Goal: Task Accomplishment & Management: Manage account settings

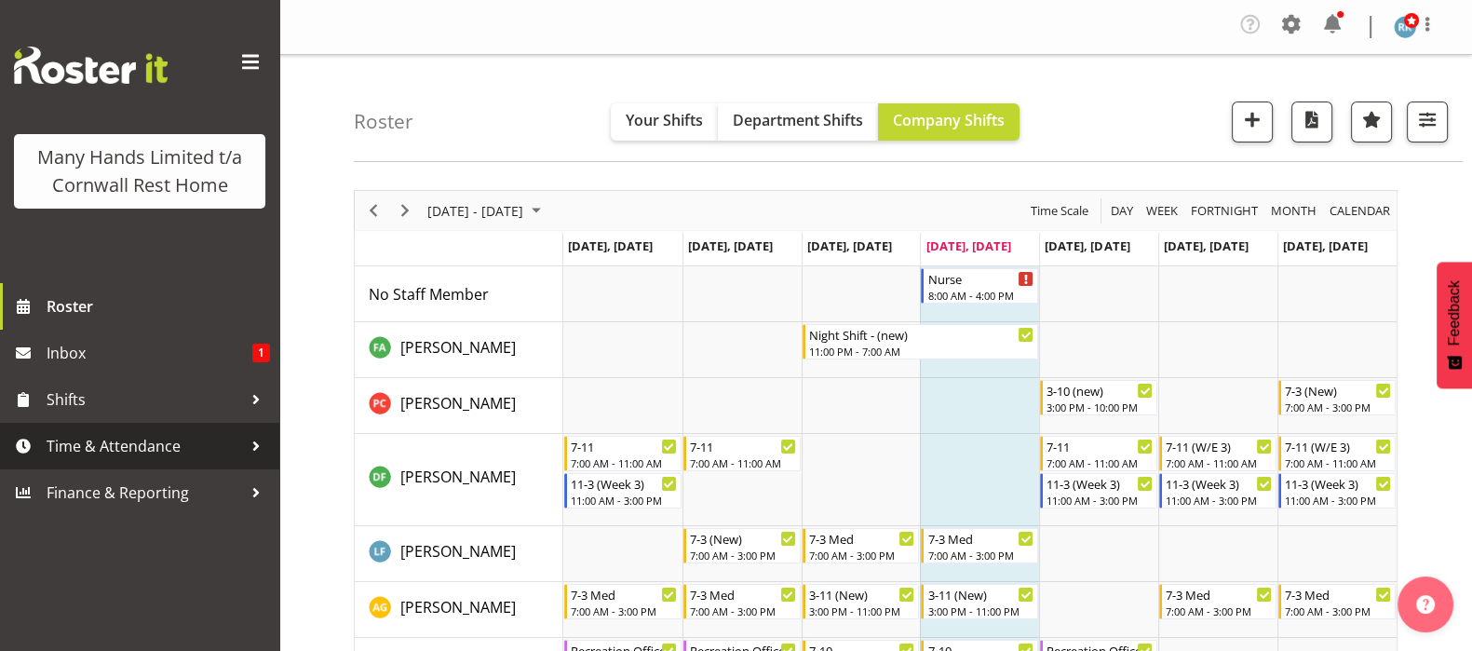
click at [98, 449] on span "Time & Attendance" at bounding box center [144, 446] width 195 height 28
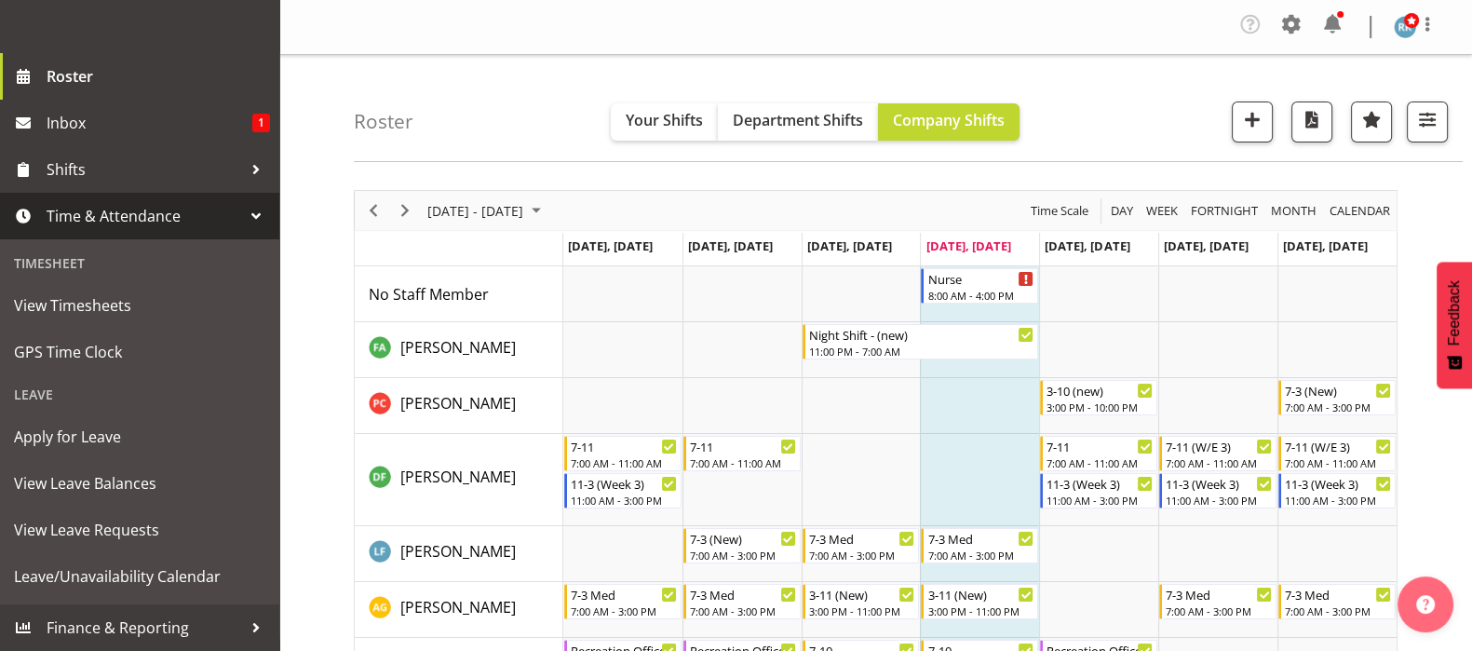
scroll to position [257, 0]
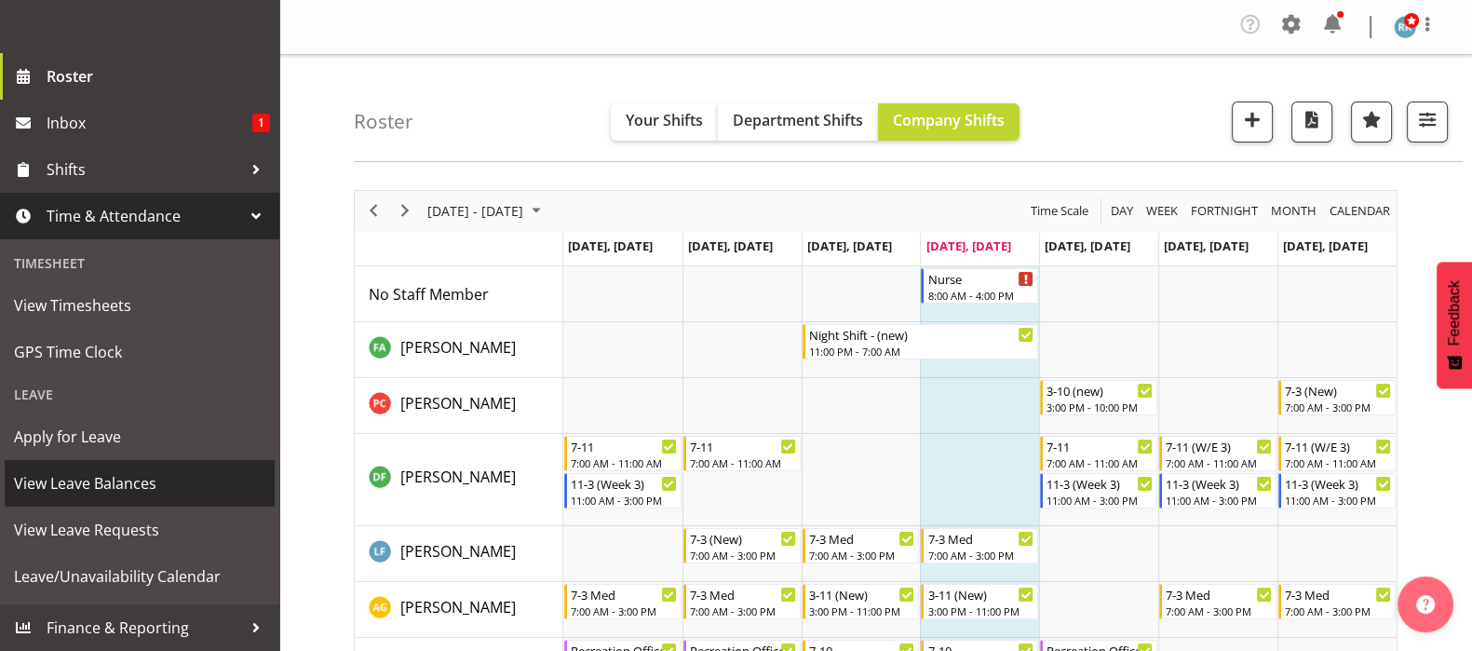
click at [85, 486] on span "View Leave Balances" at bounding box center [139, 483] width 251 height 28
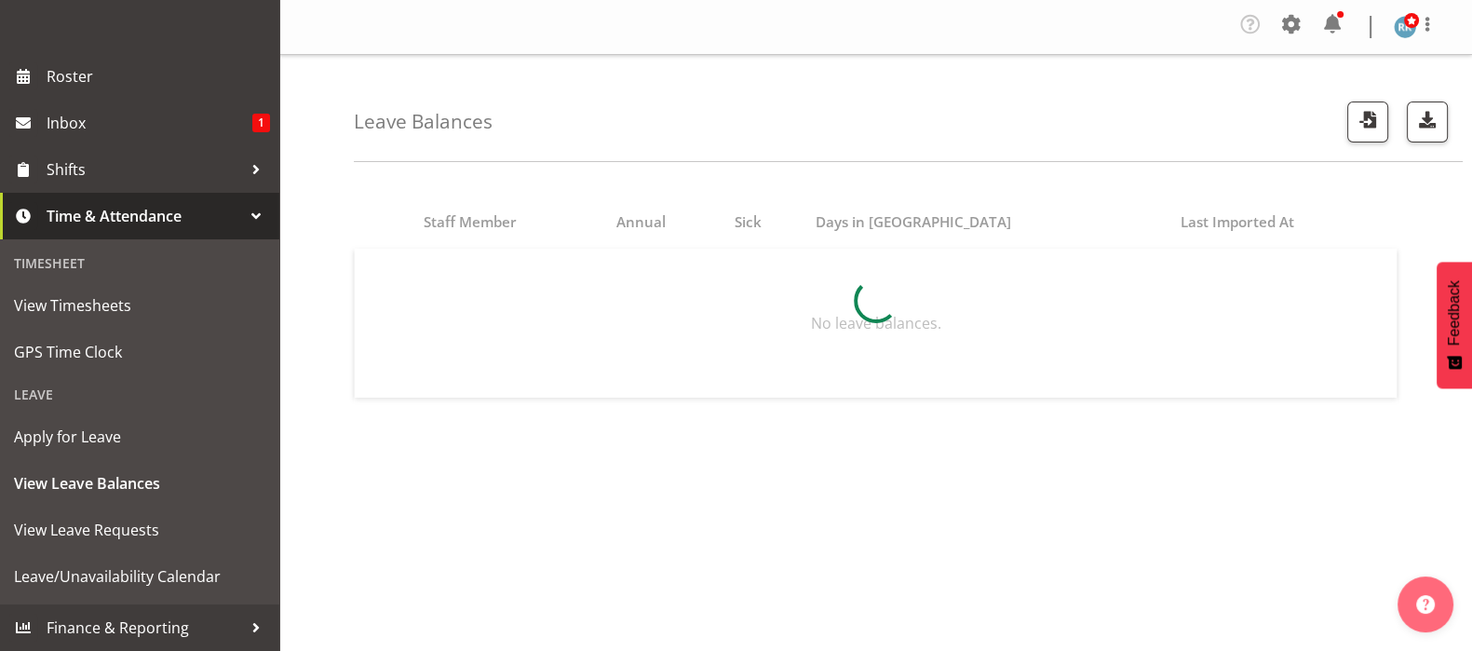
scroll to position [257, 0]
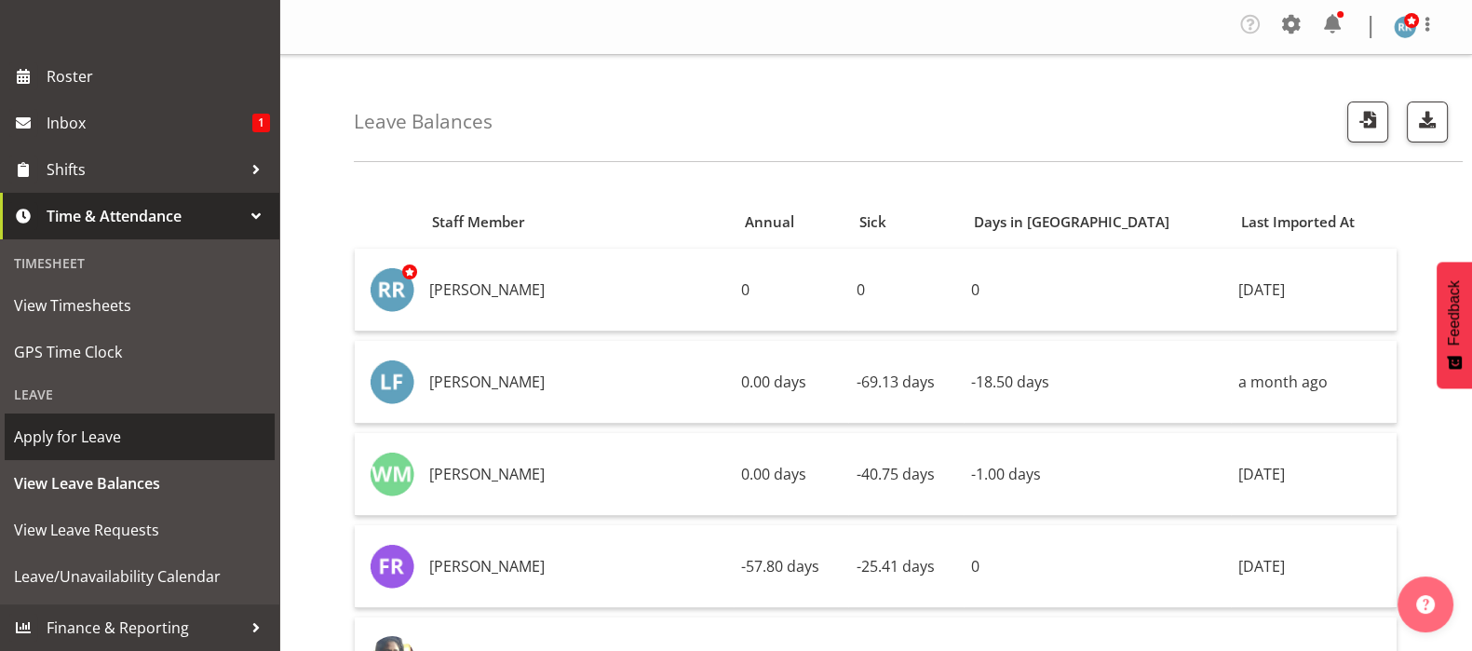
click at [75, 439] on span "Apply for Leave" at bounding box center [139, 437] width 251 height 28
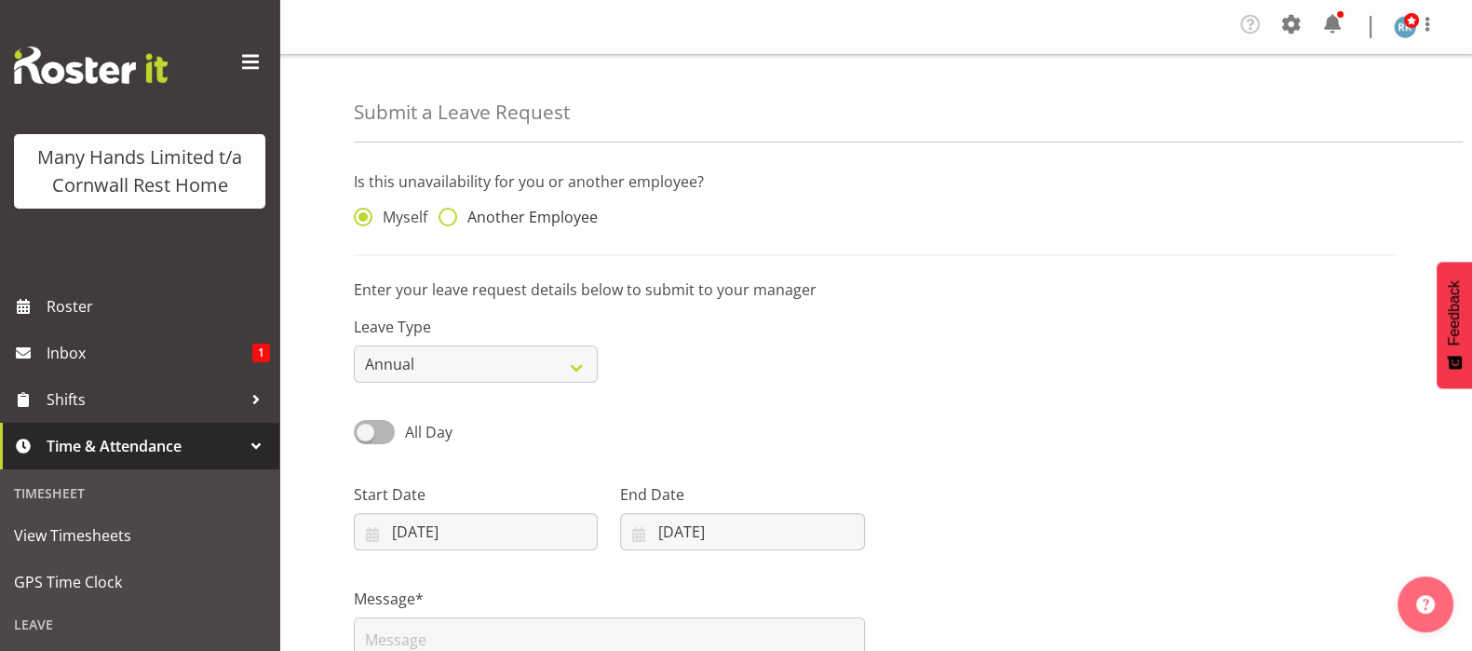
click at [446, 215] on span at bounding box center [447, 217] width 19 height 19
click at [446, 215] on input "Another Employee" at bounding box center [444, 217] width 12 height 12
radio input "true"
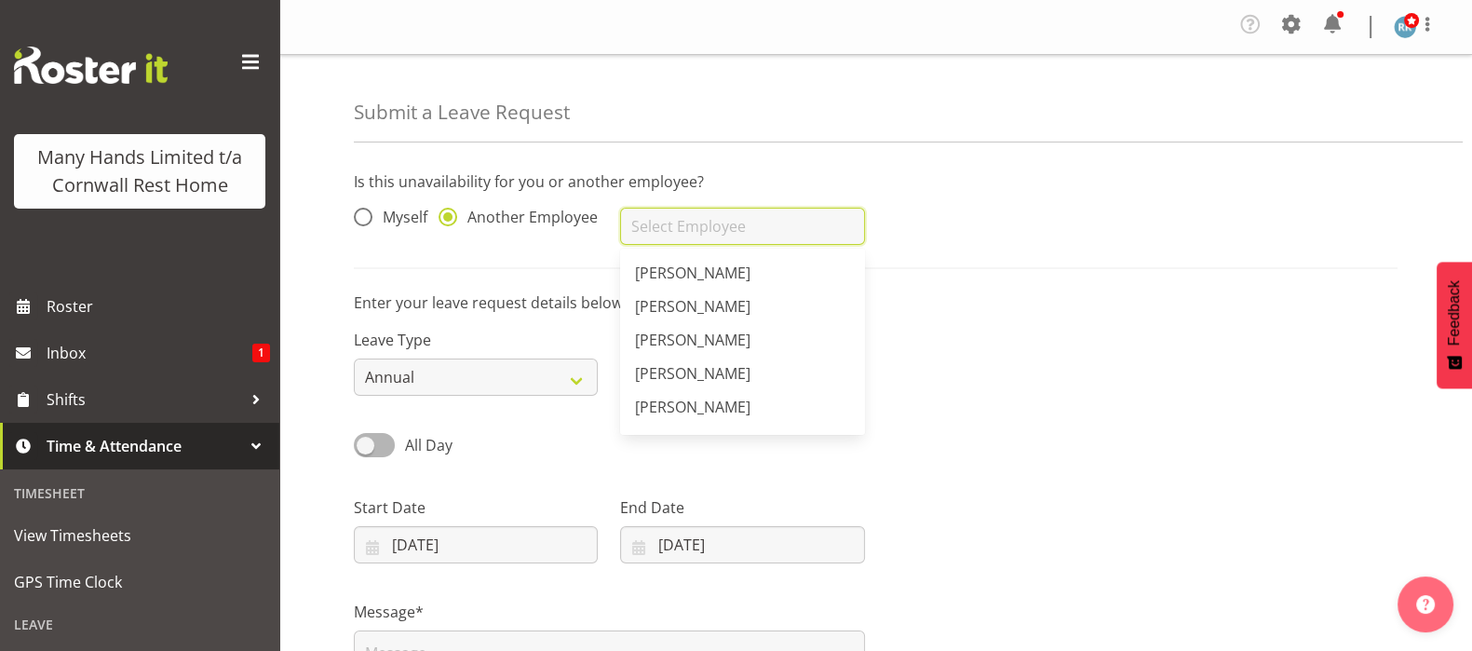
click at [658, 228] on input "text" at bounding box center [742, 226] width 244 height 37
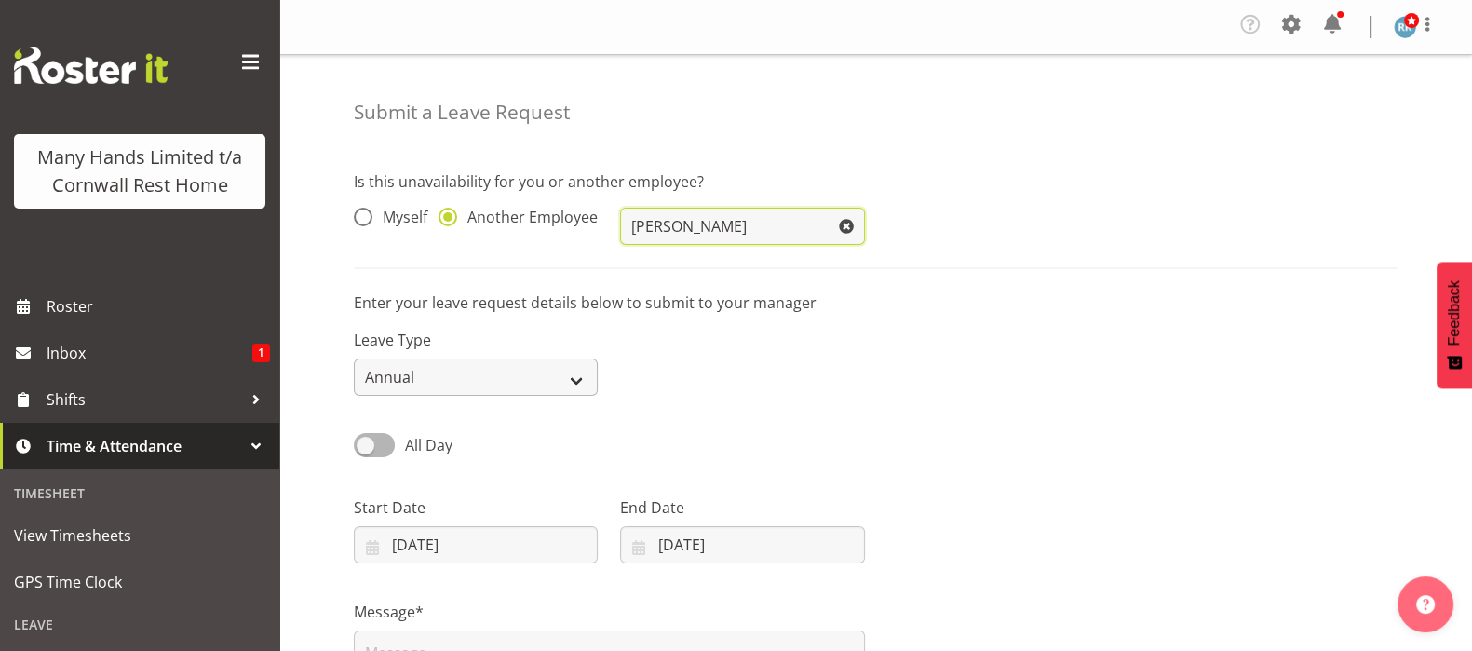
type input "[PERSON_NAME]"
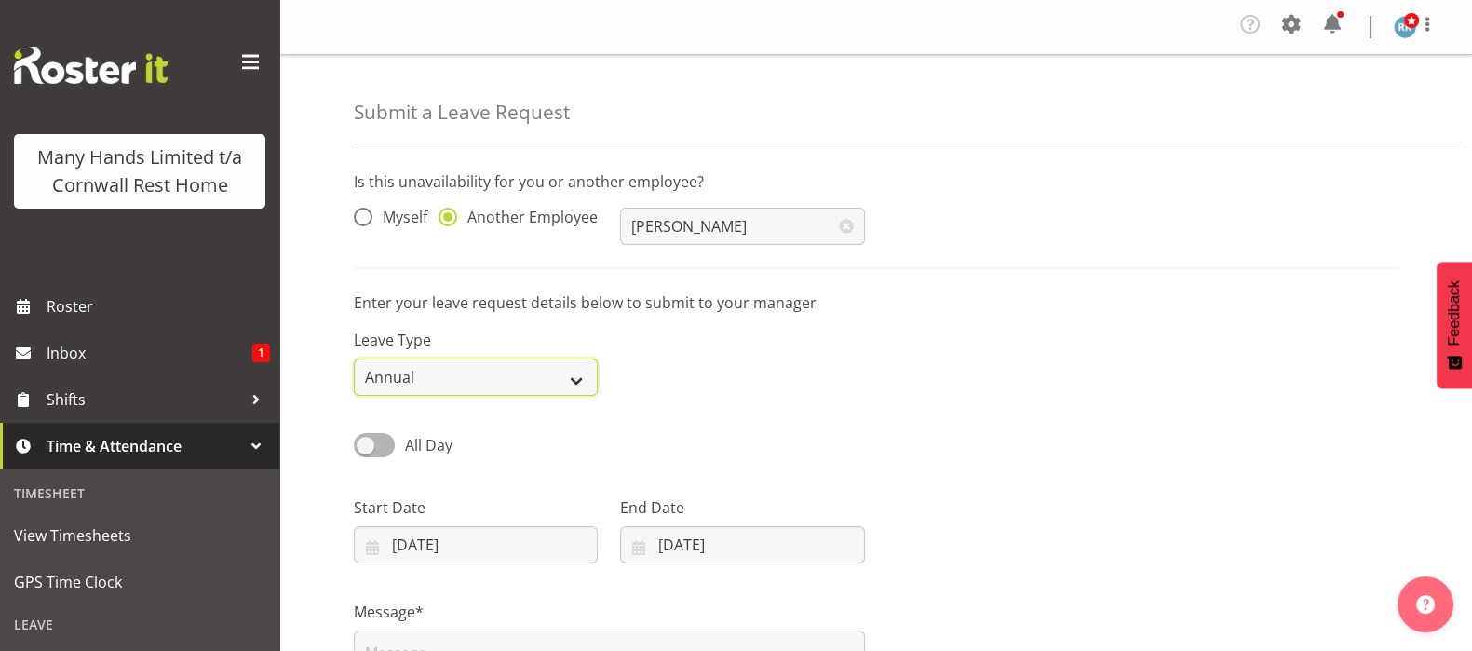
click at [578, 377] on select "Annual Sick Leave Without Pay Bereavement Domestic Violence Parental Jury Servi…" at bounding box center [476, 376] width 244 height 37
select select "Sick"
click at [354, 358] on select "Annual Sick Leave Without Pay Bereavement Domestic Violence Parental Jury Servi…" at bounding box center [476, 376] width 244 height 37
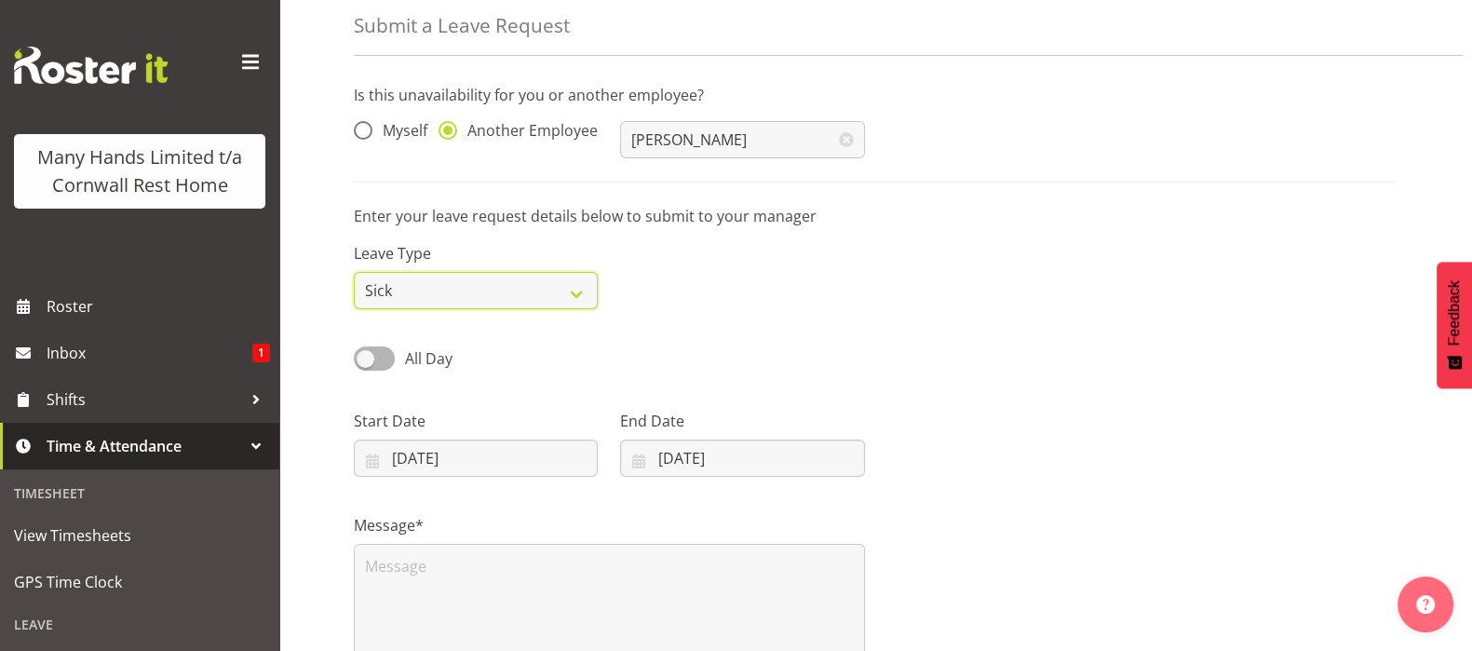
scroll to position [115, 0]
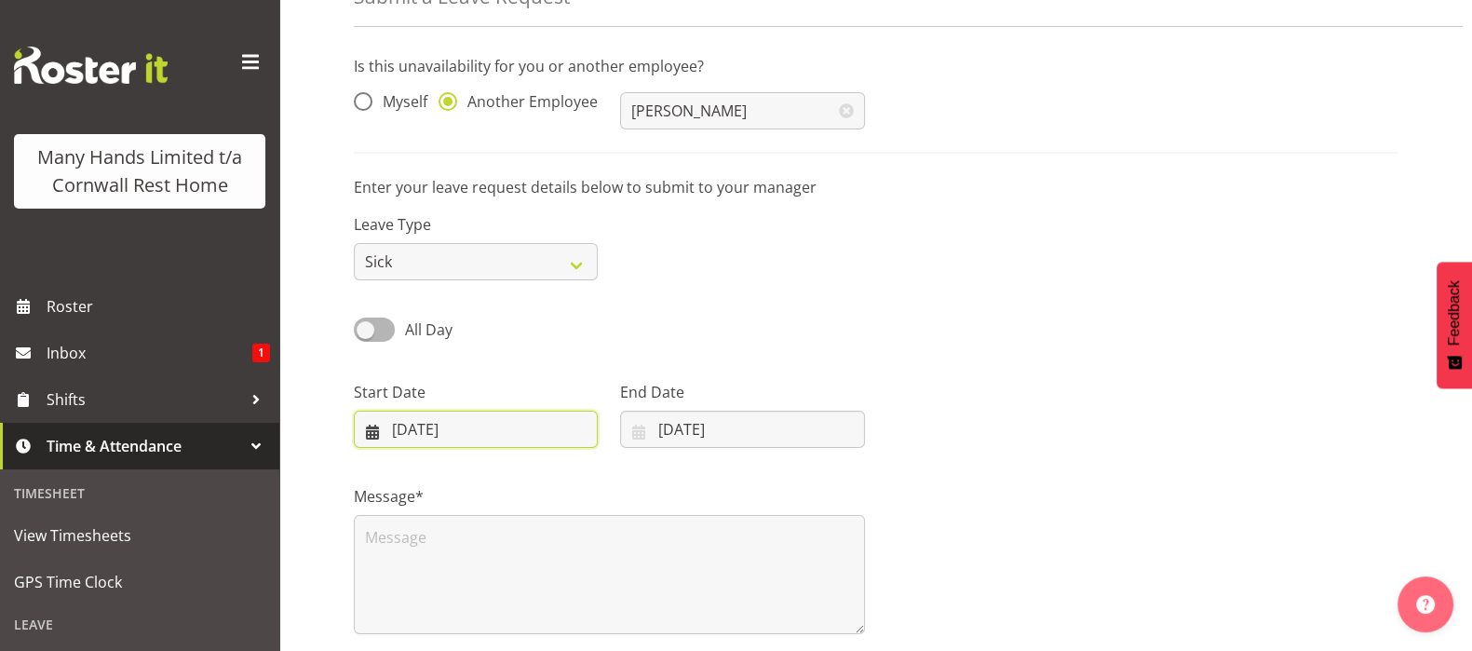
click at [425, 428] on input "04/09/2025" at bounding box center [476, 428] width 244 height 37
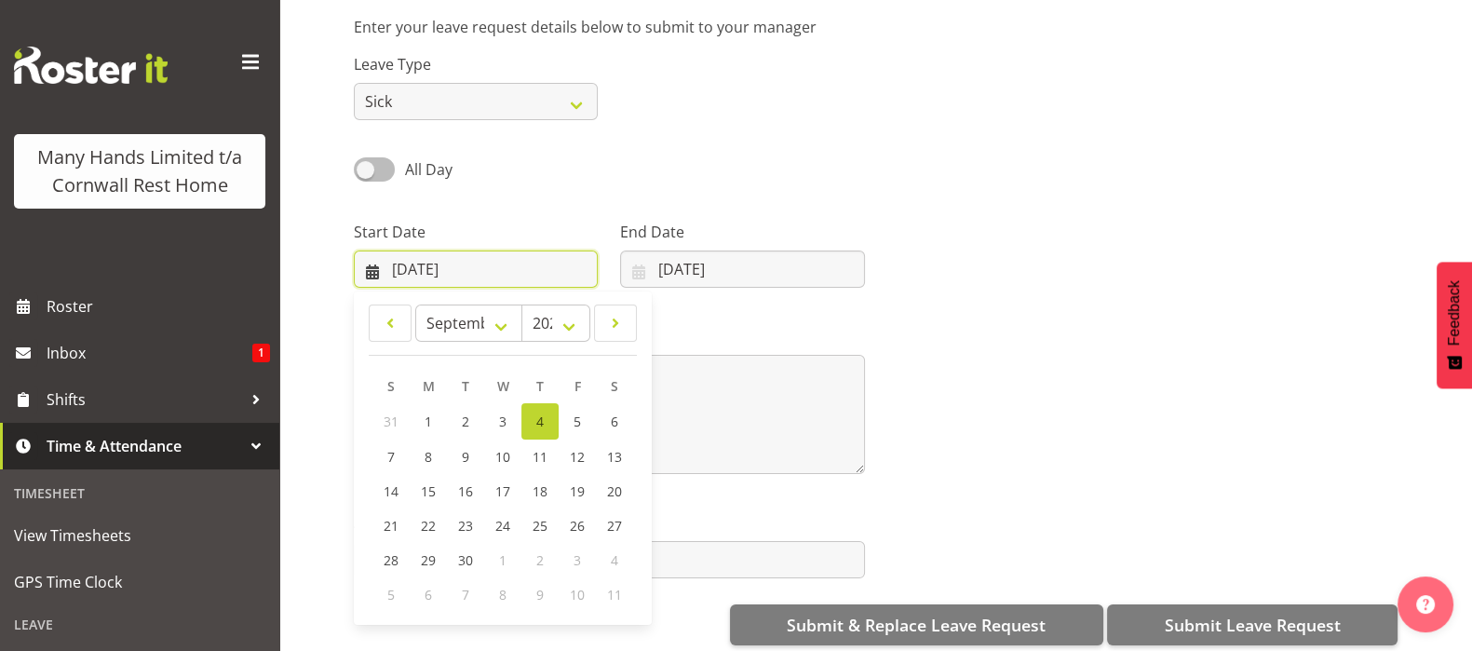
scroll to position [302, 0]
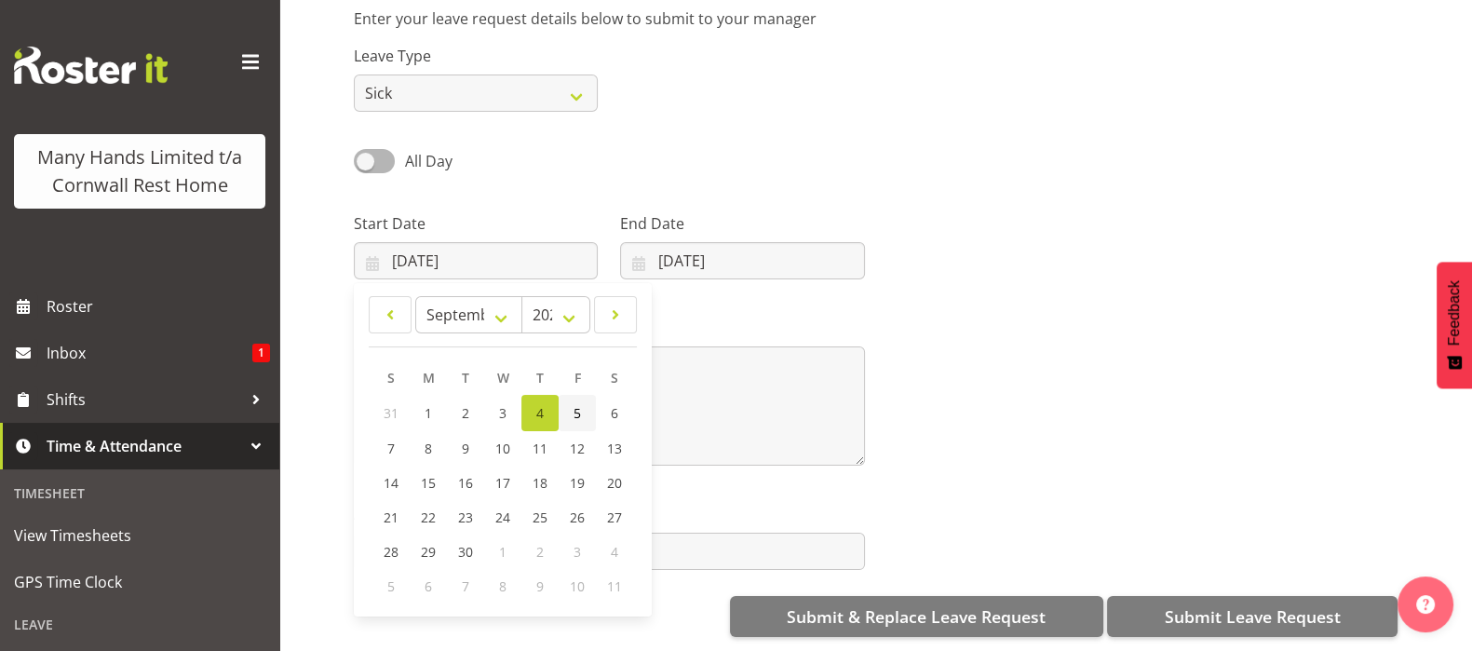
click at [575, 404] on span "5" at bounding box center [576, 413] width 7 height 18
type input "[DATE]"
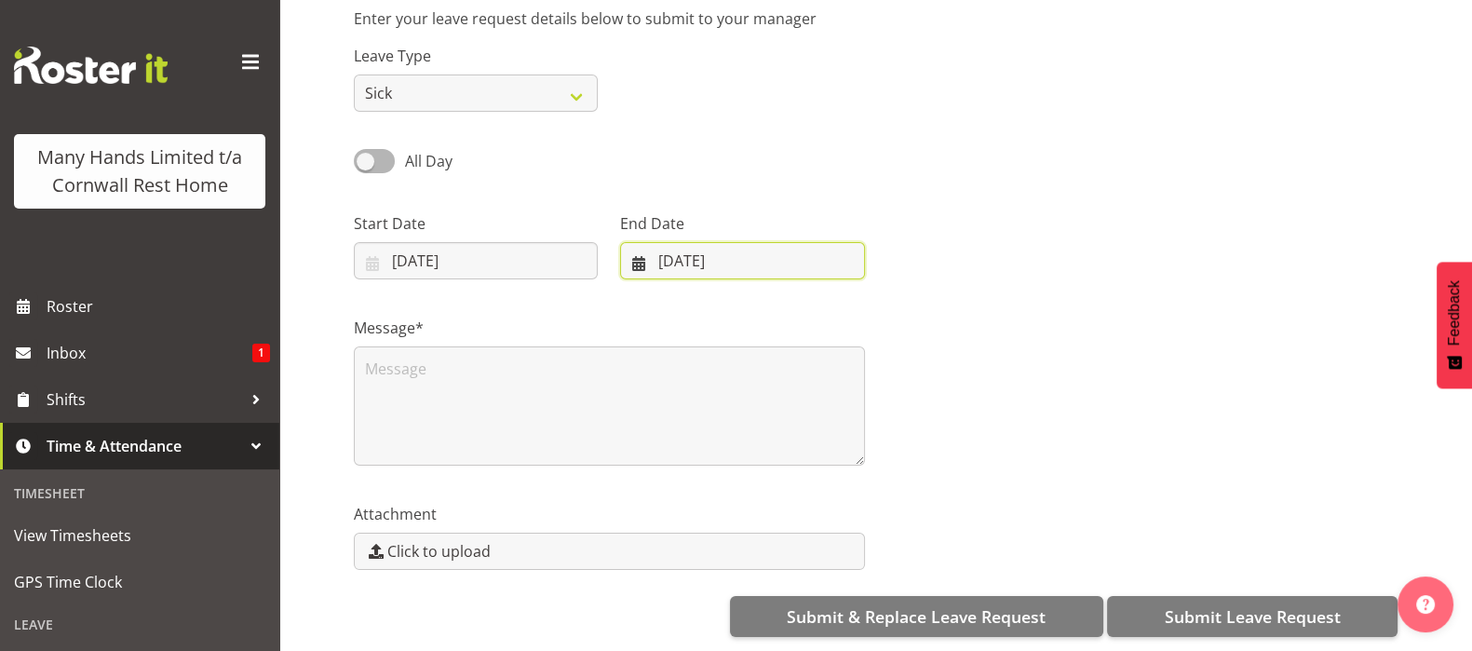
click at [641, 242] on input "[DATE]" at bounding box center [742, 260] width 244 height 37
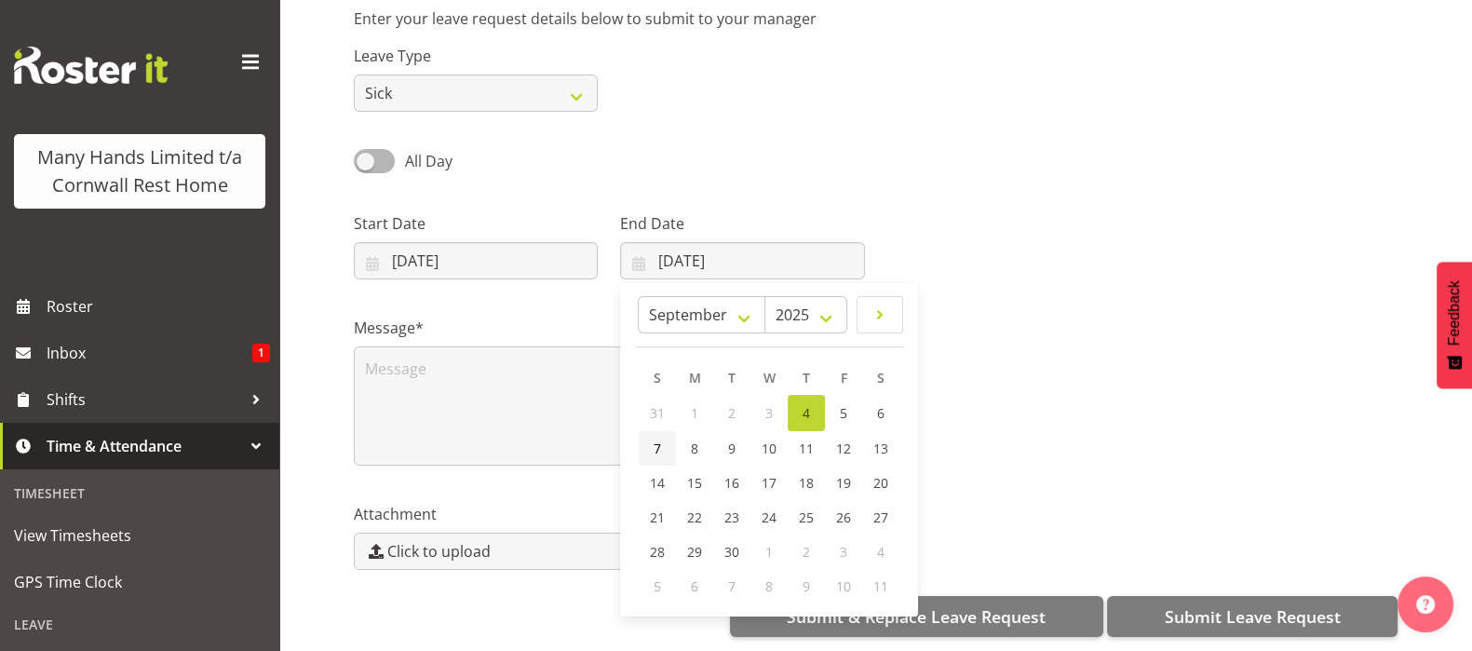
click at [653, 439] on span "7" at bounding box center [656, 448] width 7 height 18
type input "07/09/2025"
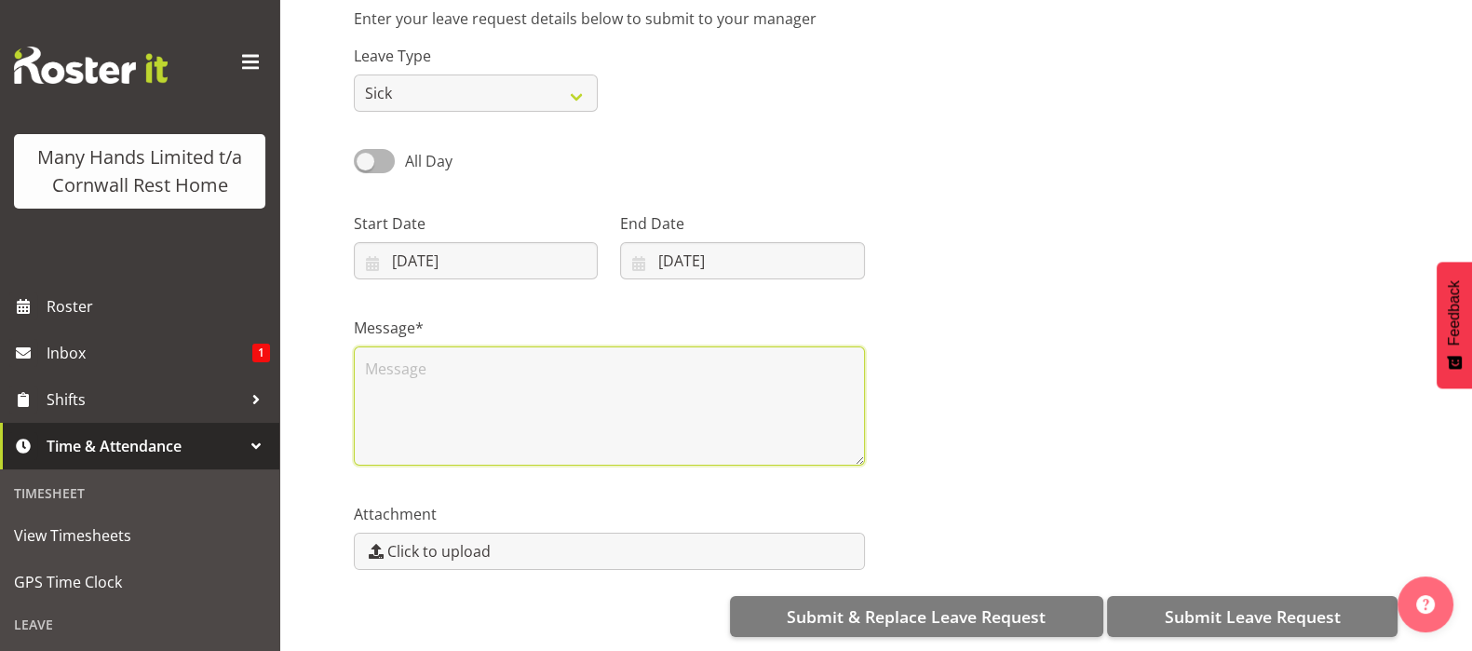
click at [390, 347] on textarea at bounding box center [609, 405] width 511 height 119
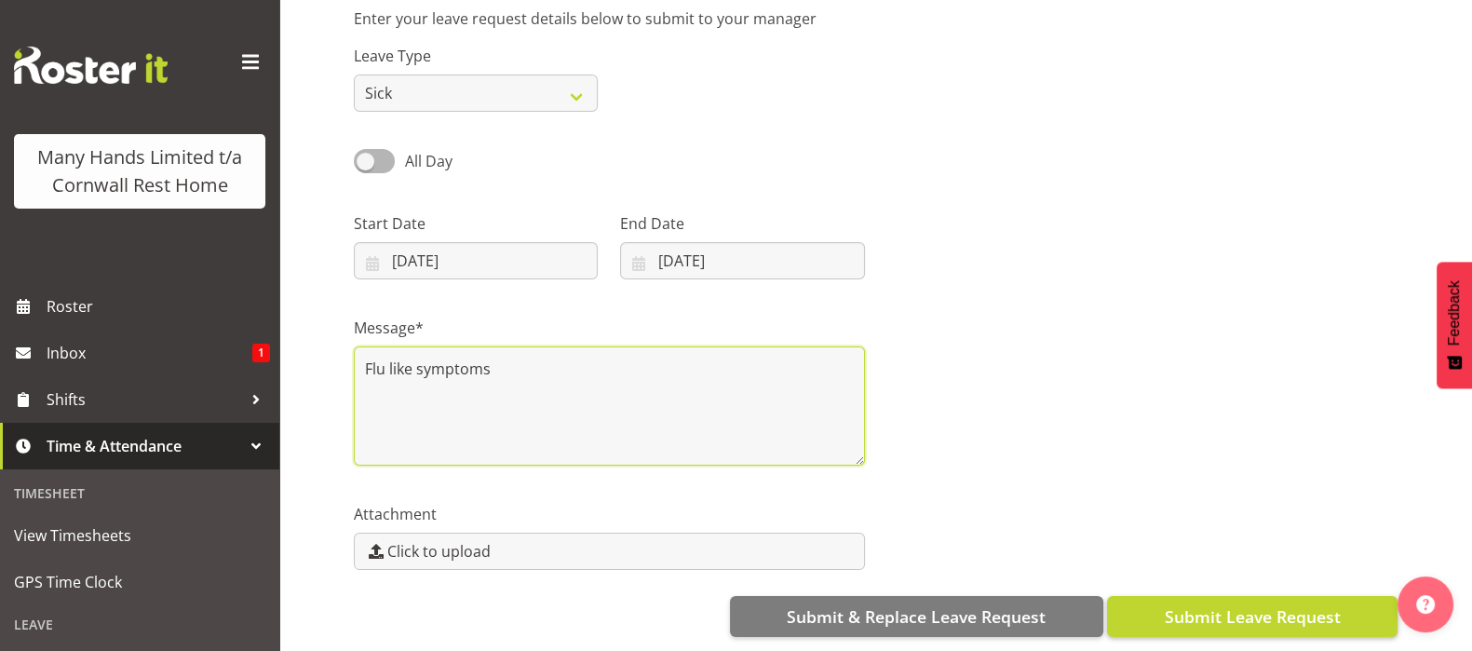
type textarea "Flu like symptoms"
click at [1272, 604] on span "Submit Leave Request" at bounding box center [1251, 616] width 176 height 24
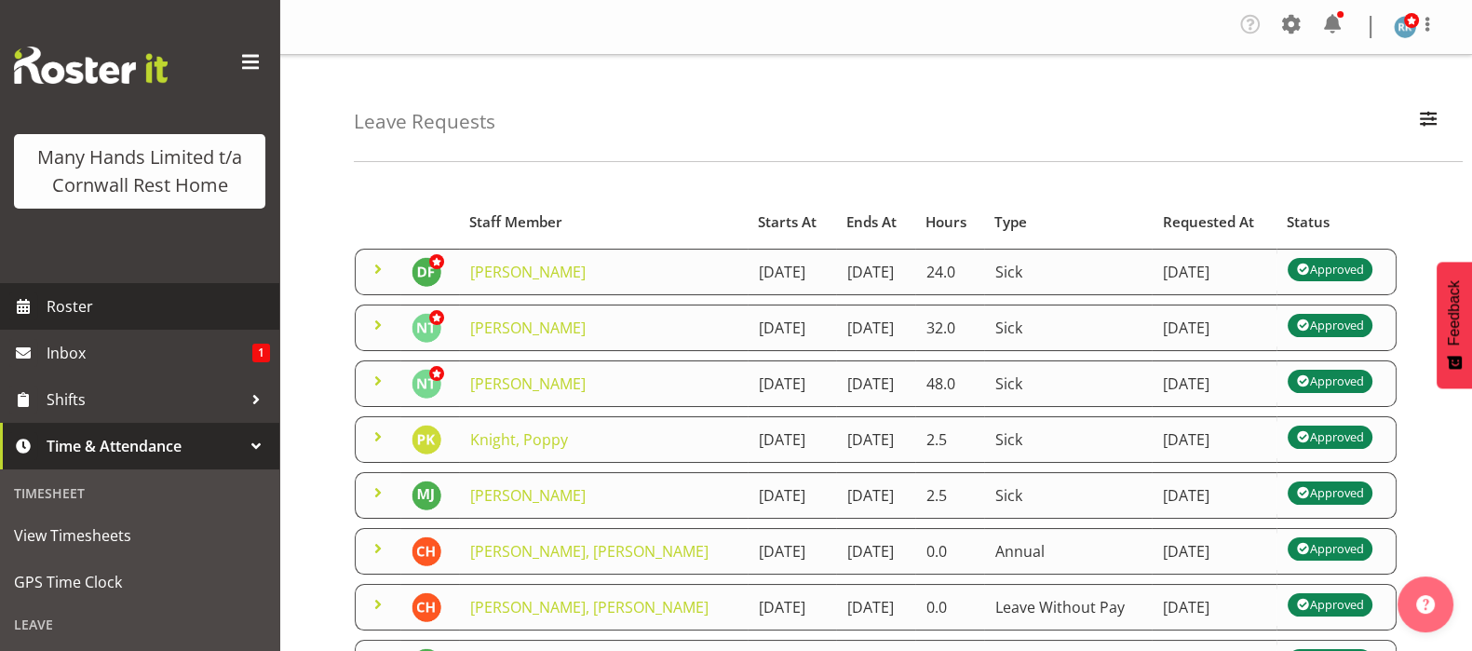
click at [68, 320] on span "Roster" at bounding box center [158, 306] width 223 height 28
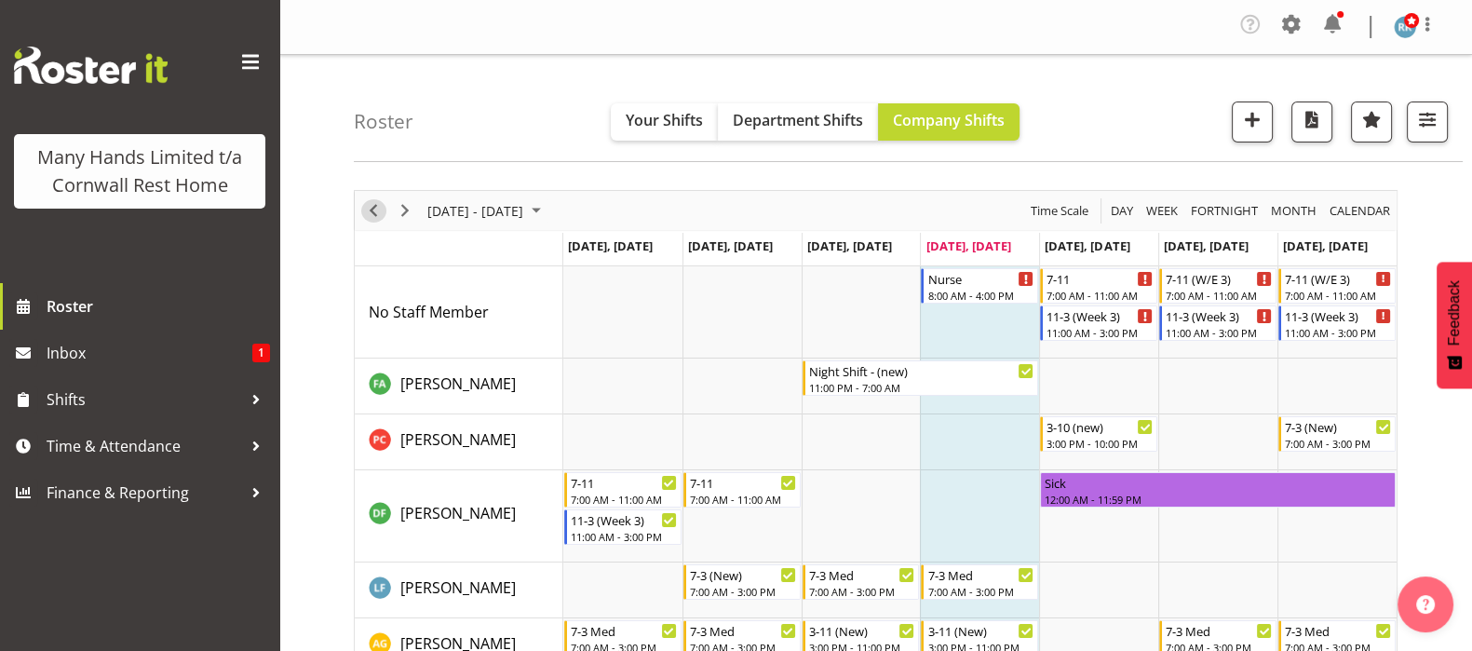
click at [373, 205] on span "Previous" at bounding box center [373, 210] width 22 height 23
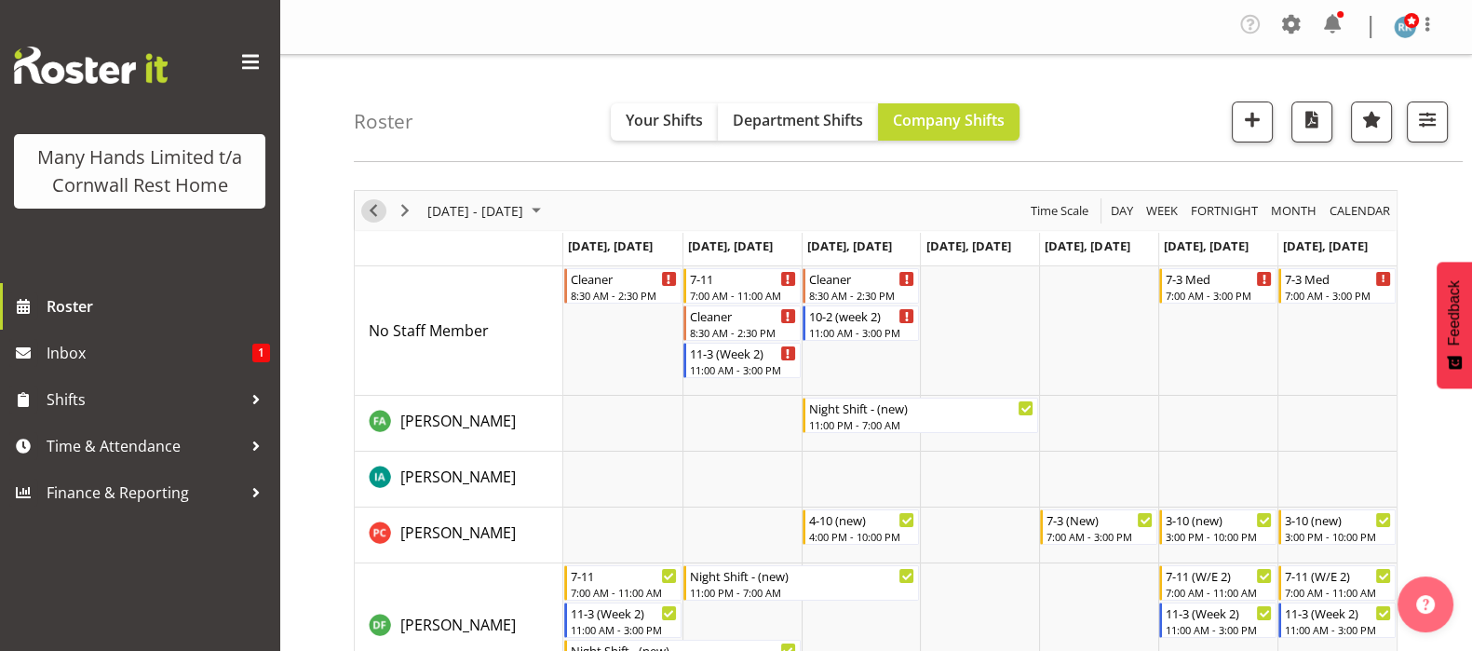
click at [373, 205] on span "Previous" at bounding box center [373, 210] width 22 height 23
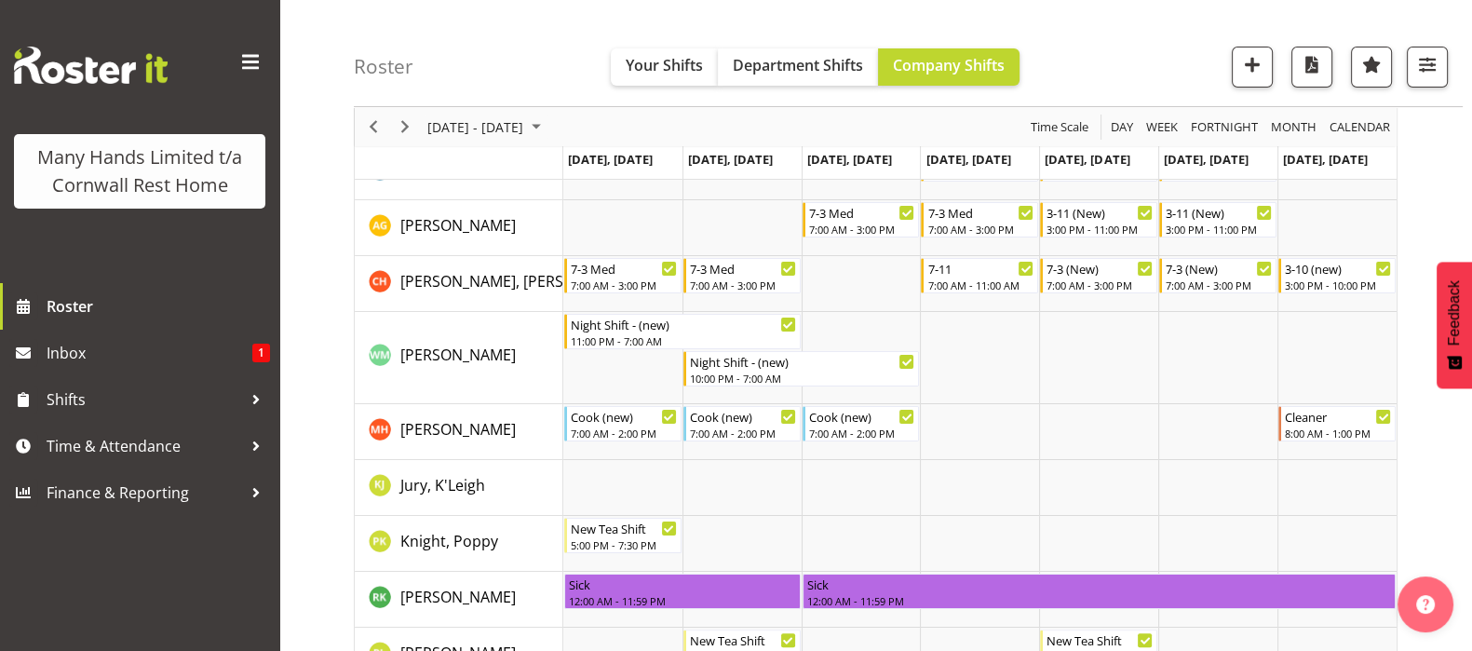
scroll to position [502, 0]
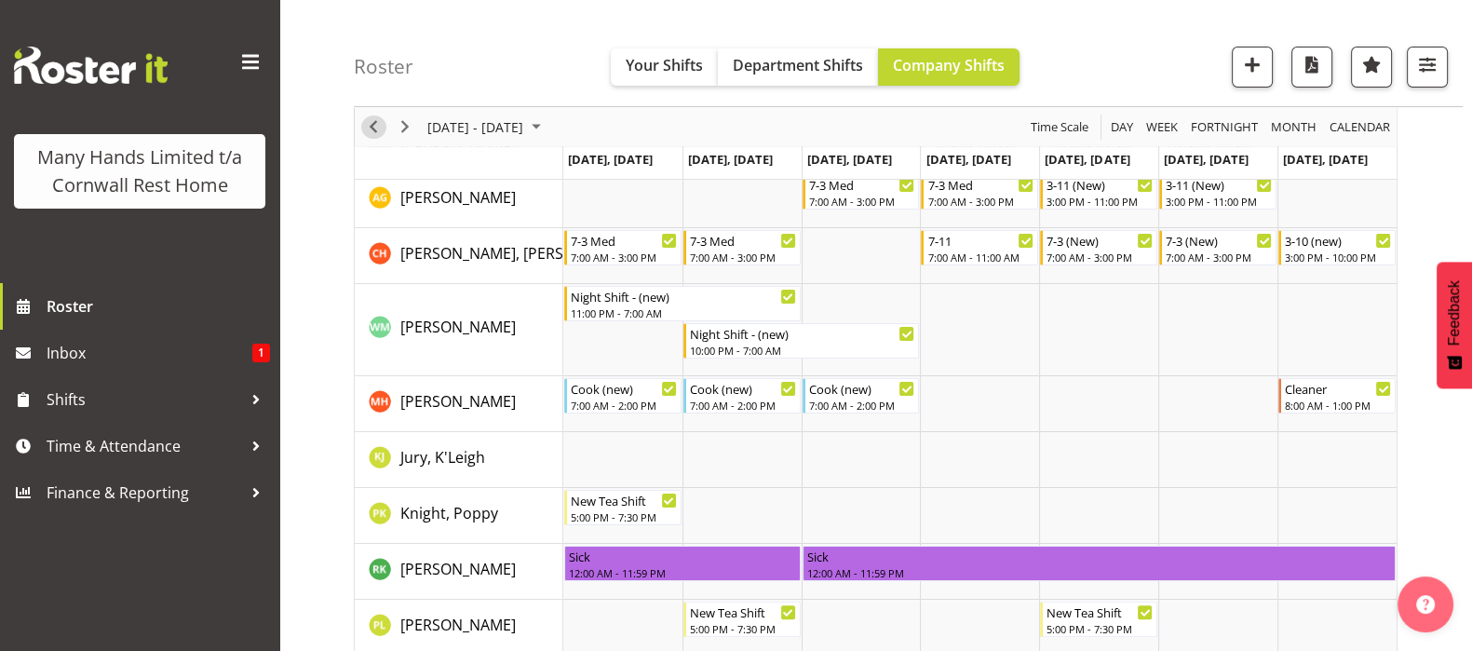
click at [375, 123] on span "Previous" at bounding box center [373, 126] width 22 height 23
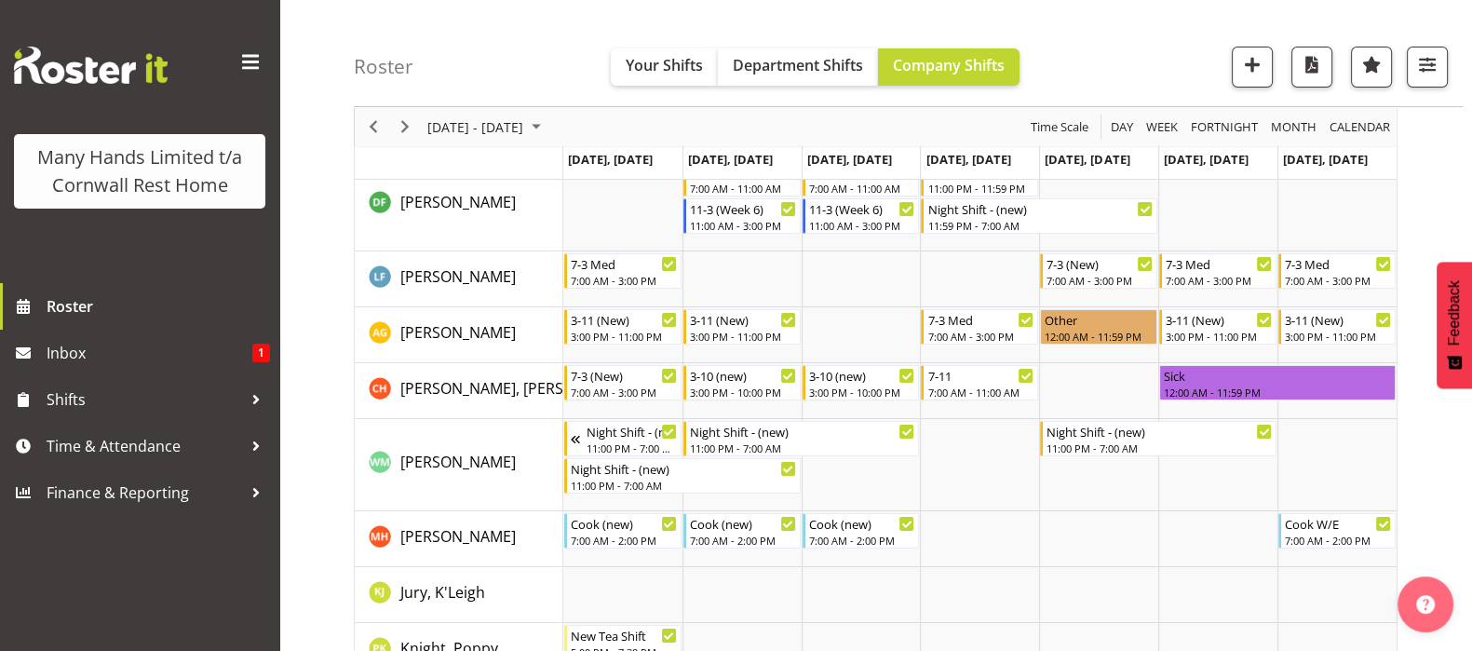
scroll to position [464, 0]
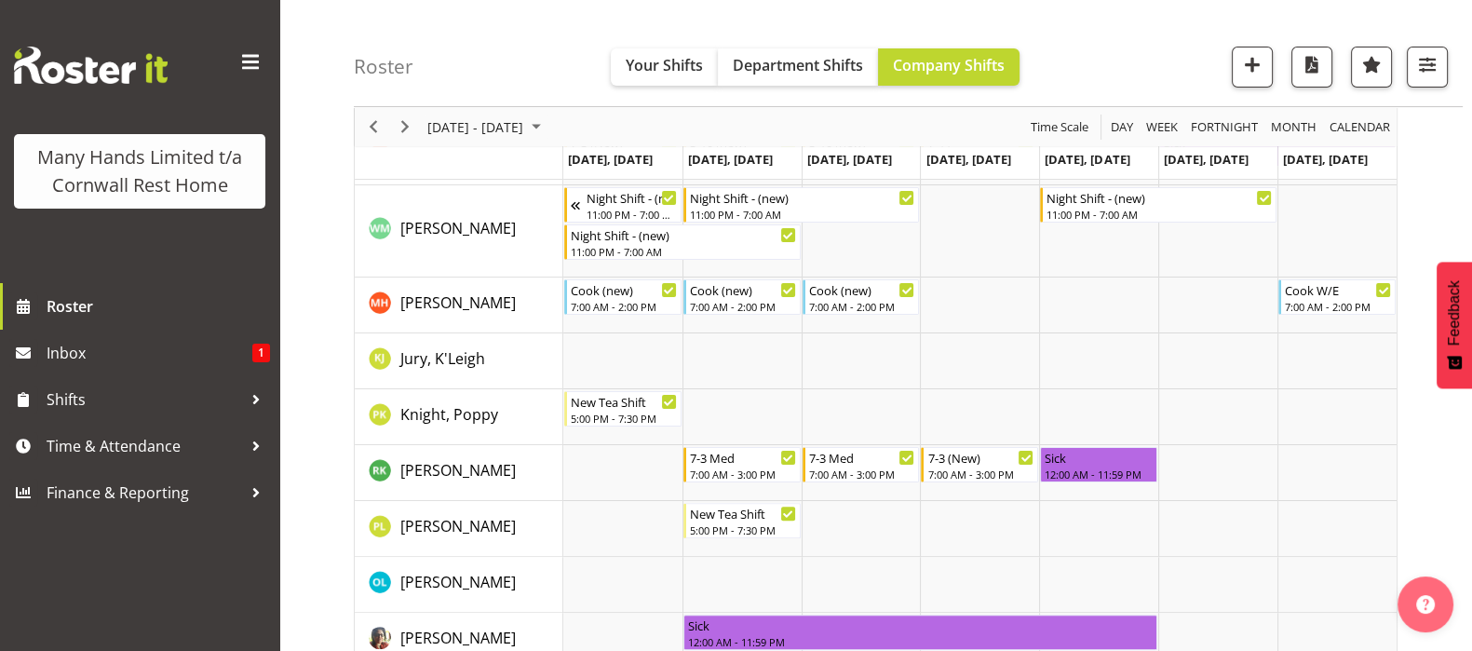
scroll to position [622, 0]
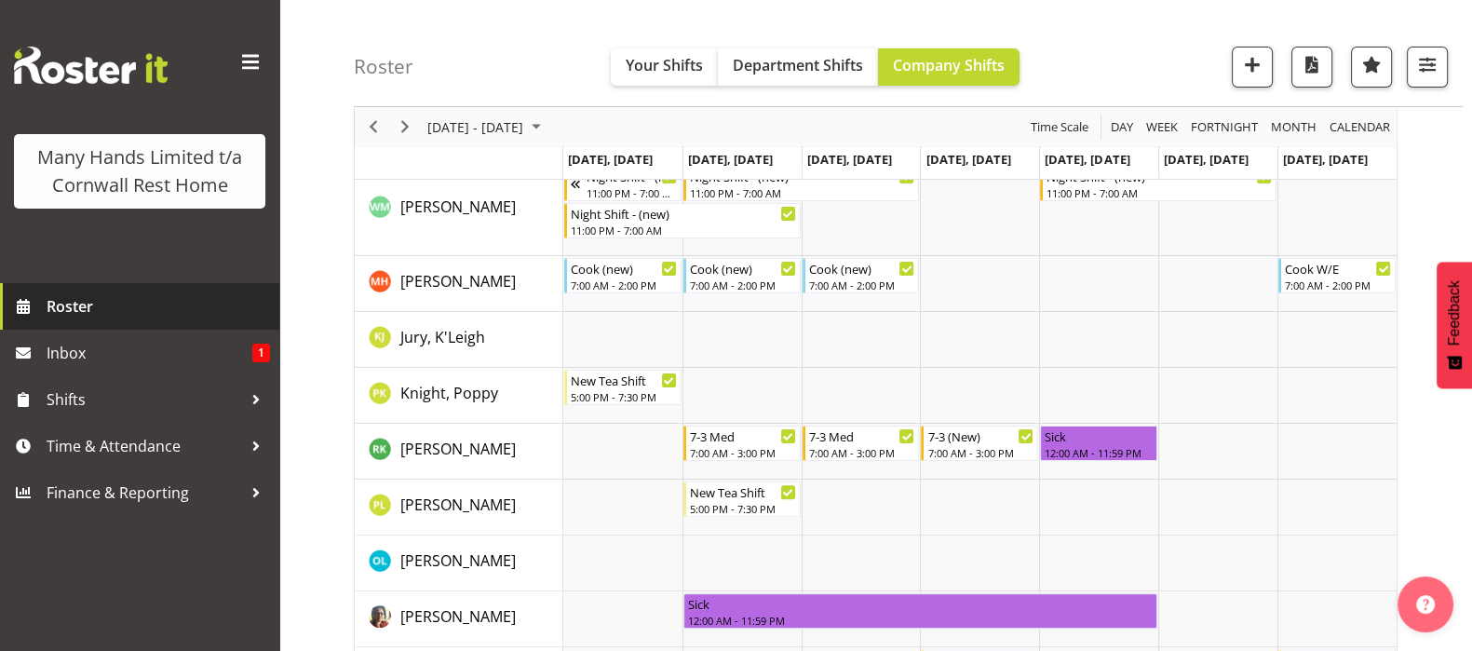
click at [59, 292] on span "Roster" at bounding box center [158, 306] width 223 height 28
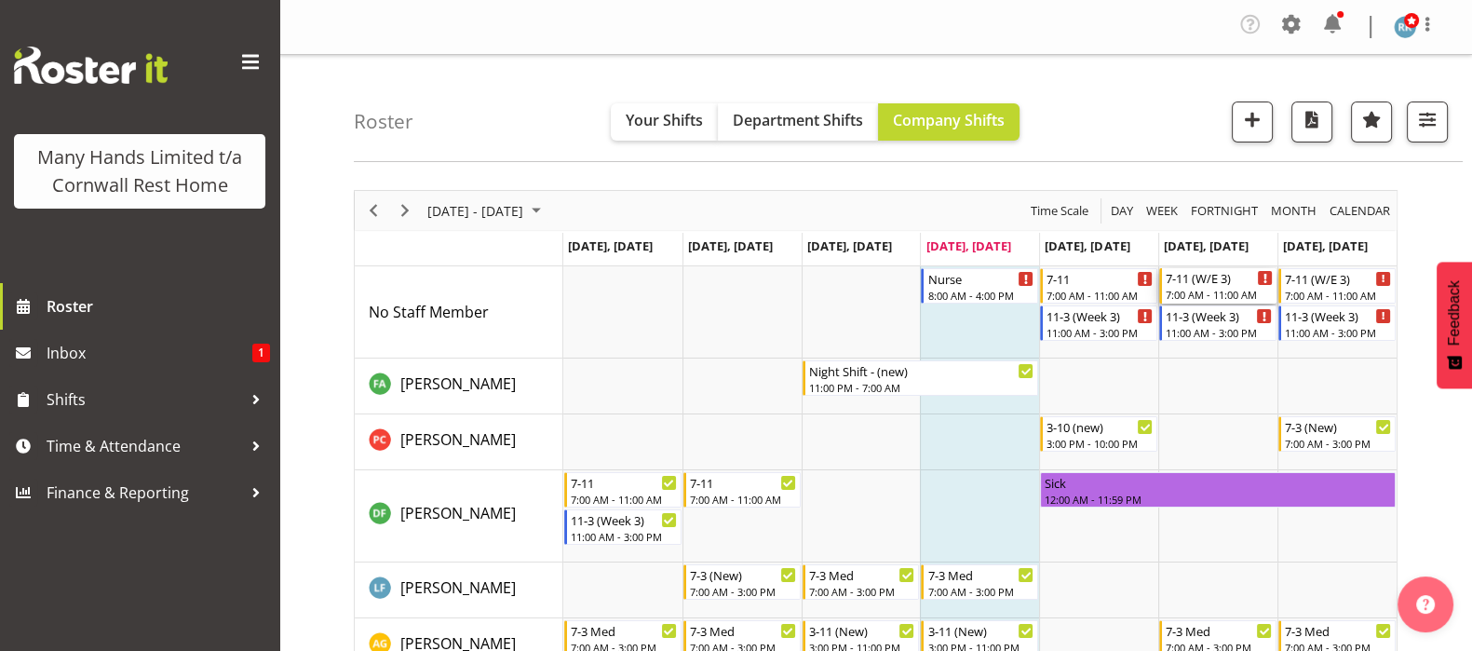
click at [1200, 288] on div "7:00 AM - 11:00 AM" at bounding box center [1218, 294] width 107 height 15
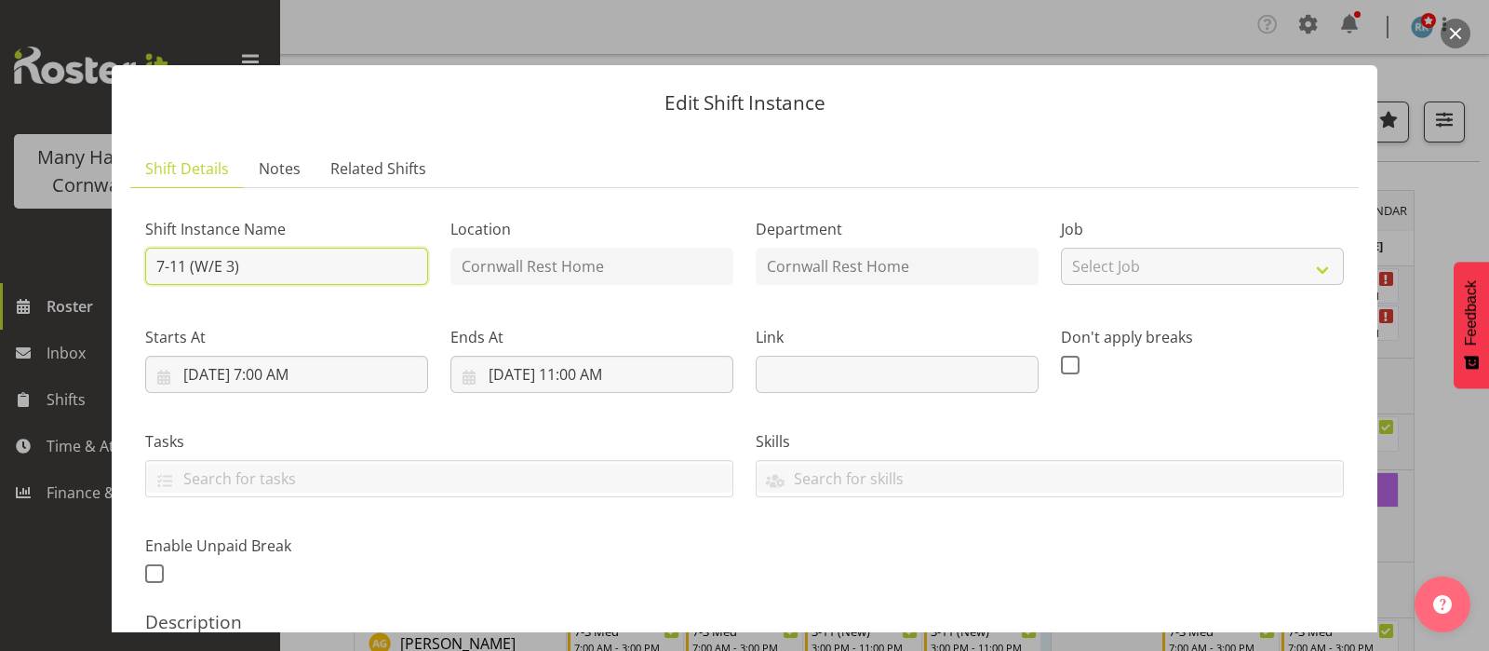
click at [187, 267] on input "7-11 (W/E 3)" at bounding box center [286, 266] width 283 height 37
type input "7-1 (W/E 3)"
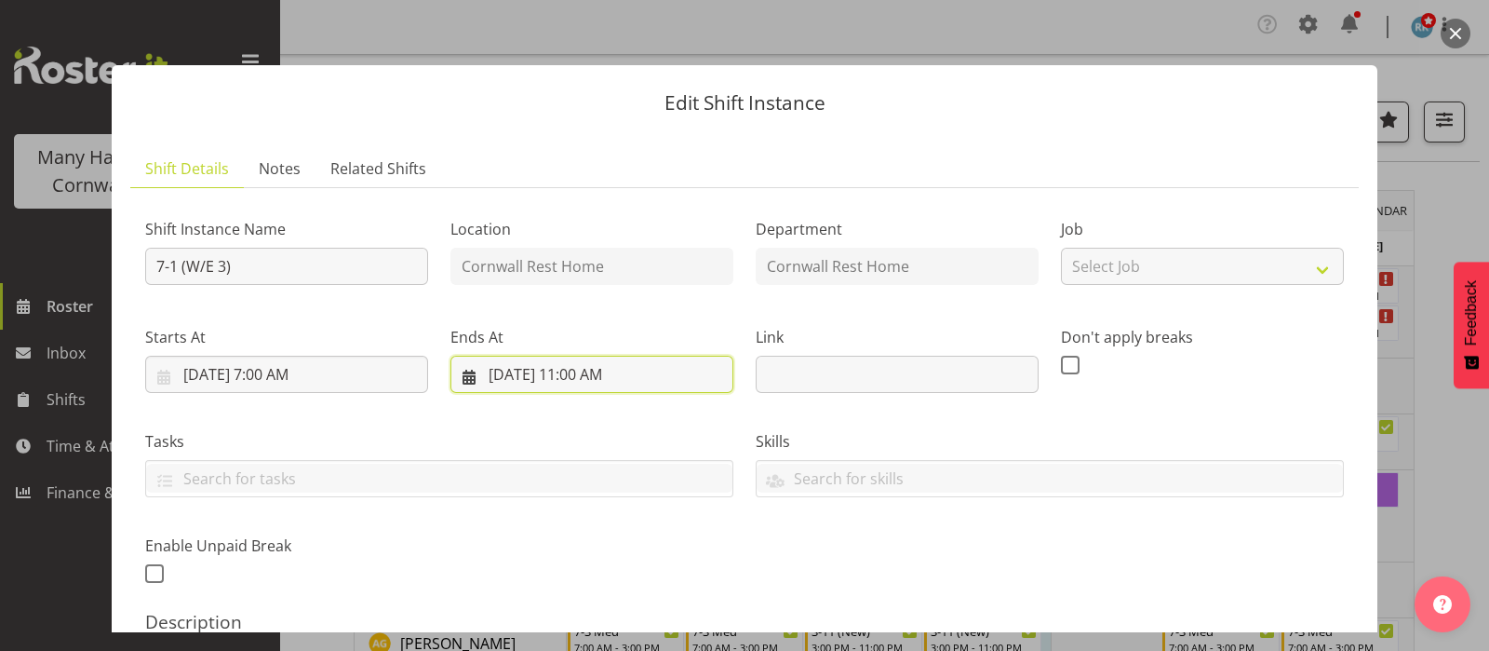
click at [563, 370] on input "[DATE] 11:00 AM" at bounding box center [591, 374] width 283 height 37
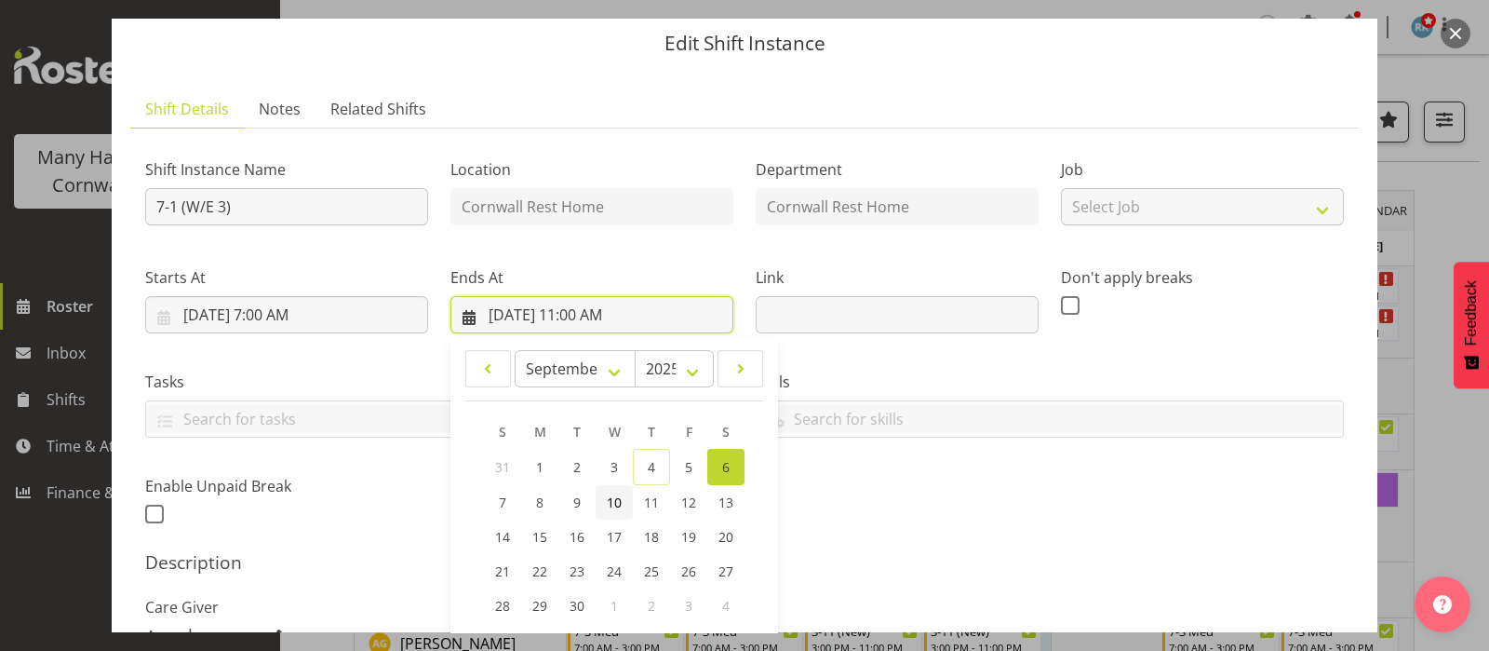
scroll to position [232, 0]
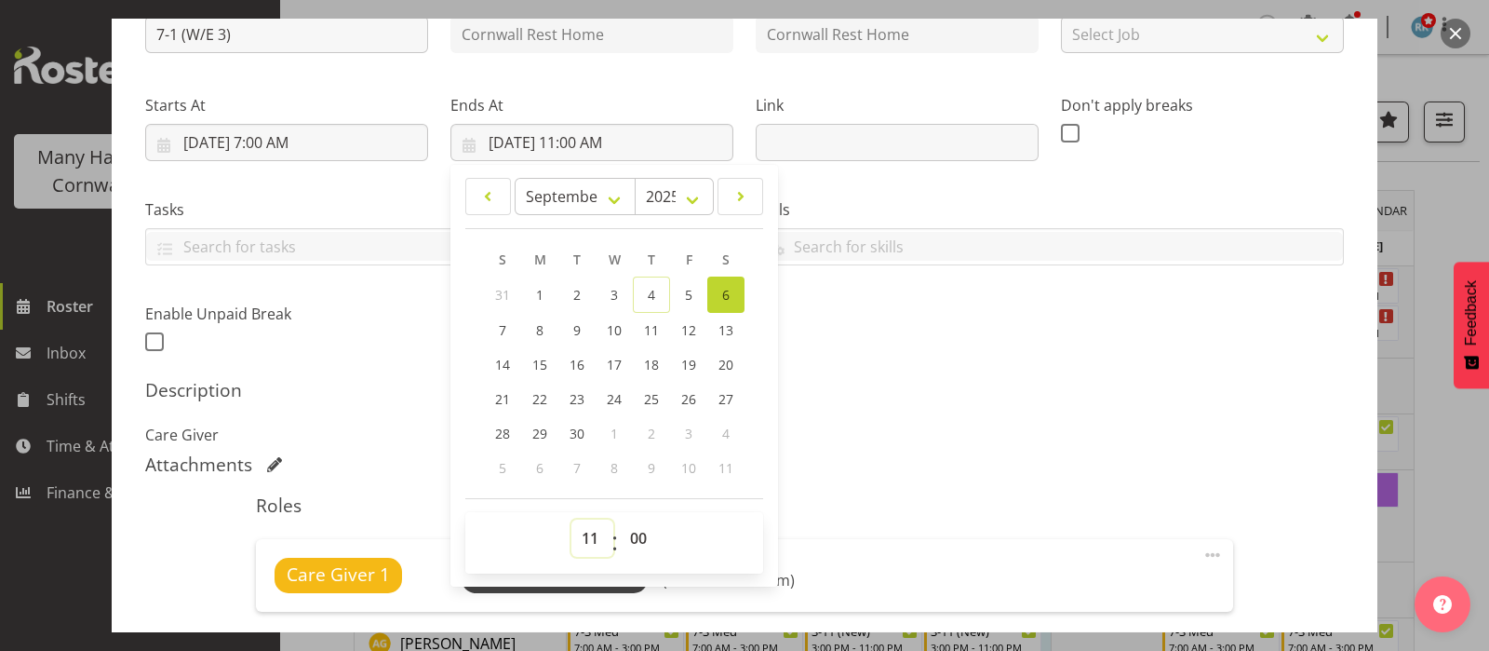
click at [588, 534] on select "00 01 02 03 04 05 06 07 08 09 10 11 12 13 14 15 16 17 18 19 20 21 22 23" at bounding box center [592, 537] width 42 height 37
select select "13"
click at [571, 519] on select "00 01 02 03 04 05 06 07 08 09 10 11 12 13 14 15 16 17 18 19 20 21 22 23" at bounding box center [592, 537] width 42 height 37
type input "[DATE] 1:00 PM"
click at [913, 382] on h5 "Description" at bounding box center [744, 390] width 1199 height 22
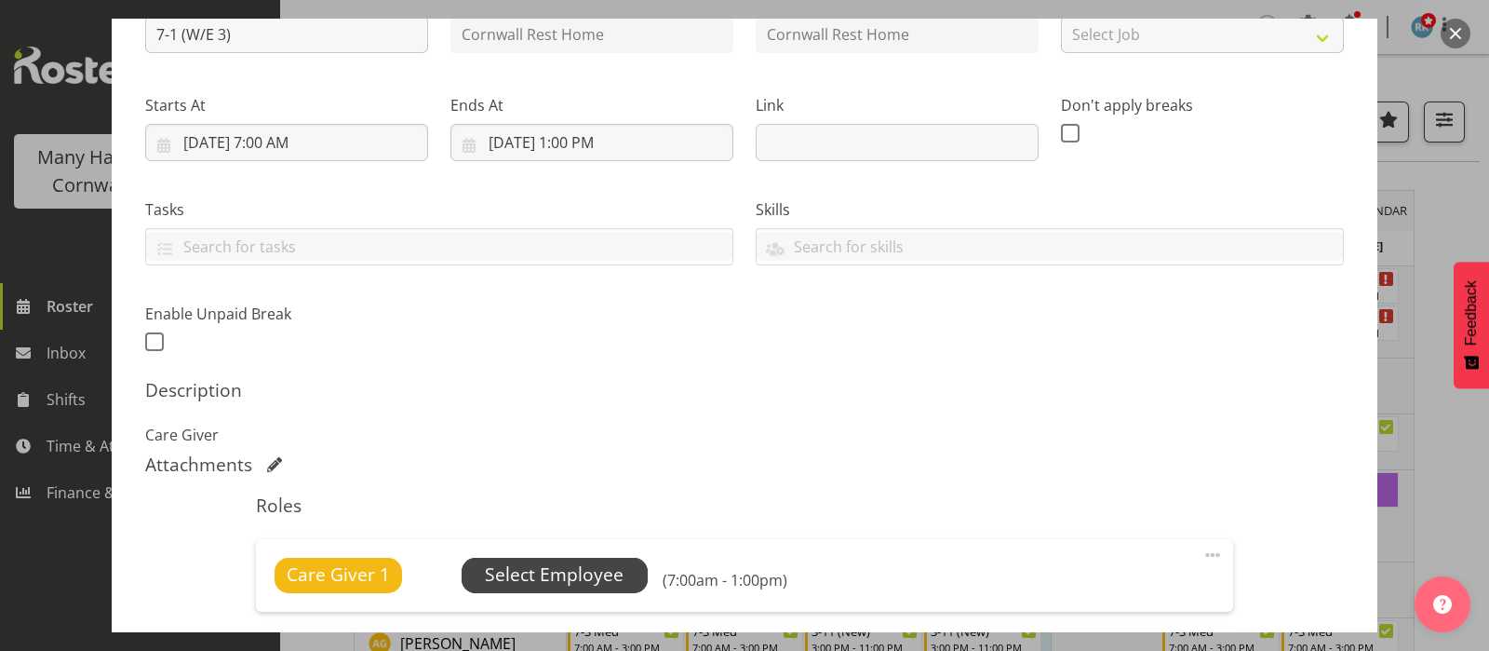
click at [541, 565] on span "Select Employee" at bounding box center [554, 574] width 139 height 27
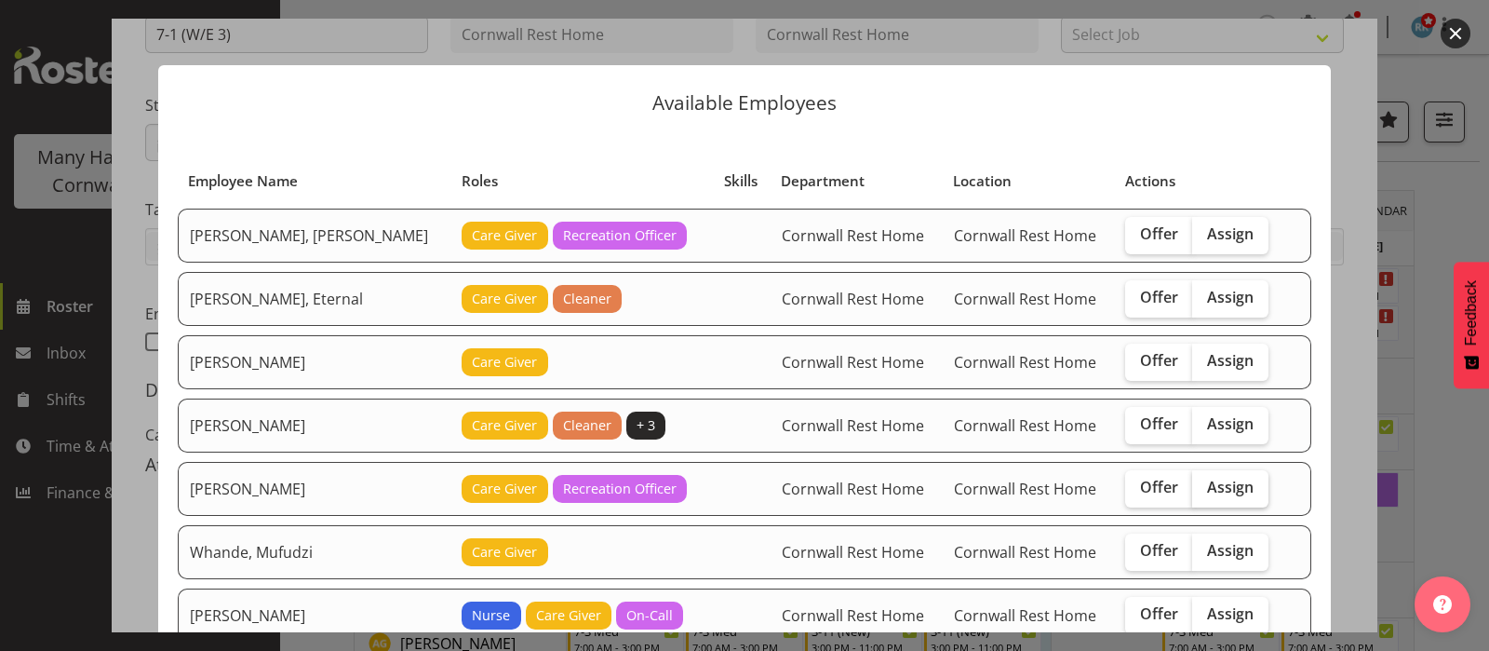
click at [1215, 484] on span "Assign" at bounding box center [1230, 486] width 47 height 19
click at [1204, 484] on input "Assign" at bounding box center [1198, 487] width 12 height 12
checkbox input "true"
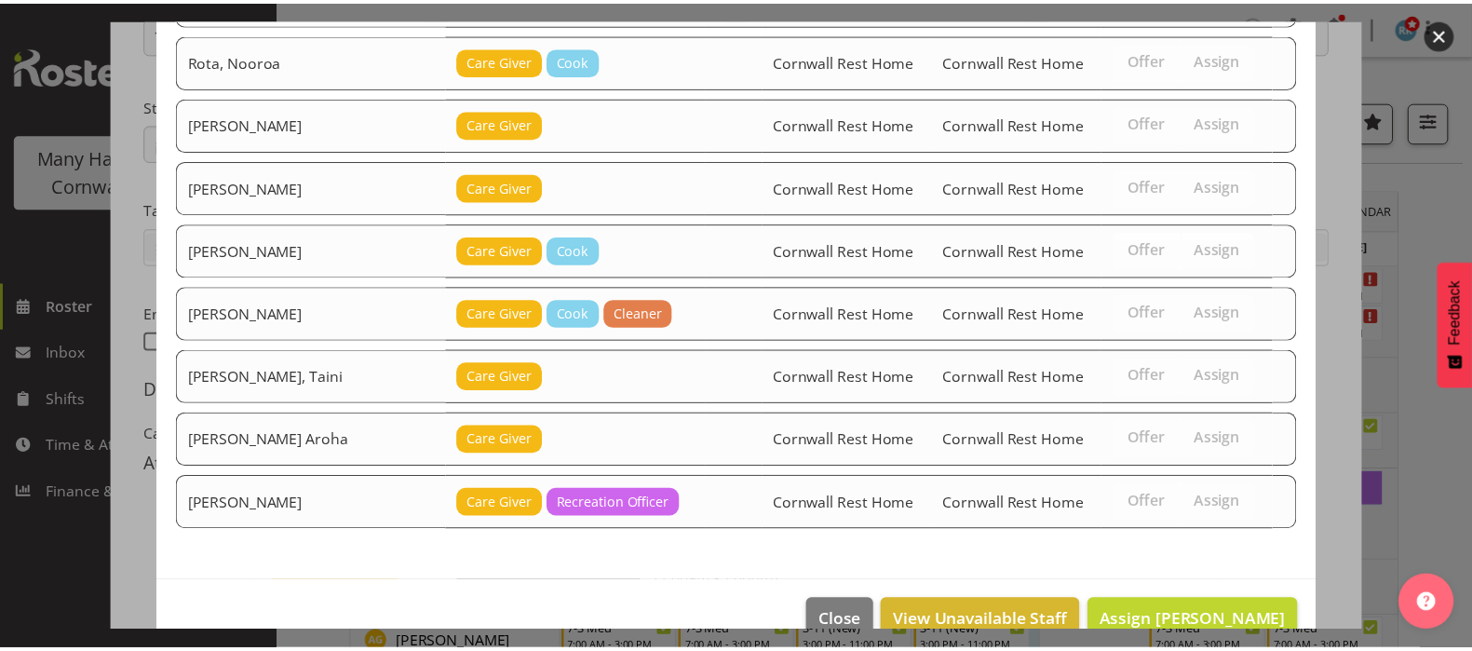
scroll to position [650, 0]
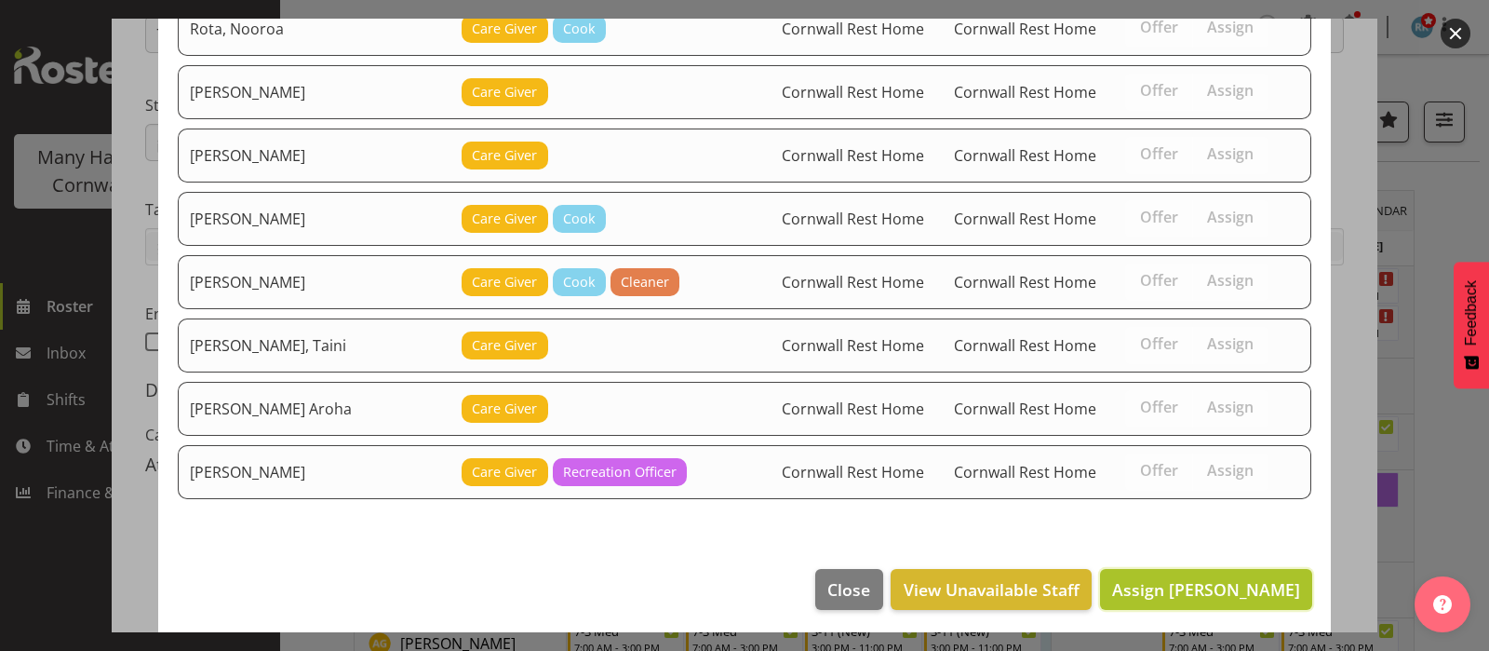
click at [1190, 591] on span "Assign [PERSON_NAME]" at bounding box center [1206, 589] width 188 height 22
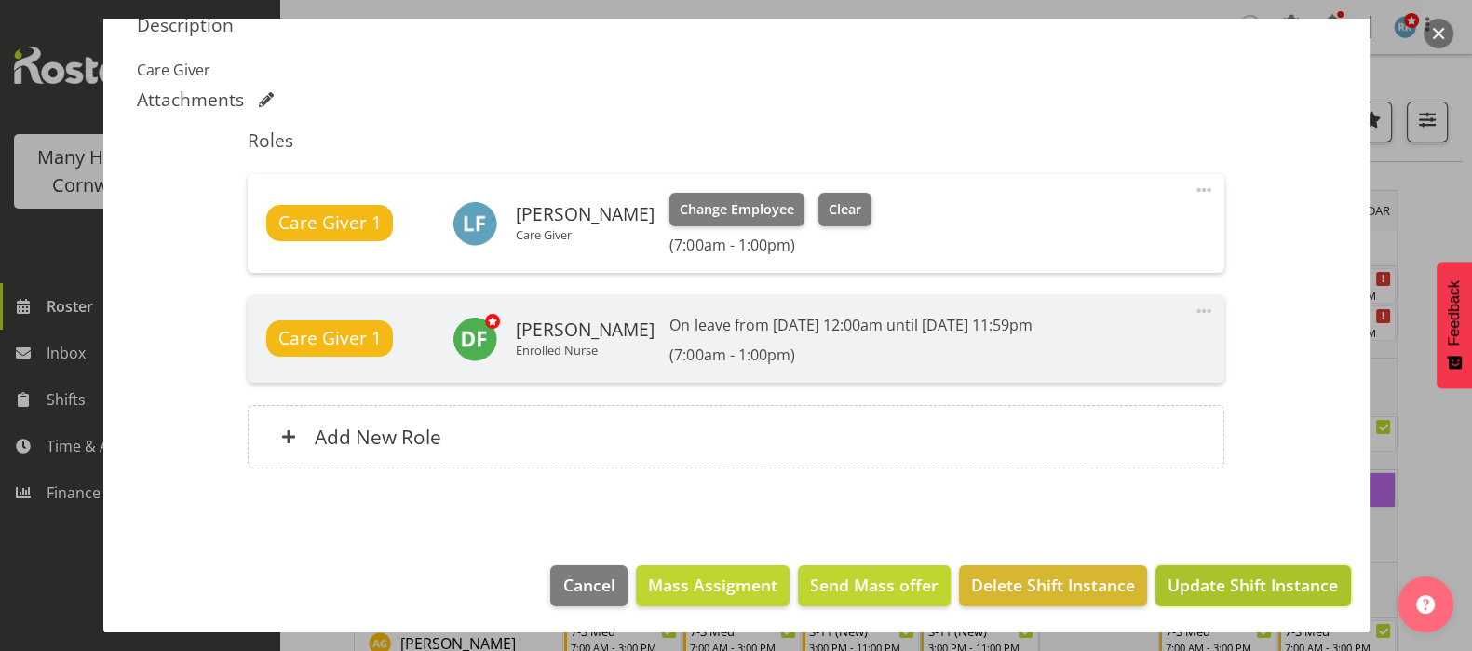
click at [1208, 585] on span "Update Shift Instance" at bounding box center [1252, 584] width 170 height 24
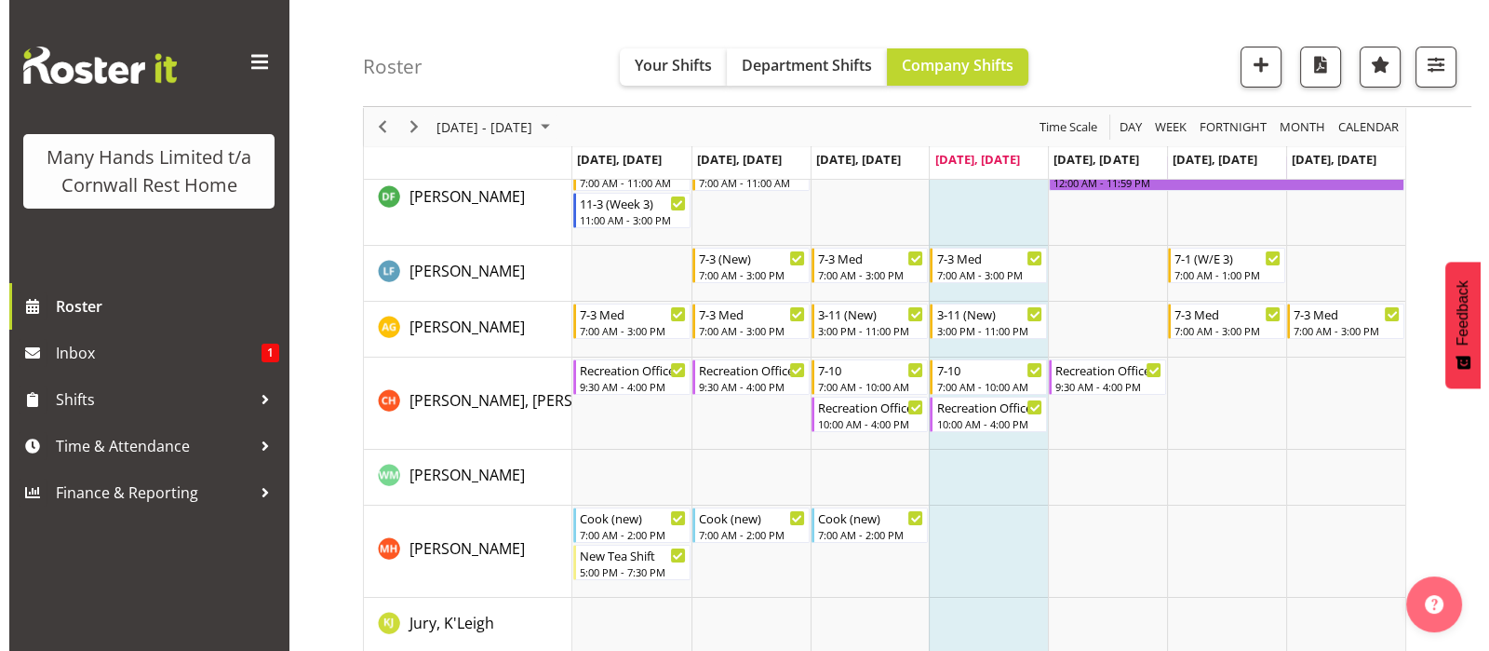
scroll to position [349, 0]
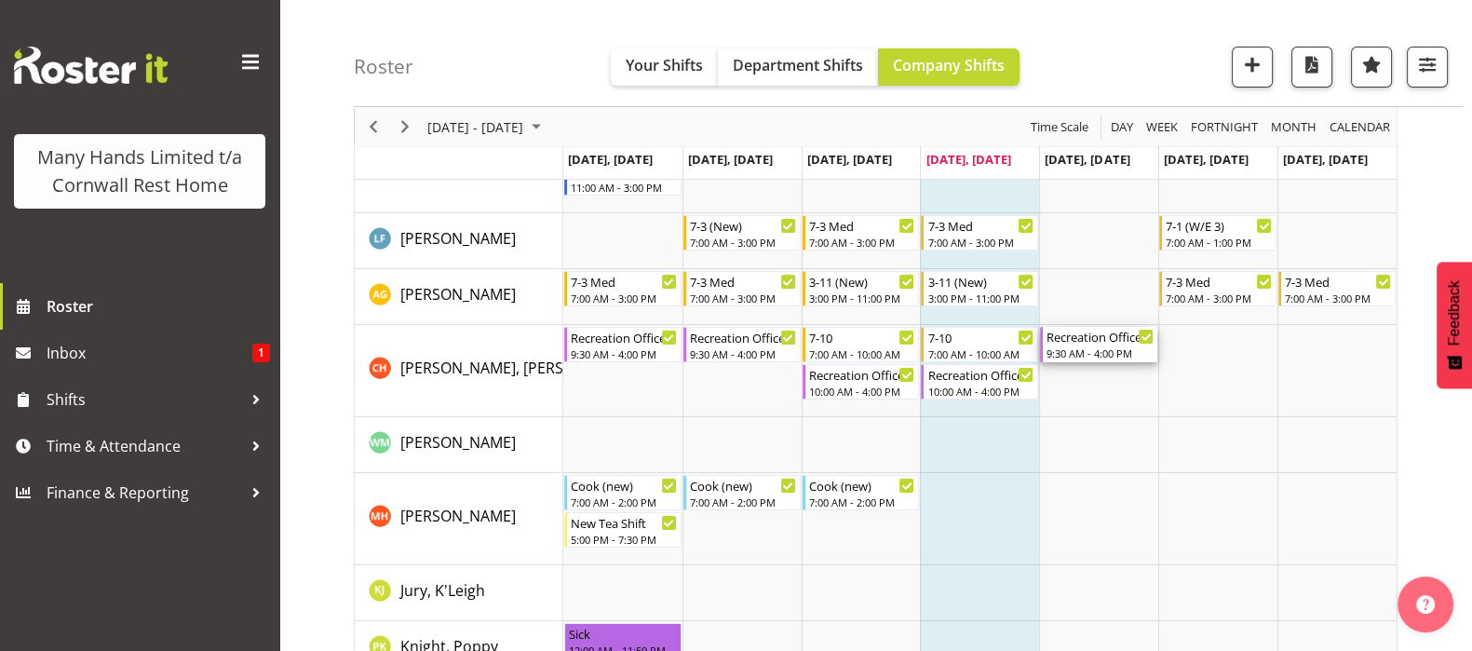
click at [1075, 352] on div "9:30 AM - 4:00 PM" at bounding box center [1099, 352] width 107 height 15
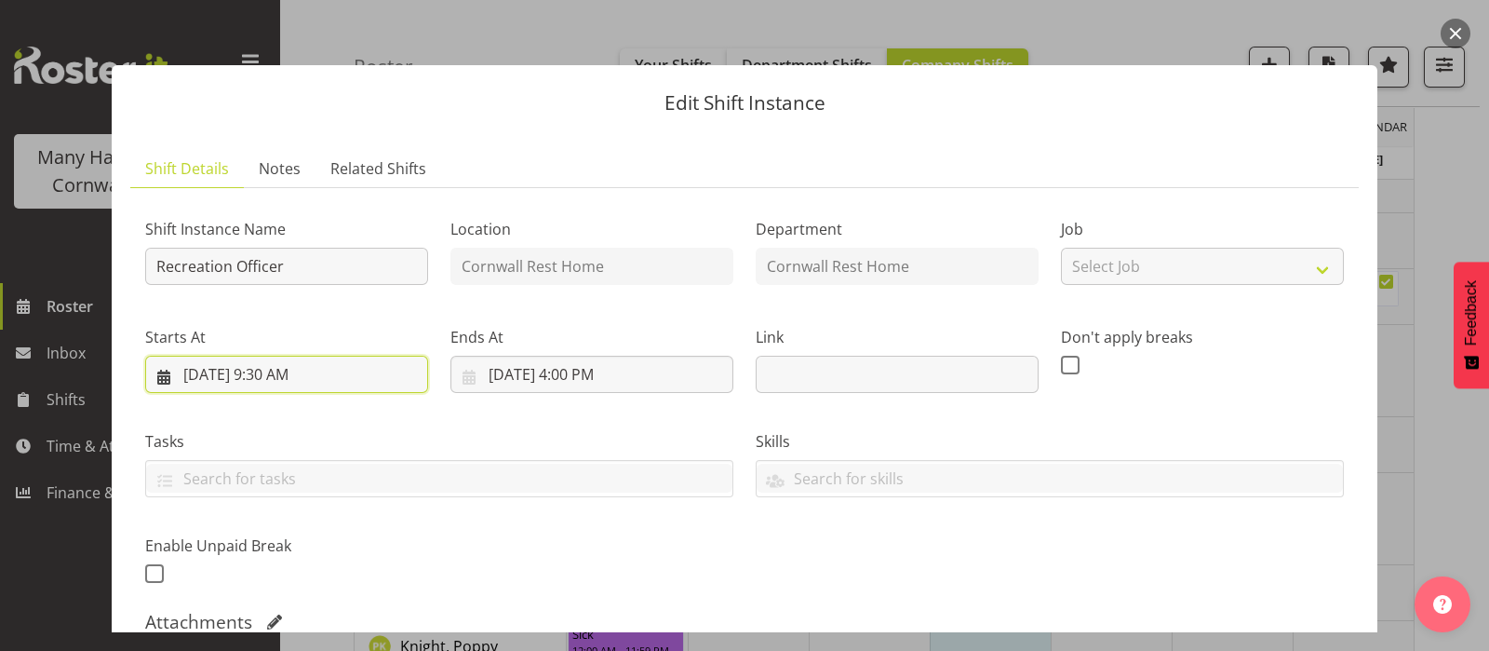
click at [258, 381] on input "[DATE] 9:30 AM" at bounding box center [286, 374] width 283 height 37
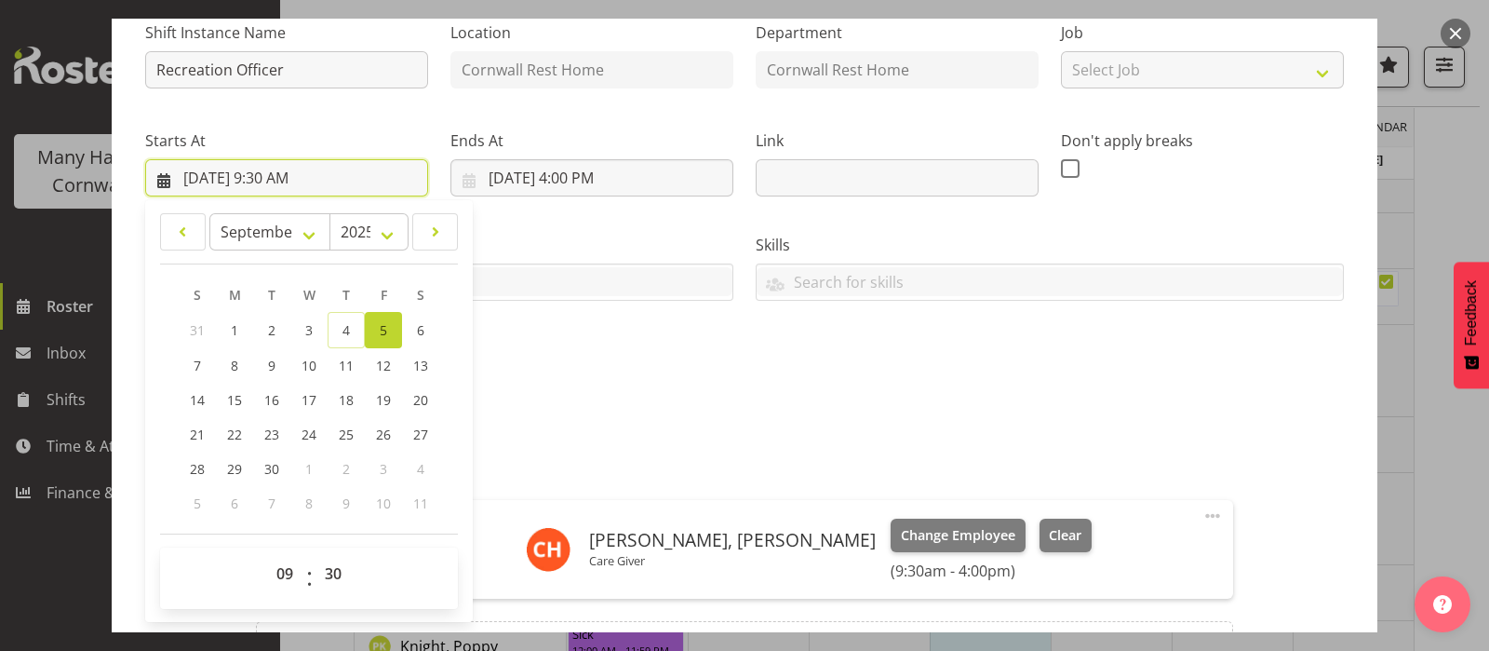
scroll to position [232, 0]
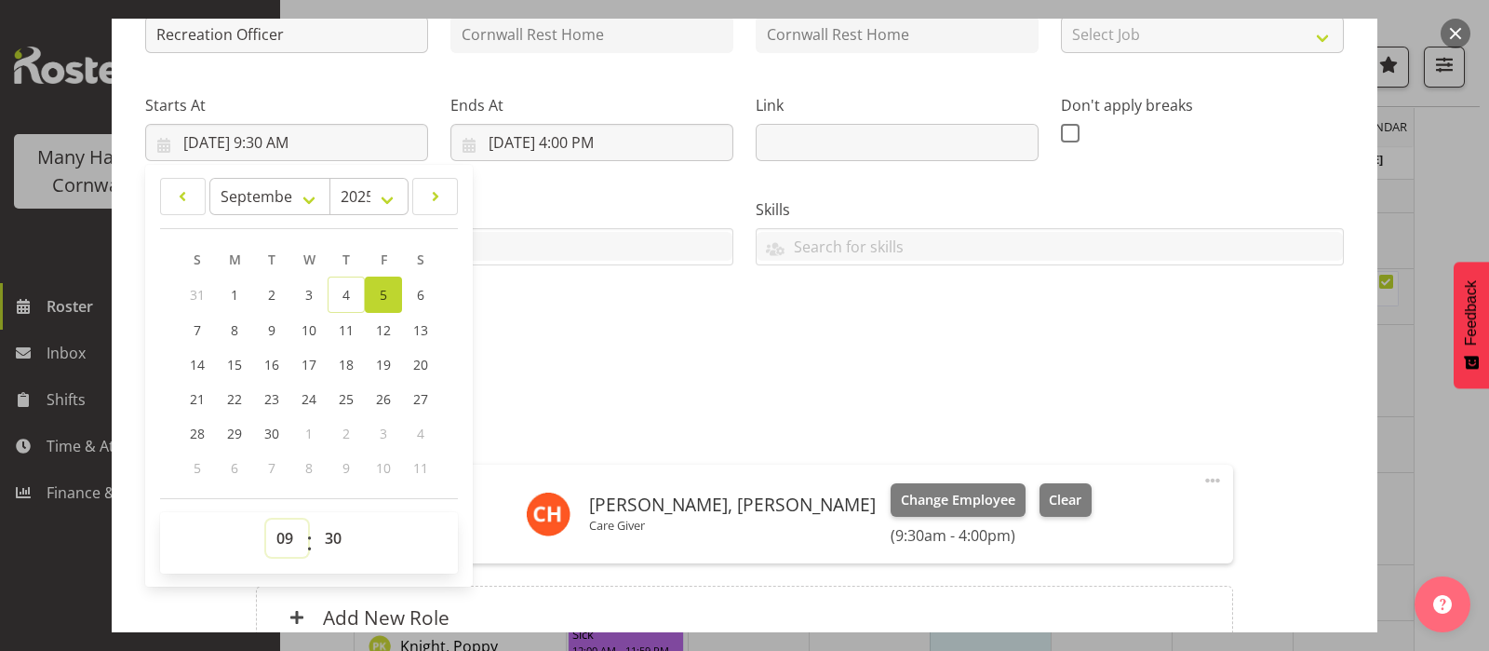
click at [284, 532] on select "00 01 02 03 04 05 06 07 08 09 10 11 12 13 14 15 16 17 18 19 20 21 22 23" at bounding box center [287, 537] width 42 height 37
select select "10"
click at [266, 519] on select "00 01 02 03 04 05 06 07 08 09 10 11 12 13 14 15 16 17 18 19 20 21 22 23" at bounding box center [287, 537] width 42 height 37
type input "[DATE] 10:30 AM"
click at [329, 534] on select "00 01 02 03 04 05 06 07 08 09 10 11 12 13 14 15 16 17 18 19 20 21 22 23 24 25 2…" at bounding box center [336, 537] width 42 height 37
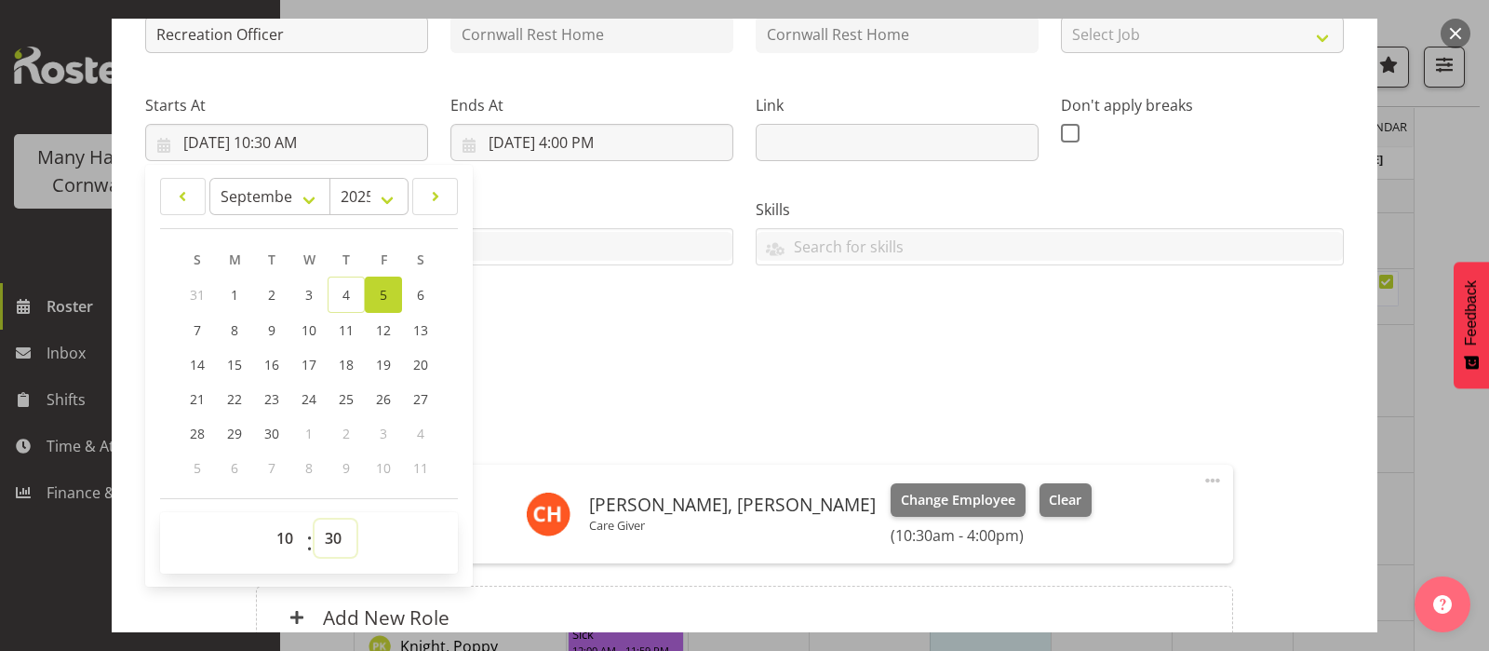
select select "0"
click at [315, 519] on select "00 01 02 03 04 05 06 07 08 09 10 11 12 13 14 15 16 17 18 19 20 21 22 23 24 25 2…" at bounding box center [336, 537] width 42 height 37
type input "[DATE] 10:00 AM"
click at [810, 398] on div "Attachments" at bounding box center [744, 390] width 1199 height 22
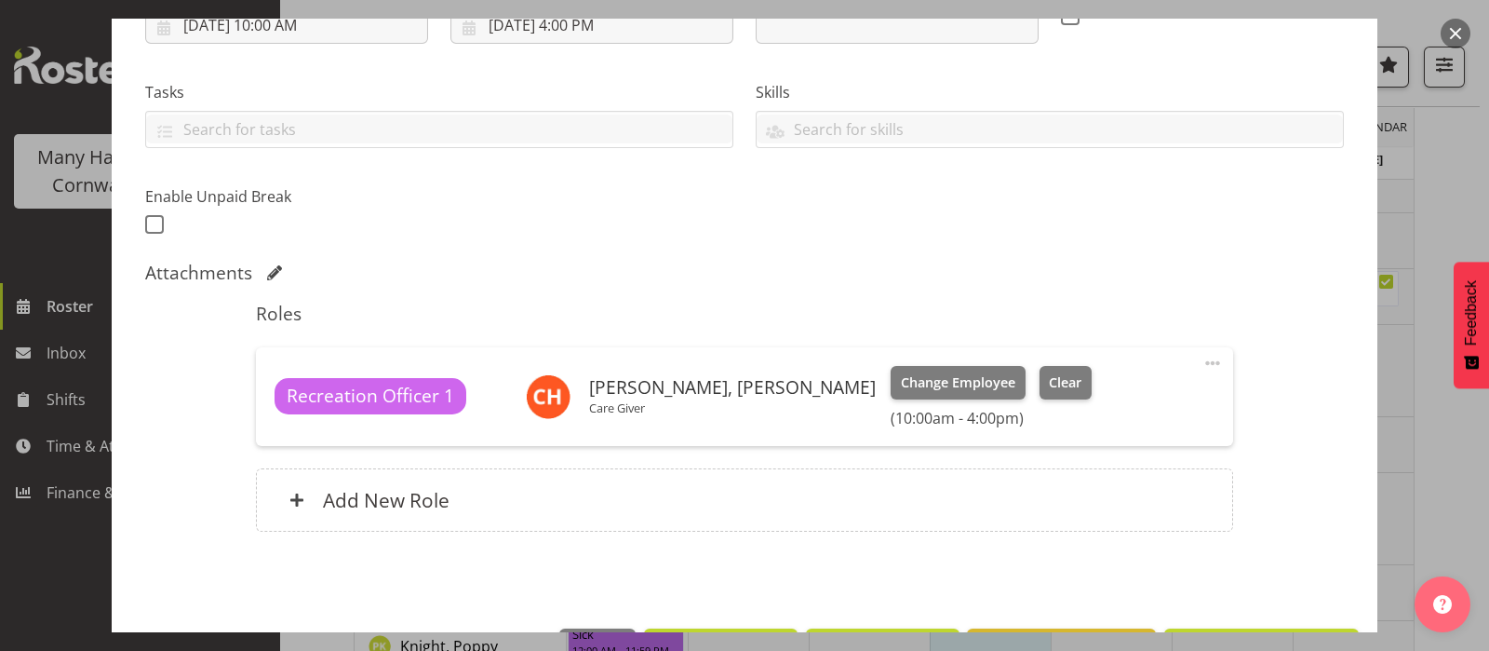
scroll to position [412, 0]
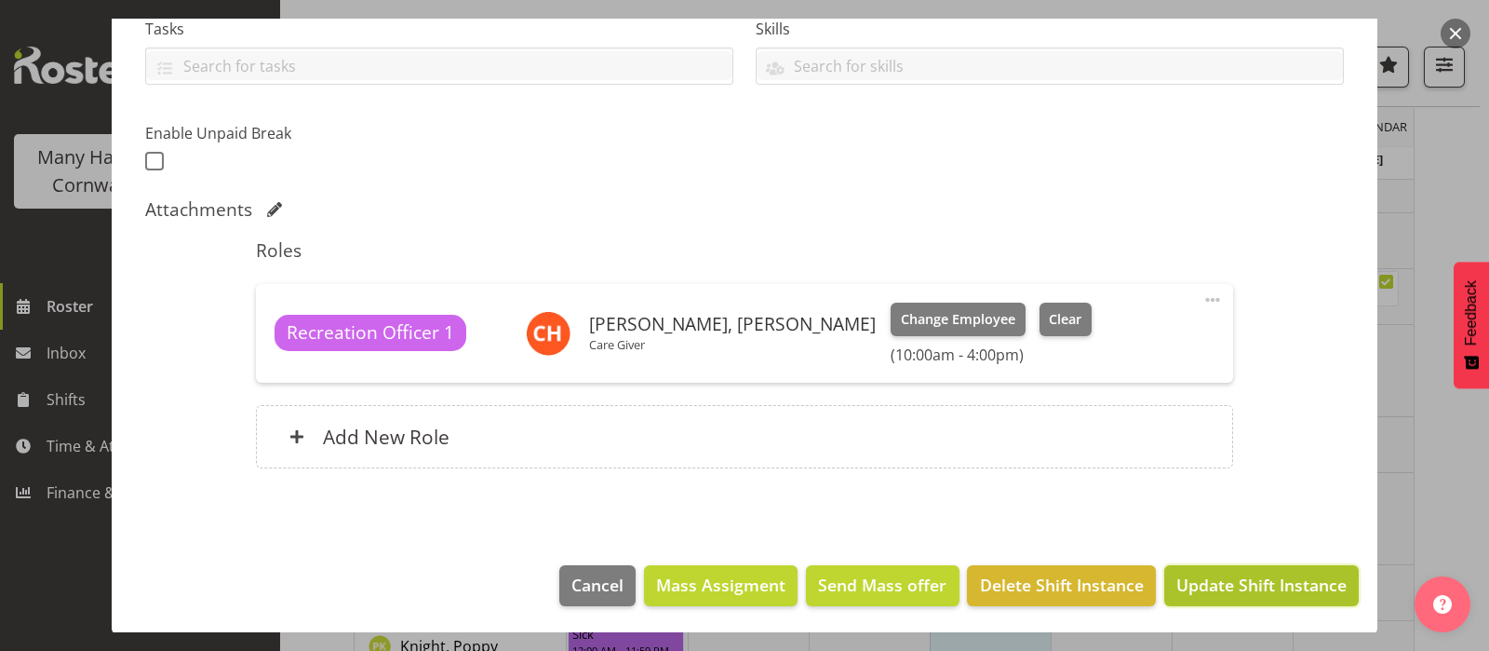
click at [1219, 582] on span "Update Shift Instance" at bounding box center [1261, 584] width 170 height 24
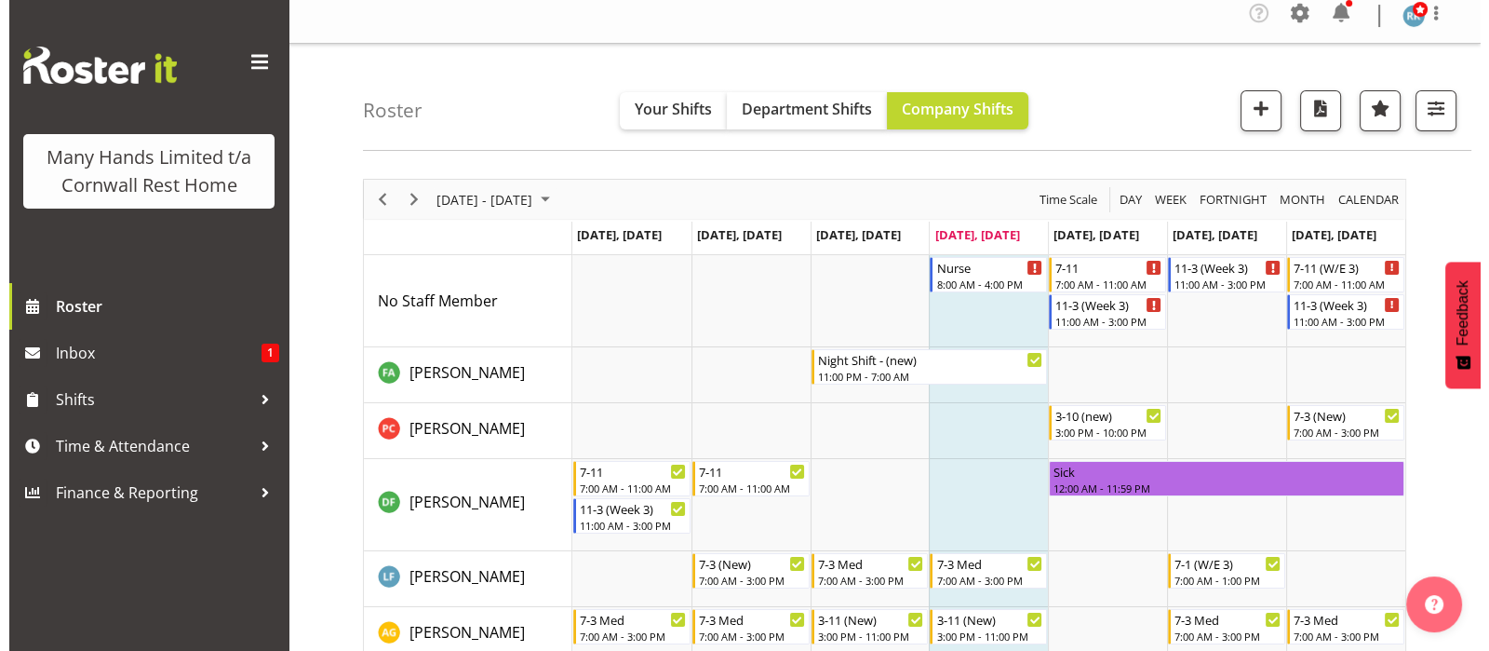
scroll to position [0, 0]
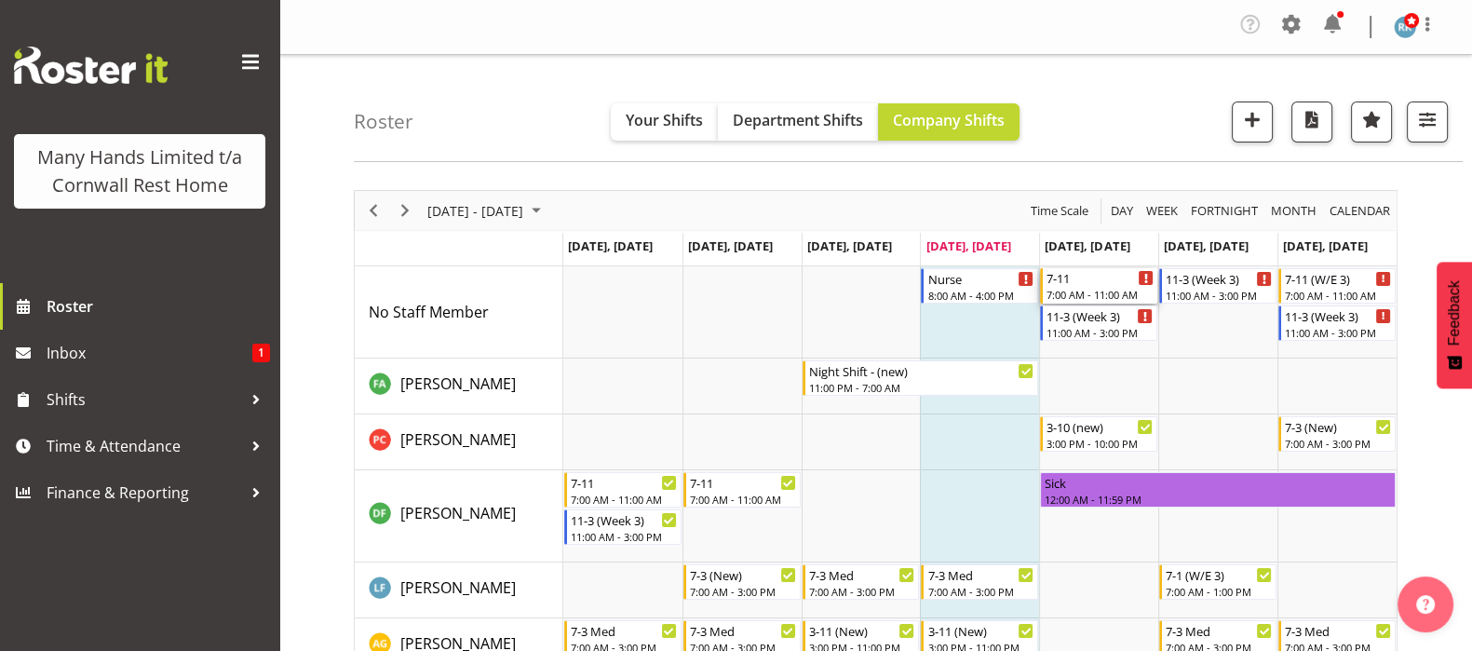
click at [1064, 290] on div "7:00 AM - 11:00 AM" at bounding box center [1099, 294] width 107 height 15
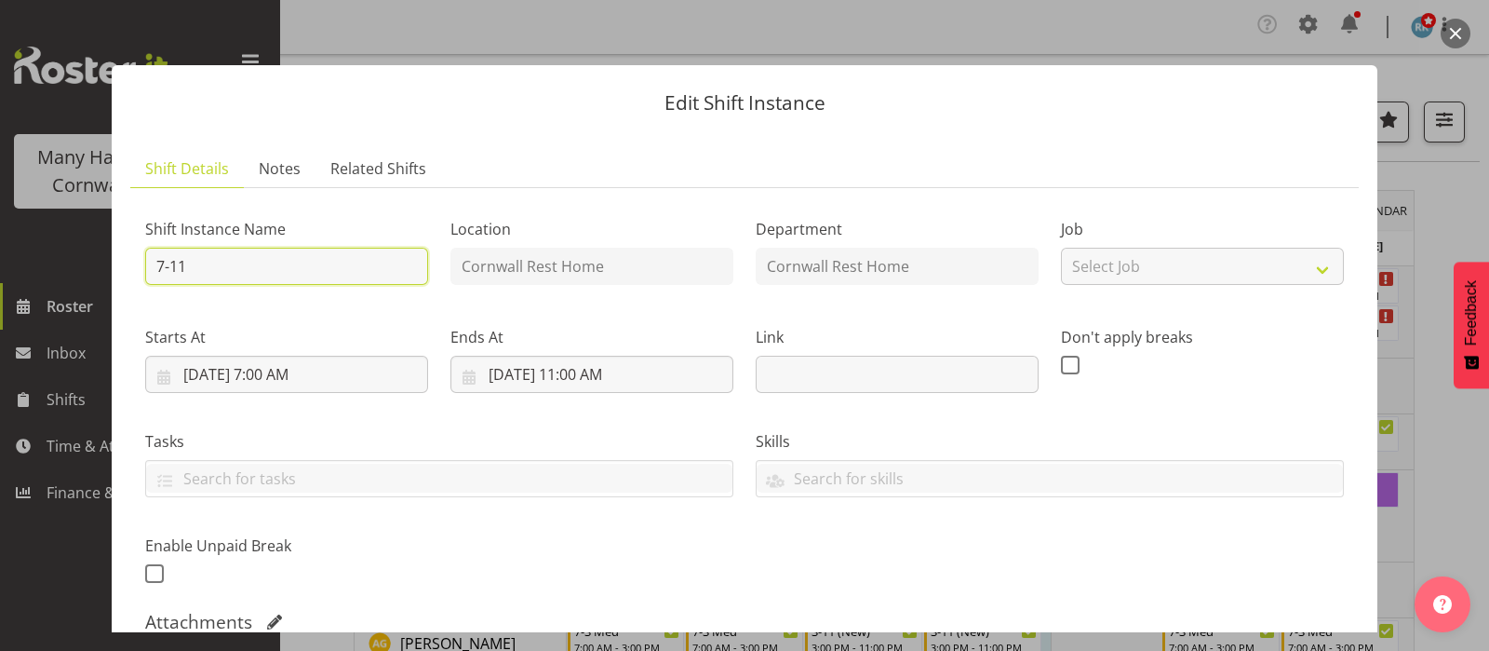
click at [217, 263] on input "7-11" at bounding box center [286, 266] width 283 height 37
type input "7-10"
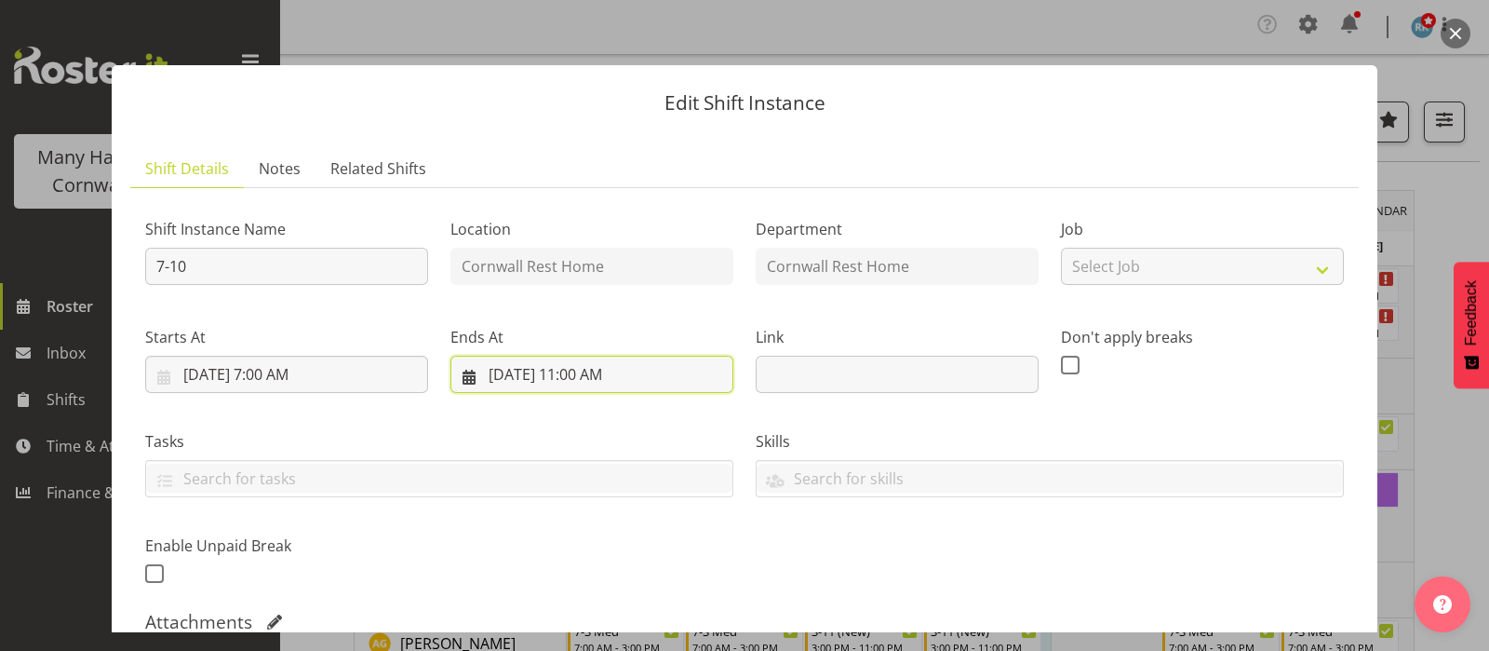
click at [558, 373] on input "[DATE] 11:00 AM" at bounding box center [591, 374] width 283 height 37
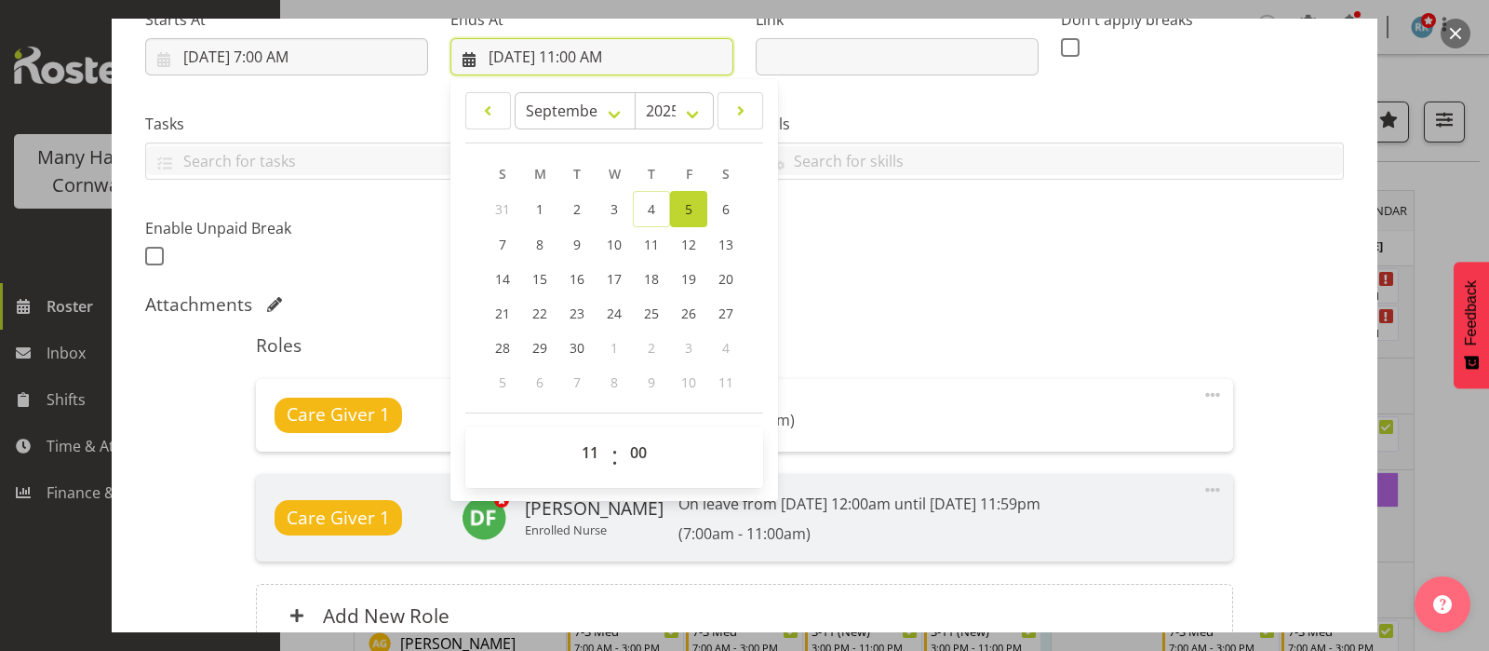
scroll to position [464, 0]
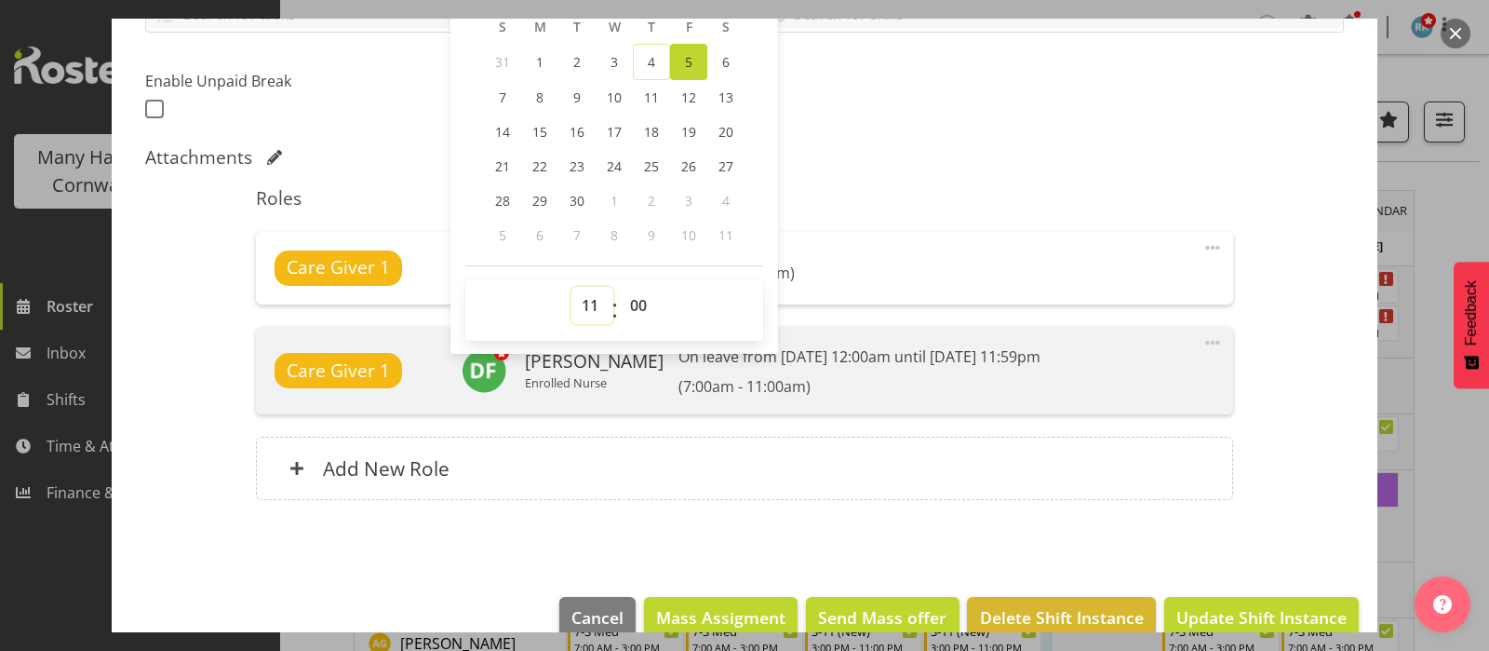
click at [586, 297] on select "00 01 02 03 04 05 06 07 08 09 10 11 12 13 14 15 16 17 18 19 20 21 22 23" at bounding box center [592, 305] width 42 height 37
select select "10"
click at [571, 287] on select "00 01 02 03 04 05 06 07 08 09 10 11 12 13 14 15 16 17 18 19 20 21 22 23" at bounding box center [592, 305] width 42 height 37
type input "[DATE] 10:00 AM"
click at [1020, 151] on div "Attachments" at bounding box center [744, 157] width 1199 height 22
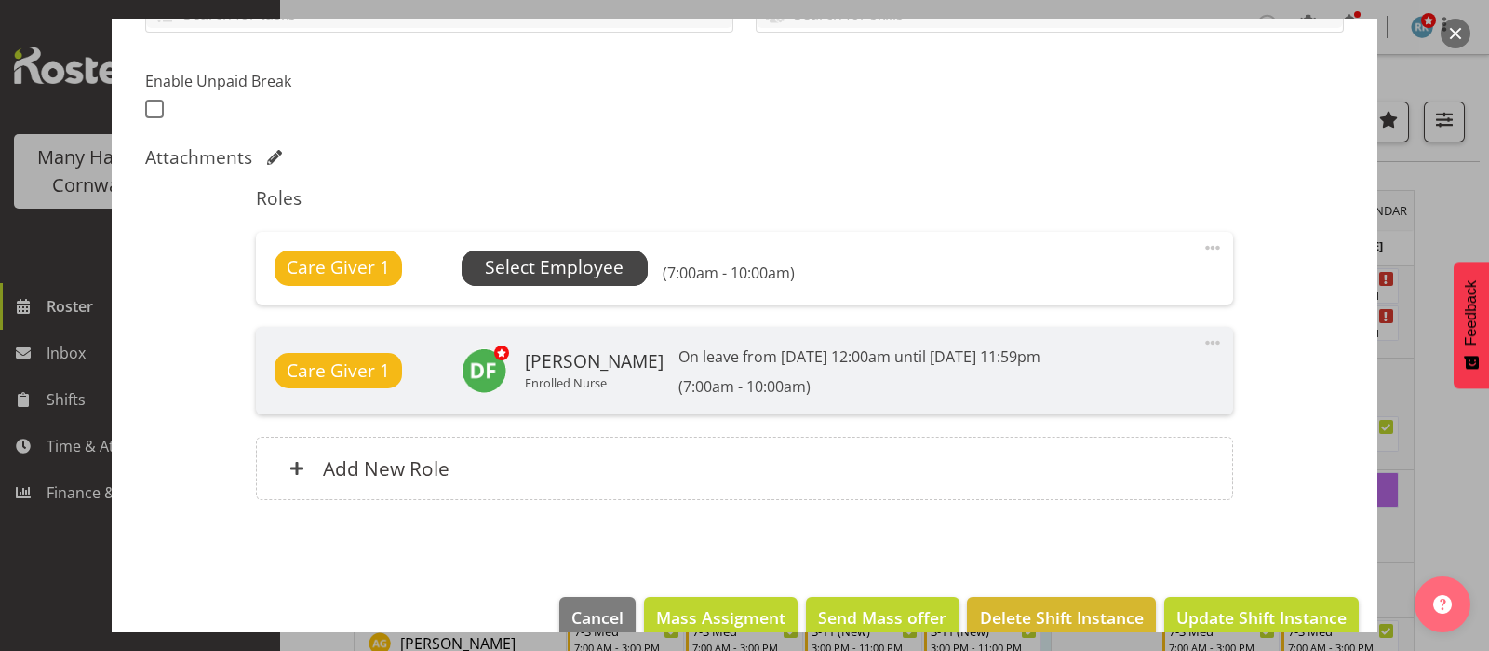
click at [579, 268] on span "Select Employee" at bounding box center [554, 267] width 139 height 27
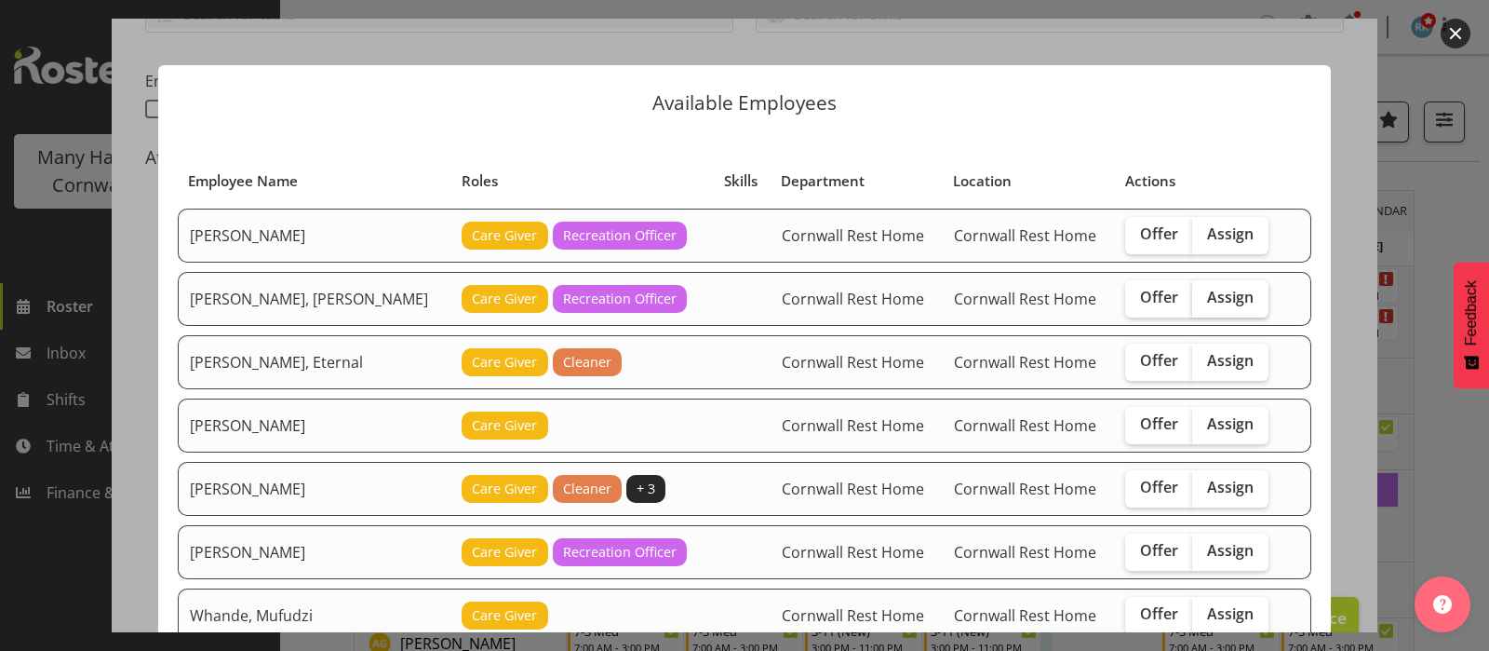
click at [1207, 297] on span "Assign" at bounding box center [1230, 297] width 47 height 19
click at [1204, 297] on input "Assign" at bounding box center [1198, 297] width 12 height 12
checkbox input "true"
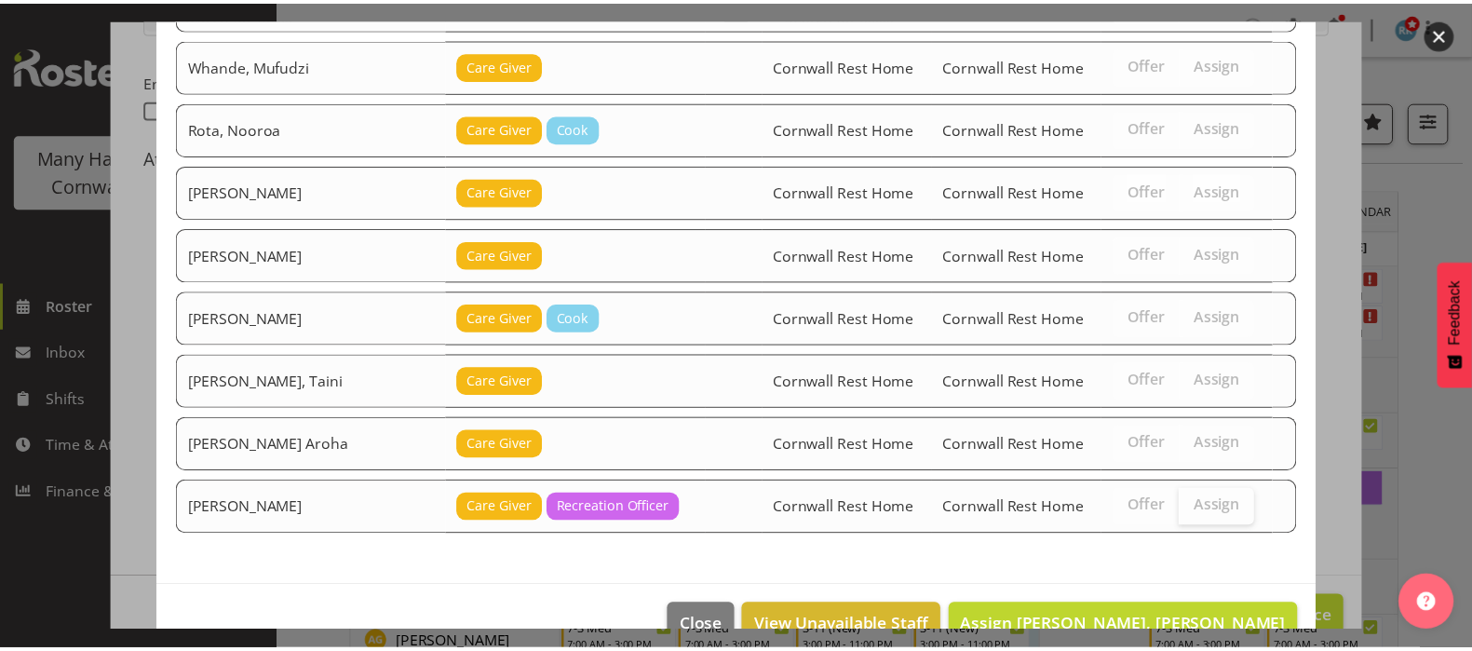
scroll to position [586, 0]
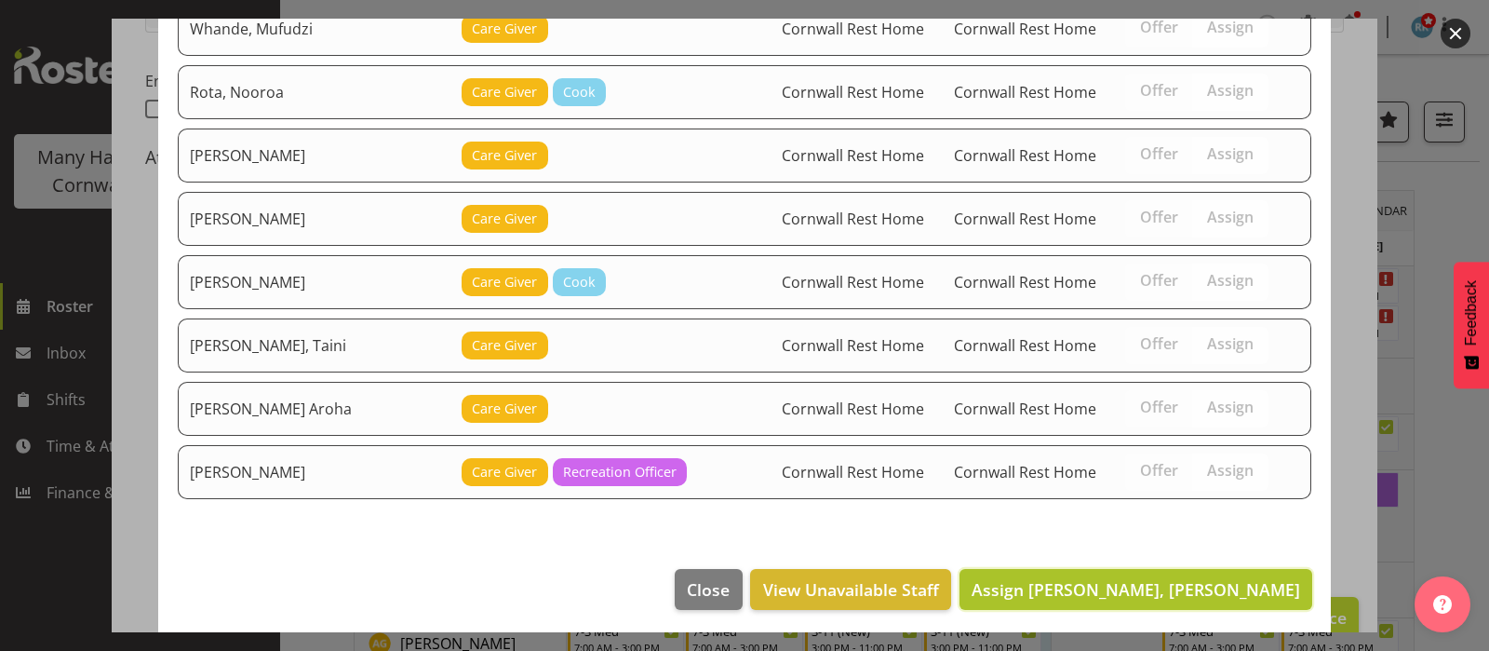
click at [1210, 585] on span "Assign [PERSON_NAME], [PERSON_NAME]" at bounding box center [1136, 589] width 329 height 22
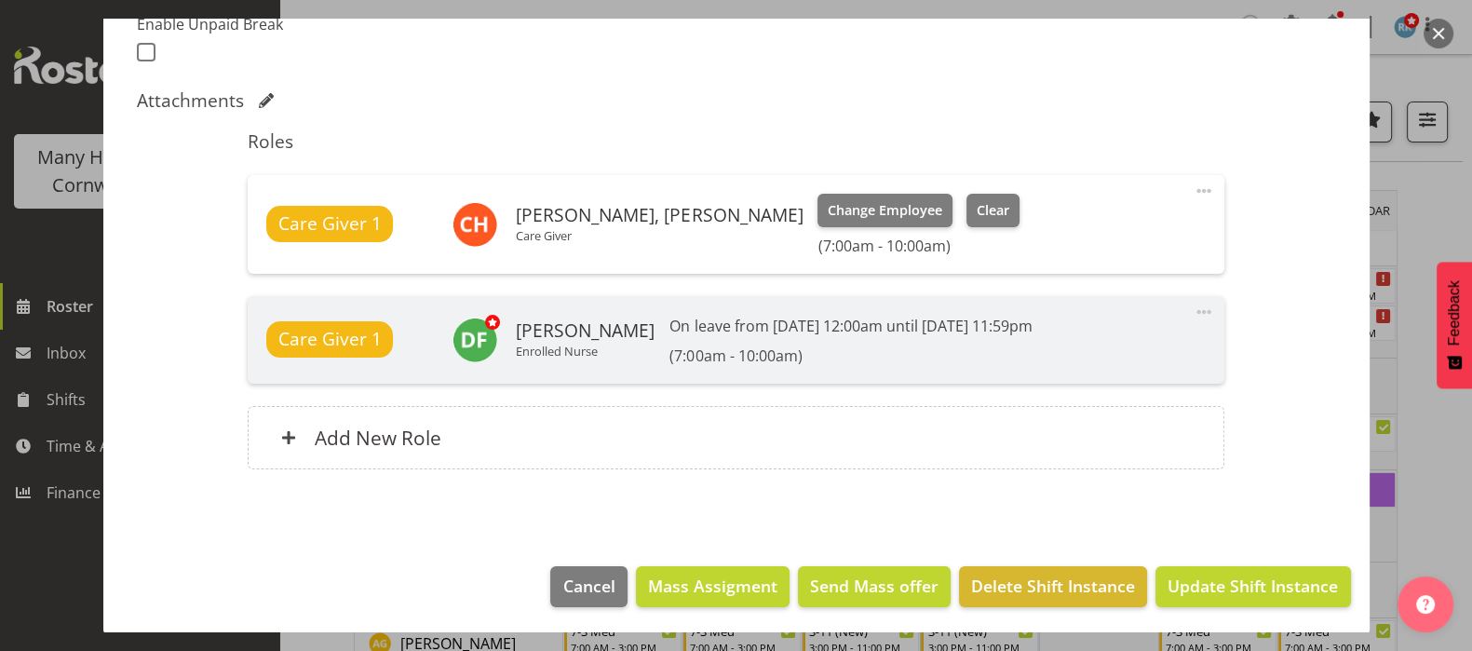
scroll to position [522, 0]
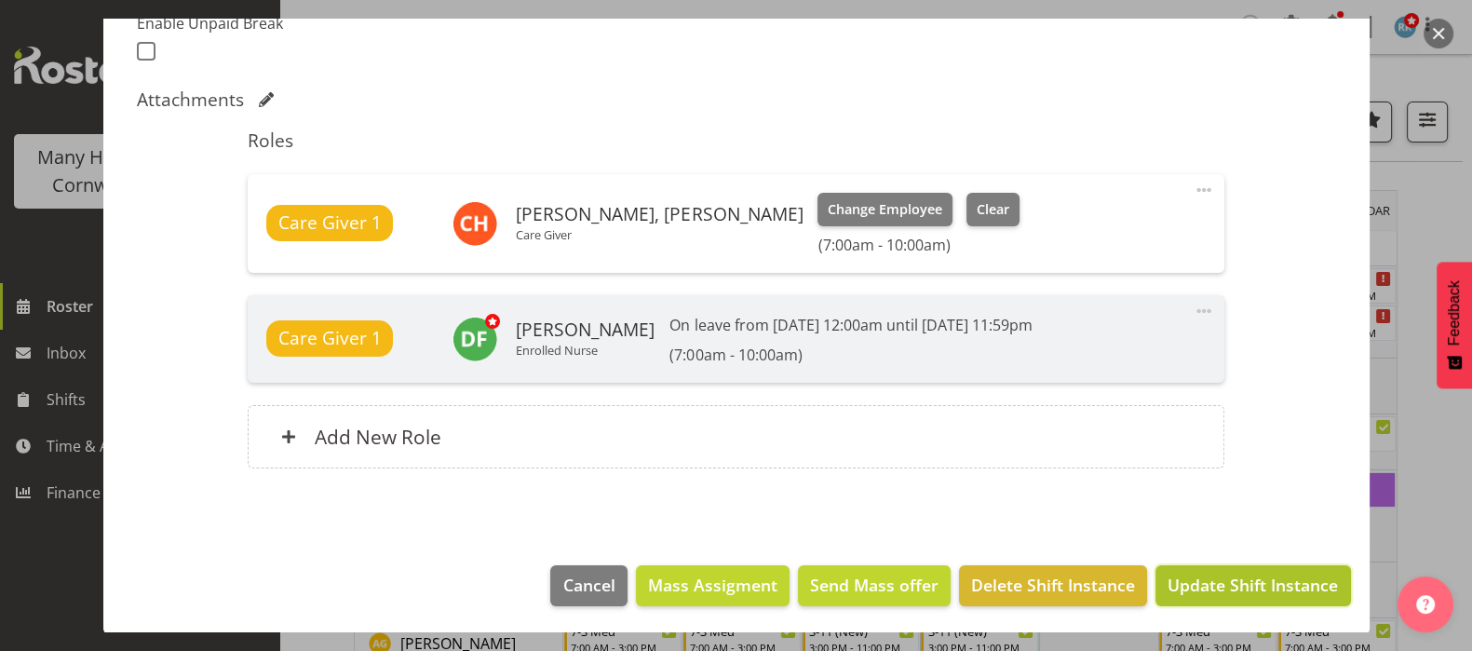
click at [1215, 586] on span "Update Shift Instance" at bounding box center [1252, 584] width 170 height 24
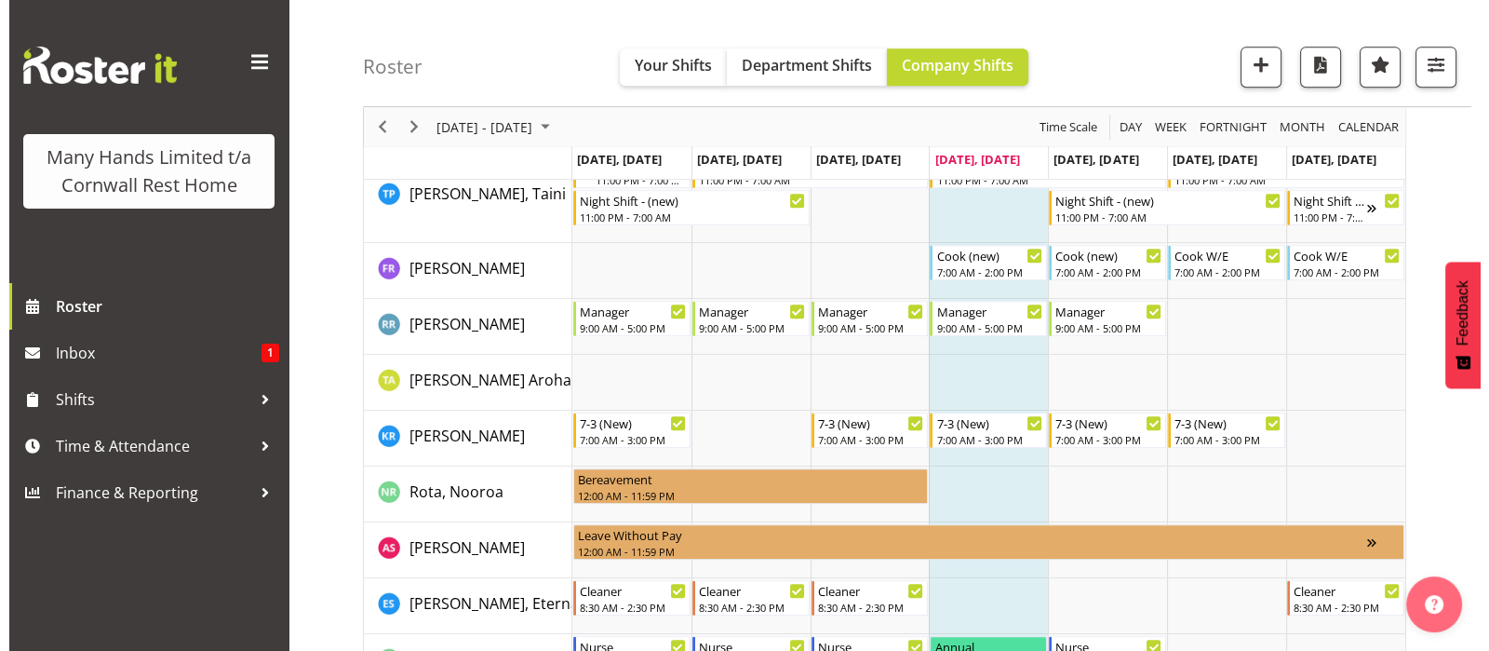
scroll to position [1280, 0]
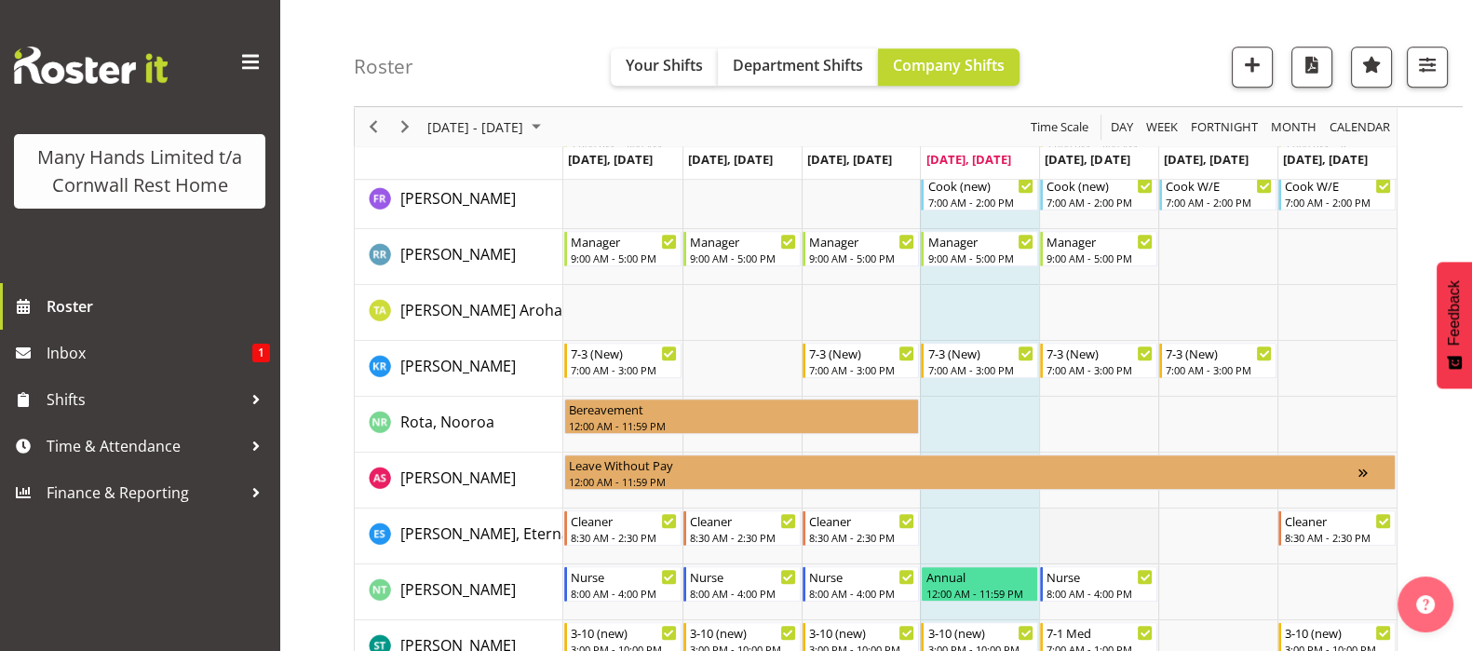
click at [1101, 528] on td "Timeline Week of September 4, 2025" at bounding box center [1098, 536] width 119 height 56
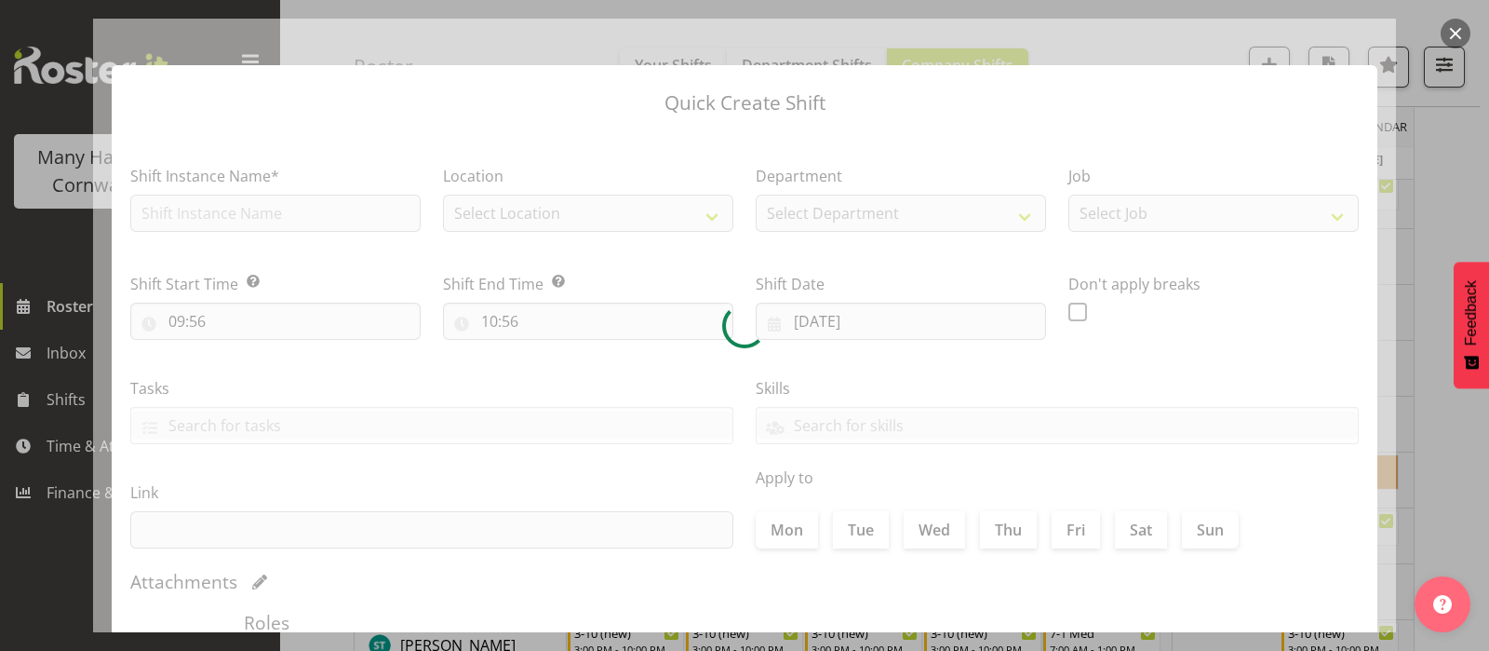
type input "[DATE]"
checkbox input "true"
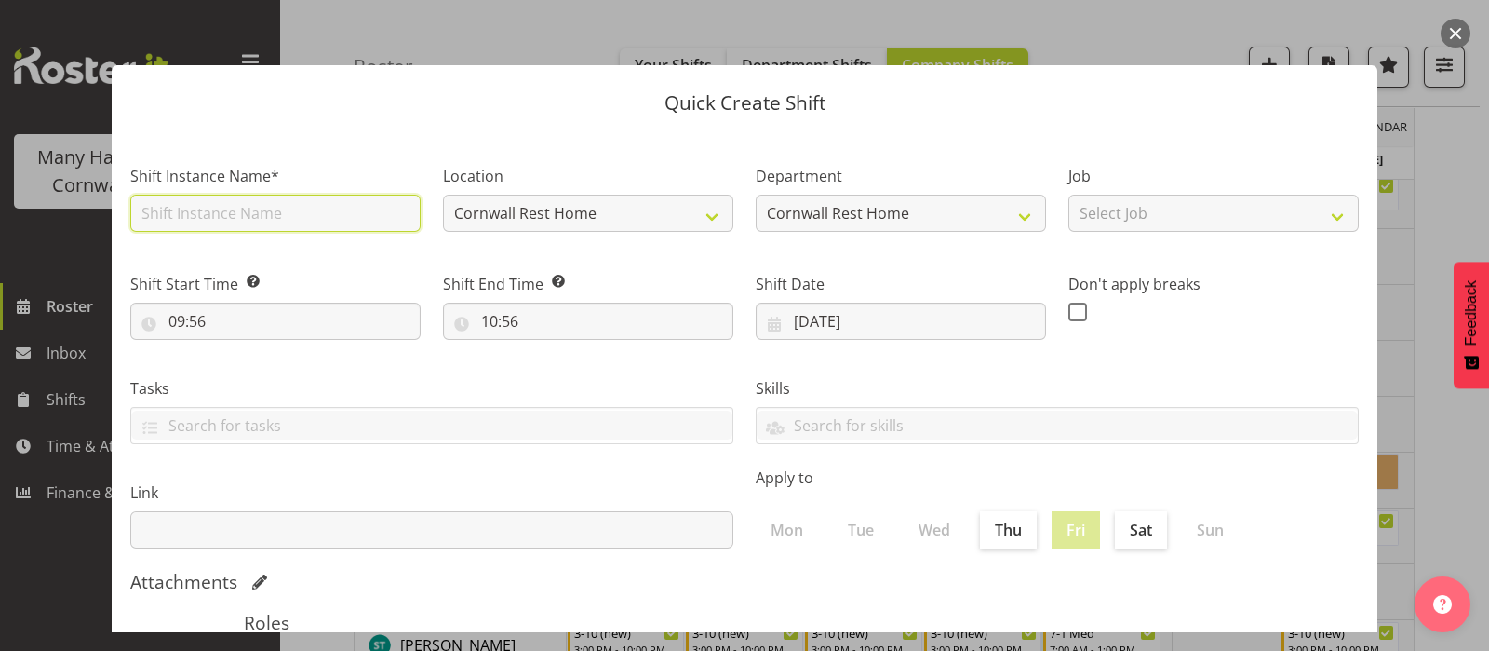
click at [171, 204] on input "text" at bounding box center [275, 213] width 290 height 37
type input "Orientation"
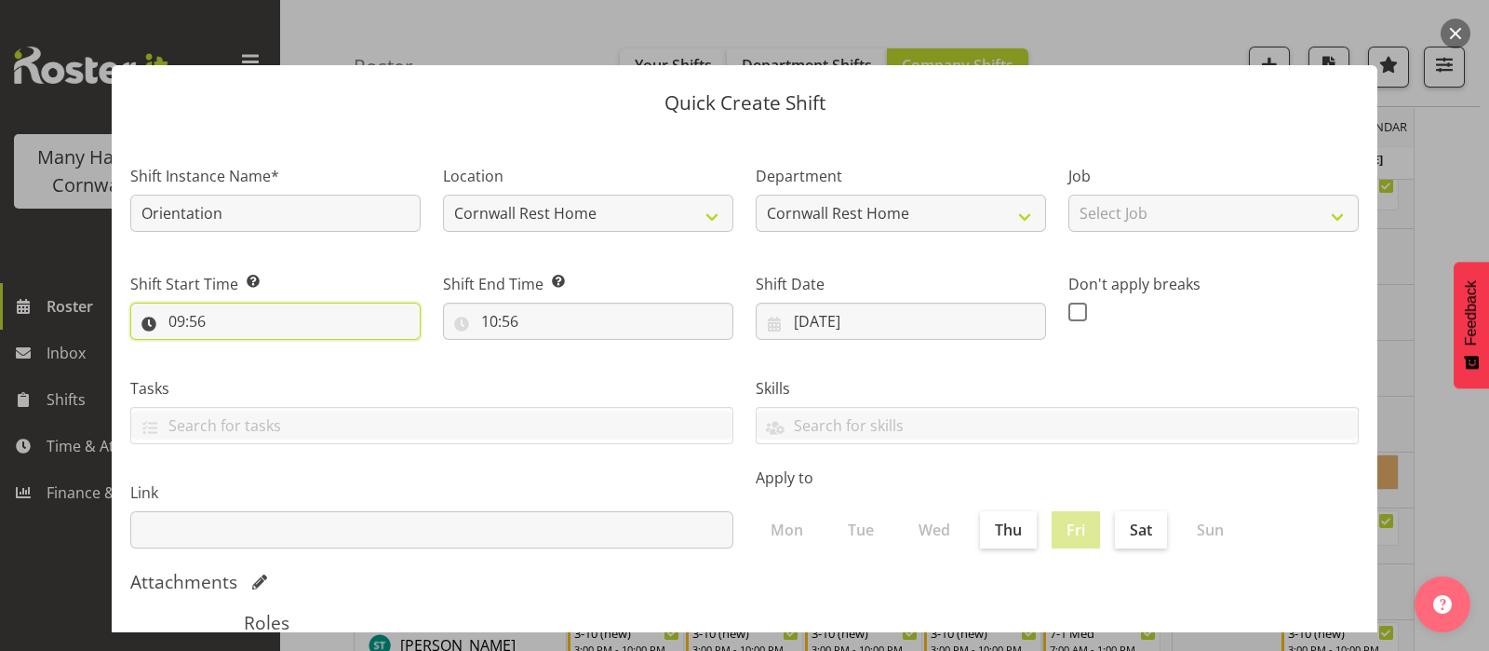
click at [190, 313] on input "09:56" at bounding box center [275, 320] width 290 height 37
click at [253, 360] on select "00 01 02 03 04 05 06 07 08 09 10 11 12 13 14 15 16 17 18 19 20 21 22 23" at bounding box center [257, 369] width 42 height 37
select select "7"
click at [236, 351] on select "00 01 02 03 04 05 06 07 08 09 10 11 12 13 14 15 16 17 18 19 20 21 22 23" at bounding box center [257, 369] width 42 height 37
type input "07:56"
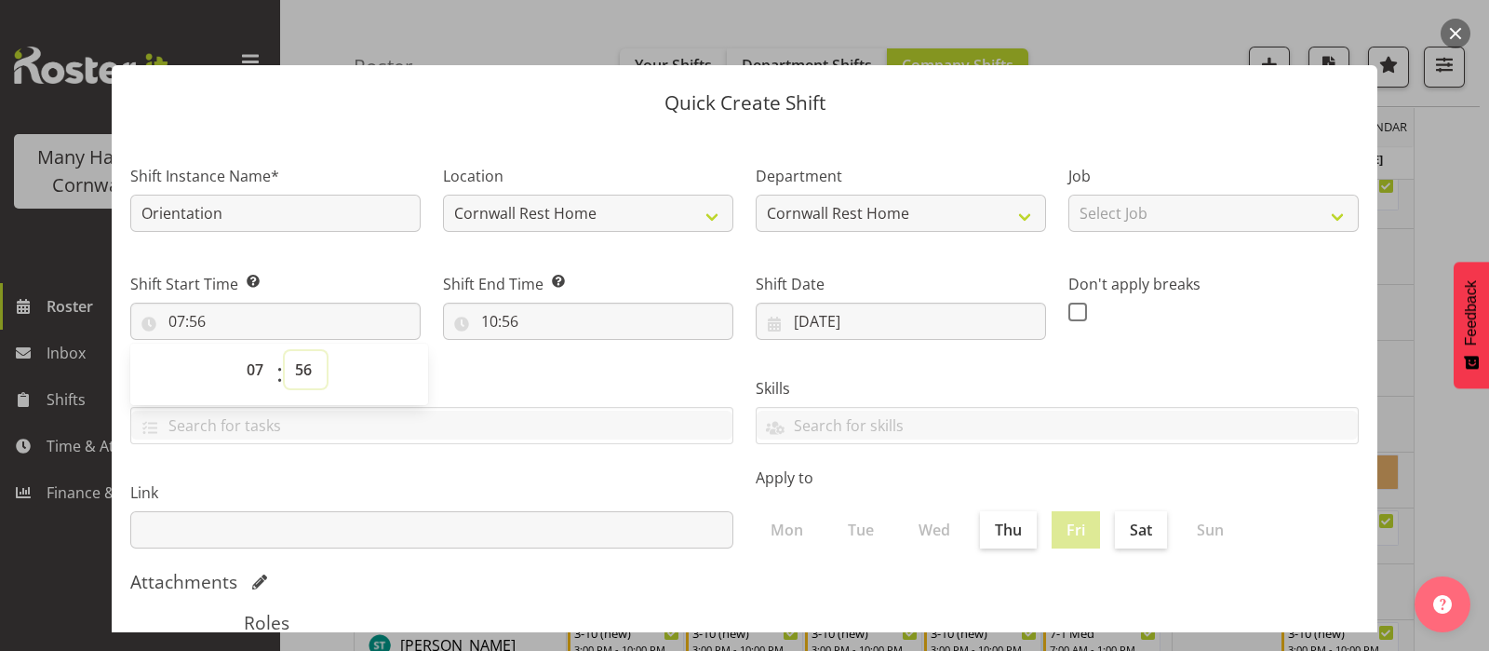
click at [297, 372] on select "00 01 02 03 04 05 06 07 08 09 10 11 12 13 14 15 16 17 18 19 20 21 22 23 24 25 2…" at bounding box center [306, 369] width 42 height 37
select select "0"
click at [285, 351] on select "00 01 02 03 04 05 06 07 08 09 10 11 12 13 14 15 16 17 18 19 20 21 22 23 24 25 2…" at bounding box center [306, 369] width 42 height 37
type input "07:00"
click at [489, 324] on input "10:56" at bounding box center [588, 320] width 290 height 37
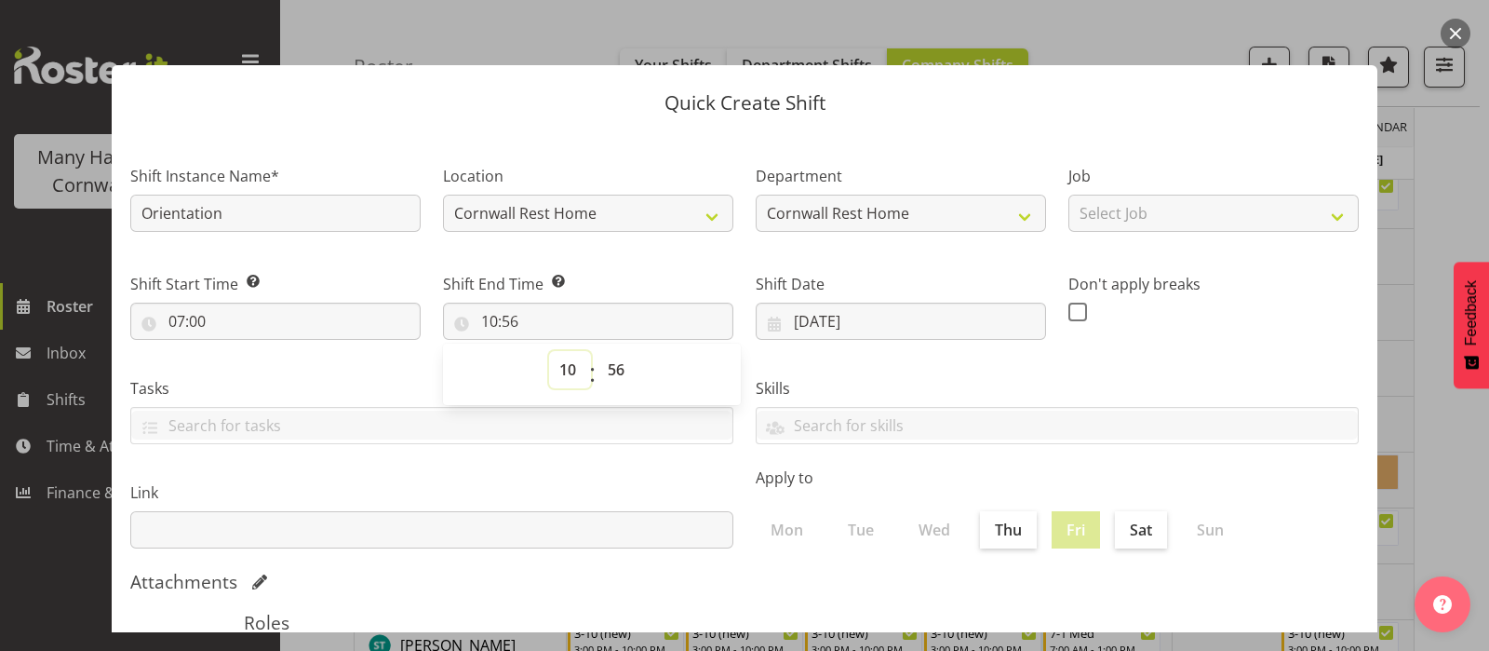
click at [564, 365] on select "00 01 02 03 04 05 06 07 08 09 10 11 12 13 14 15 16 17 18 19 20 21 22 23" at bounding box center [570, 369] width 42 height 37
select select "15"
click at [549, 351] on select "00 01 02 03 04 05 06 07 08 09 10 11 12 13 14 15 16 17 18 19 20 21 22 23" at bounding box center [570, 369] width 42 height 37
type input "15:56"
click at [616, 363] on select "00 01 02 03 04 05 06 07 08 09 10 11 12 13 14 15 16 17 18 19 20 21 22 23 24 25 2…" at bounding box center [619, 369] width 42 height 37
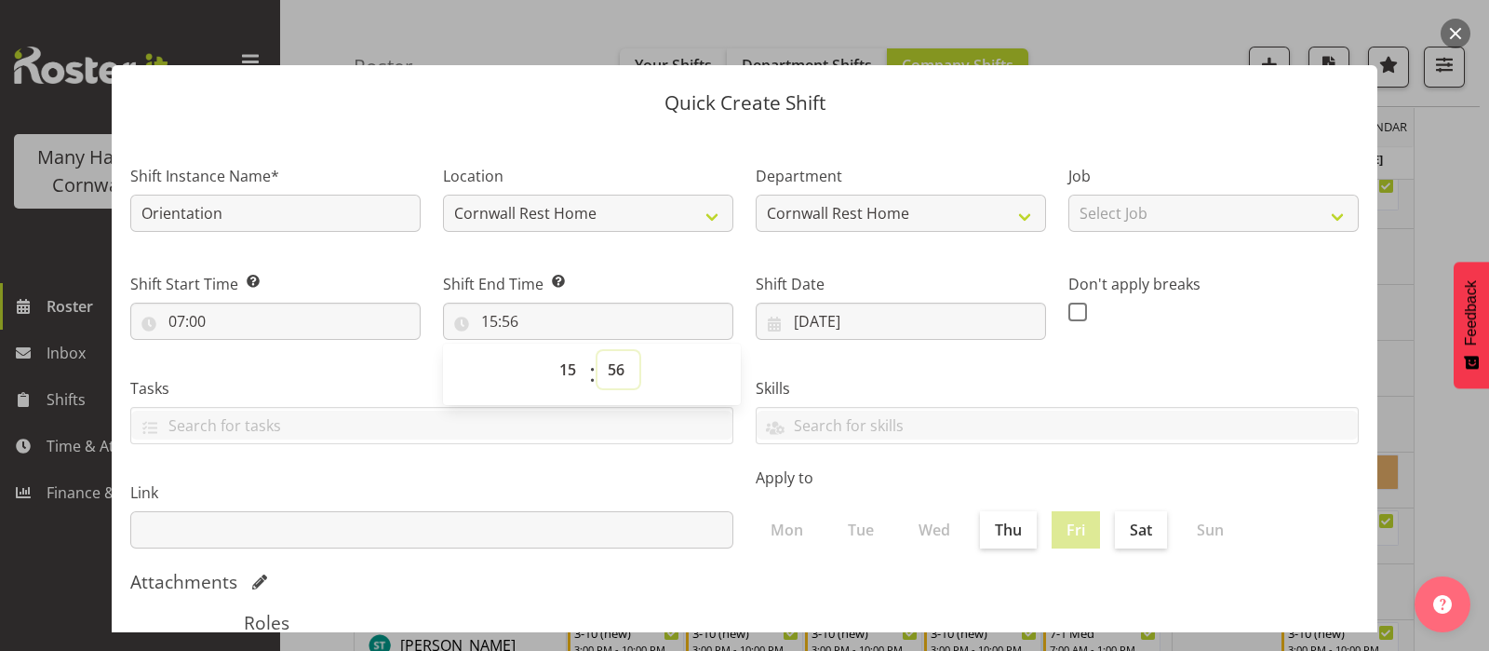
select select "0"
click at [598, 351] on select "00 01 02 03 04 05 06 07 08 09 10 11 12 13 14 15 16 17 18 19 20 21 22 23 24 25 2…" at bounding box center [619, 369] width 42 height 37
type input "15:00"
click at [1126, 531] on label "Sat" at bounding box center [1141, 529] width 52 height 37
click at [1126, 531] on input "Sat" at bounding box center [1121, 529] width 12 height 12
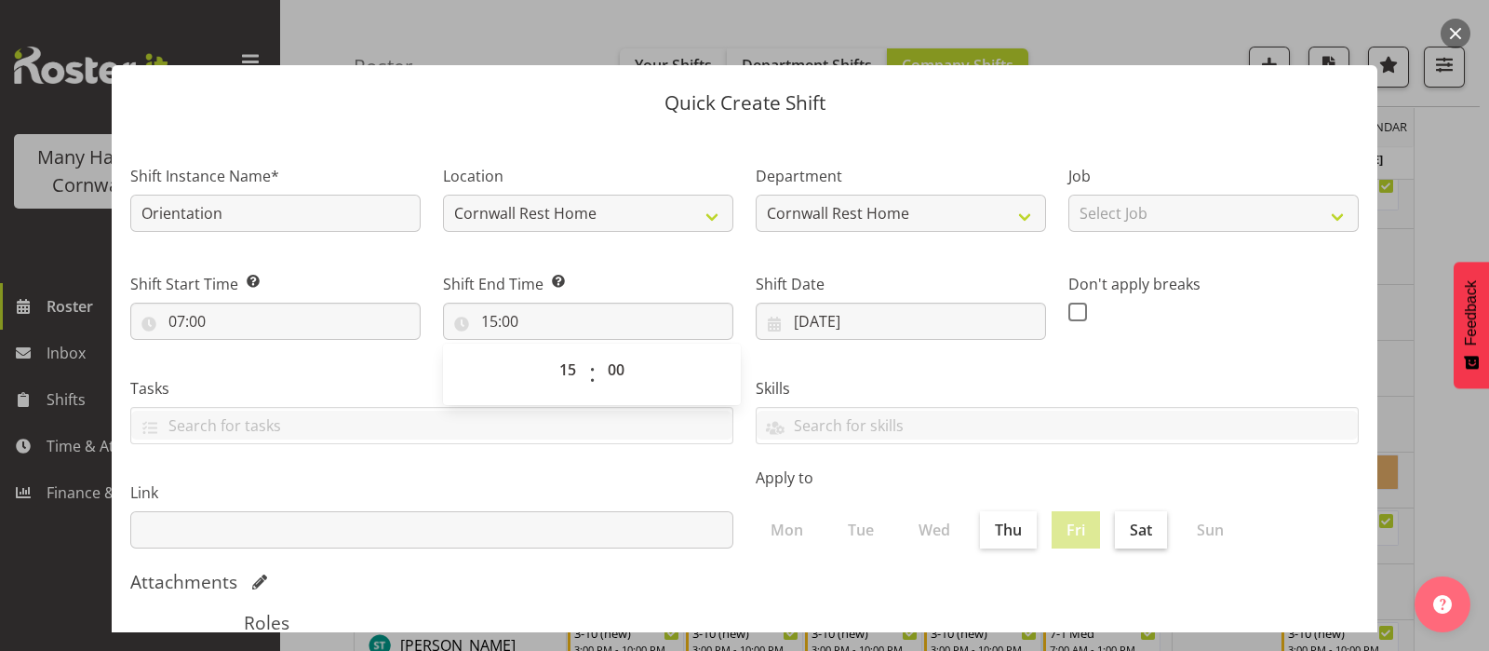
checkbox input "true"
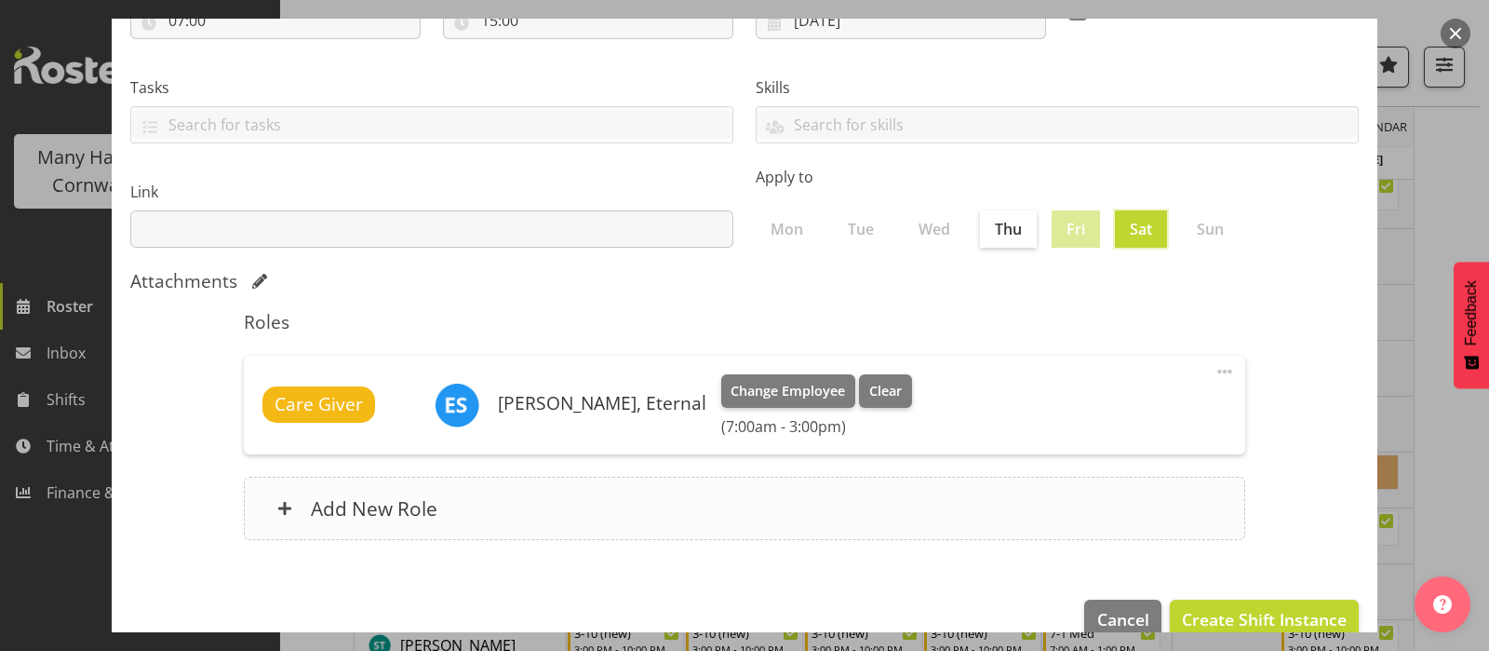
scroll to position [335, 0]
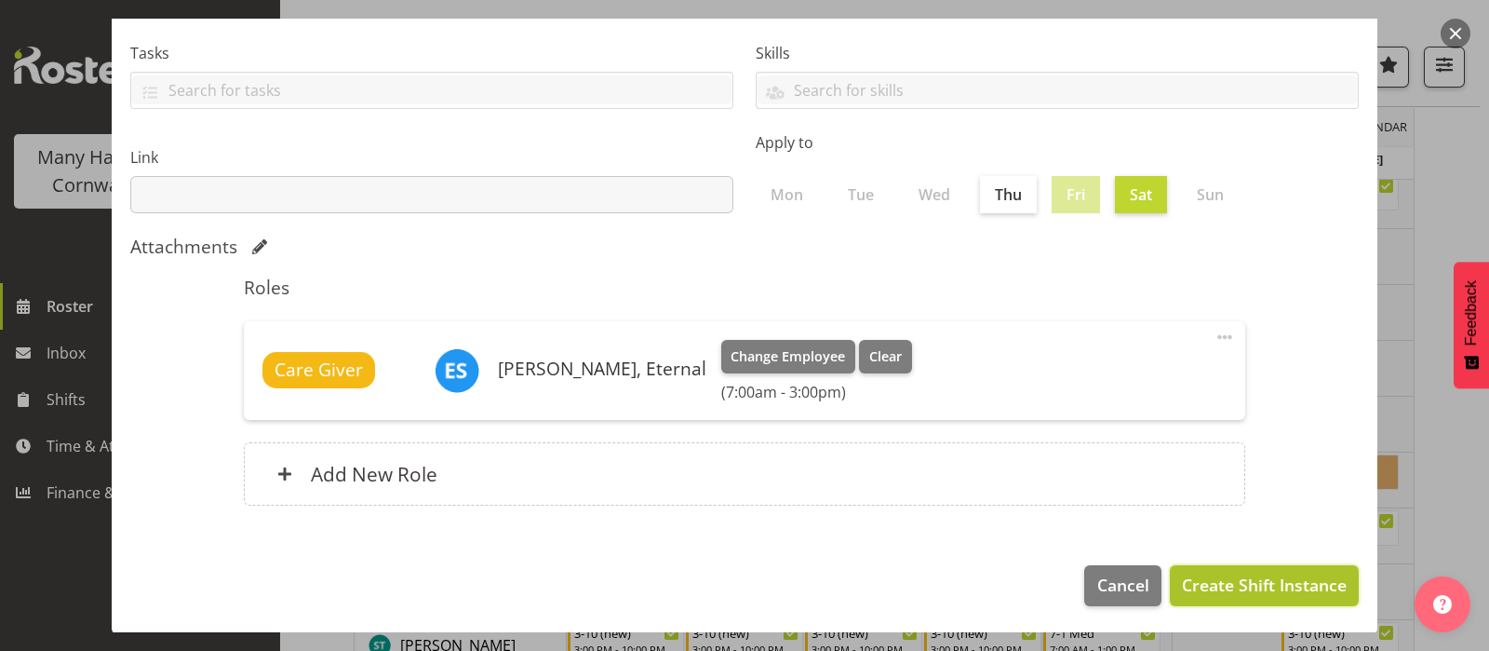
click at [1257, 586] on span "Create Shift Instance" at bounding box center [1264, 584] width 165 height 24
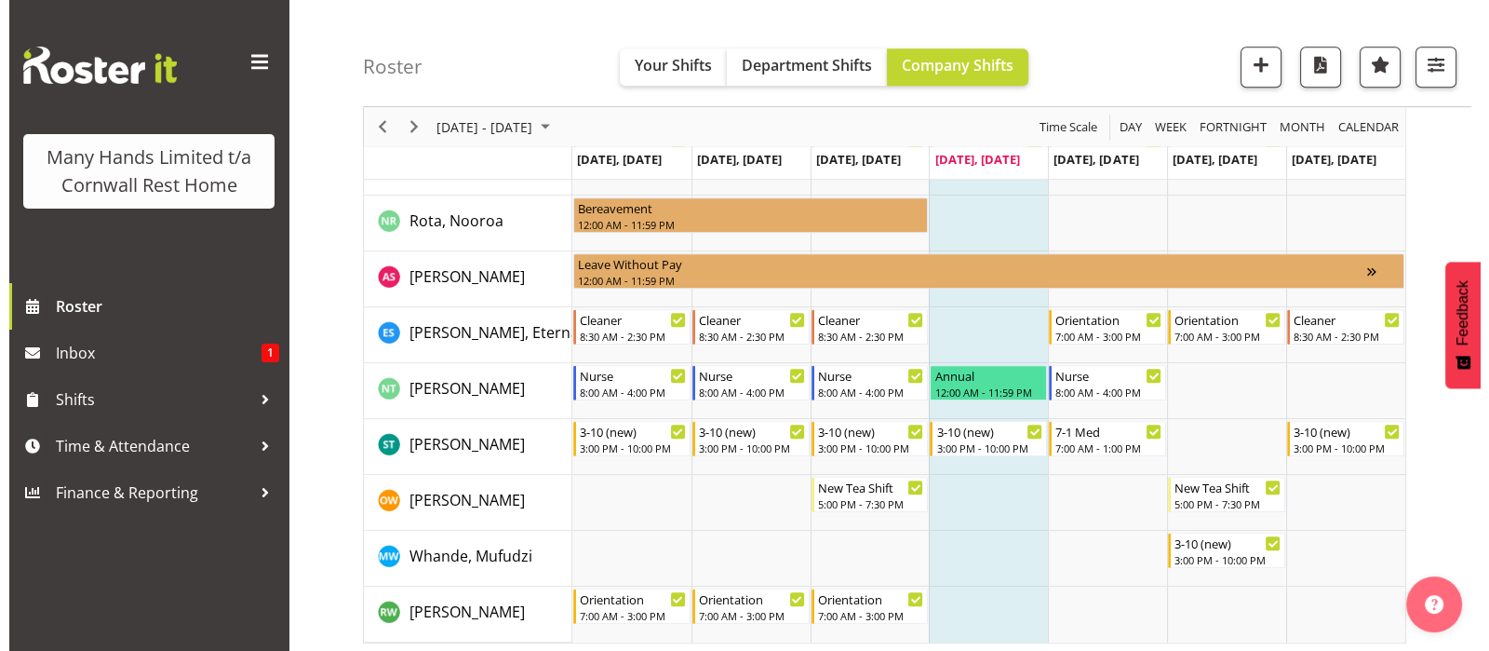
scroll to position [1512, 0]
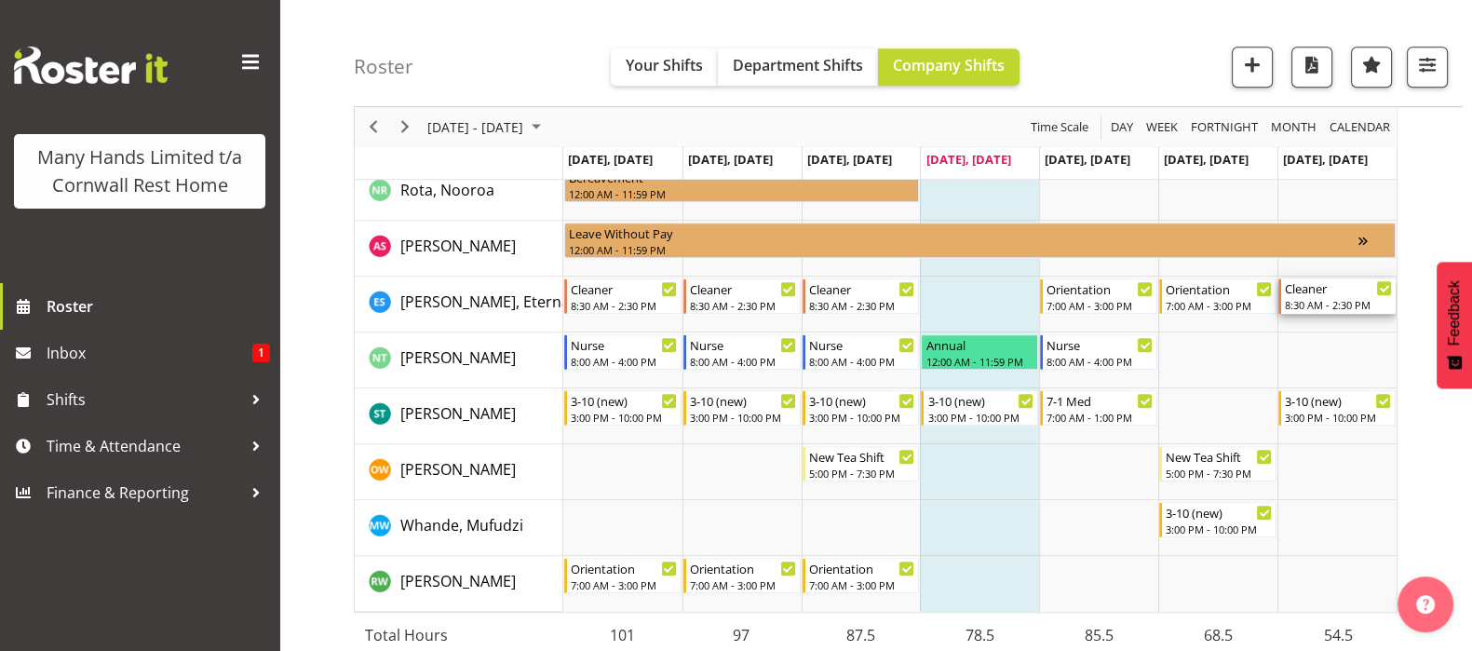
click at [1324, 298] on div "8:30 AM - 2:30 PM" at bounding box center [1337, 304] width 107 height 15
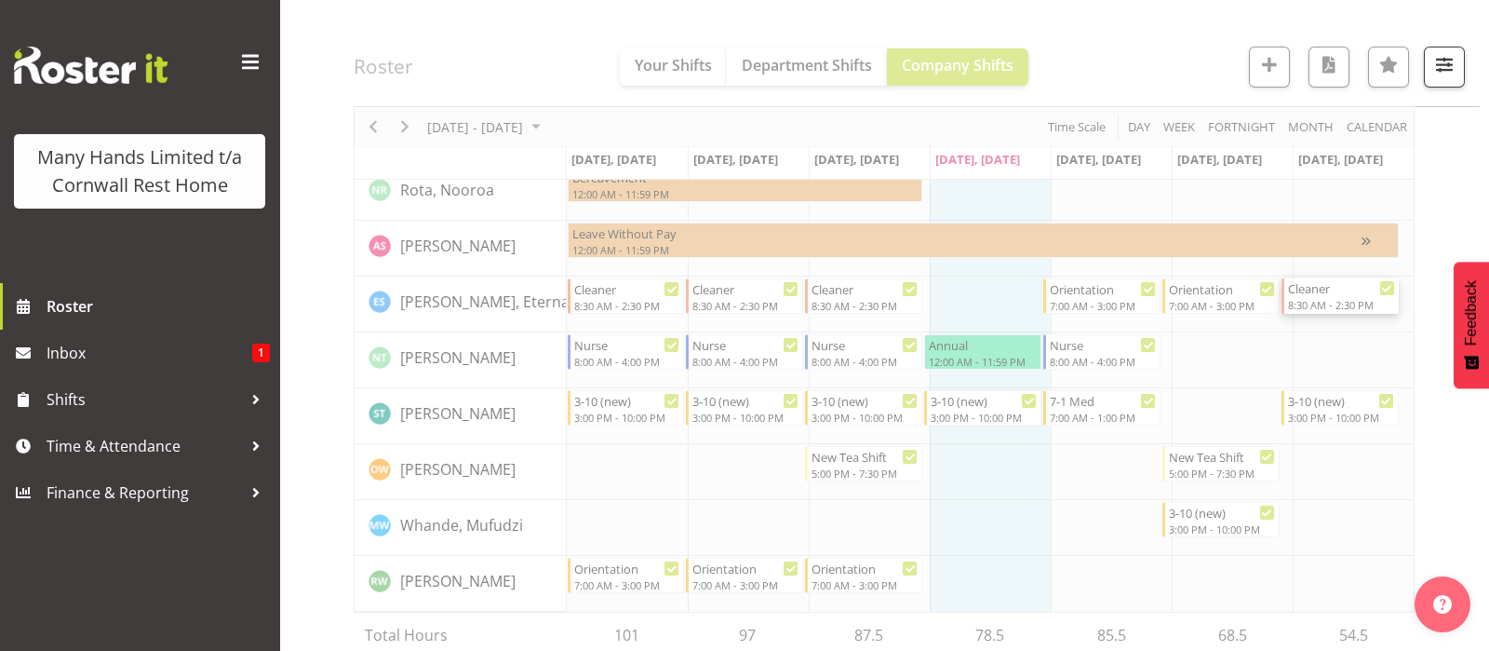
select select "8"
select select "2025"
select select "8"
select select "30"
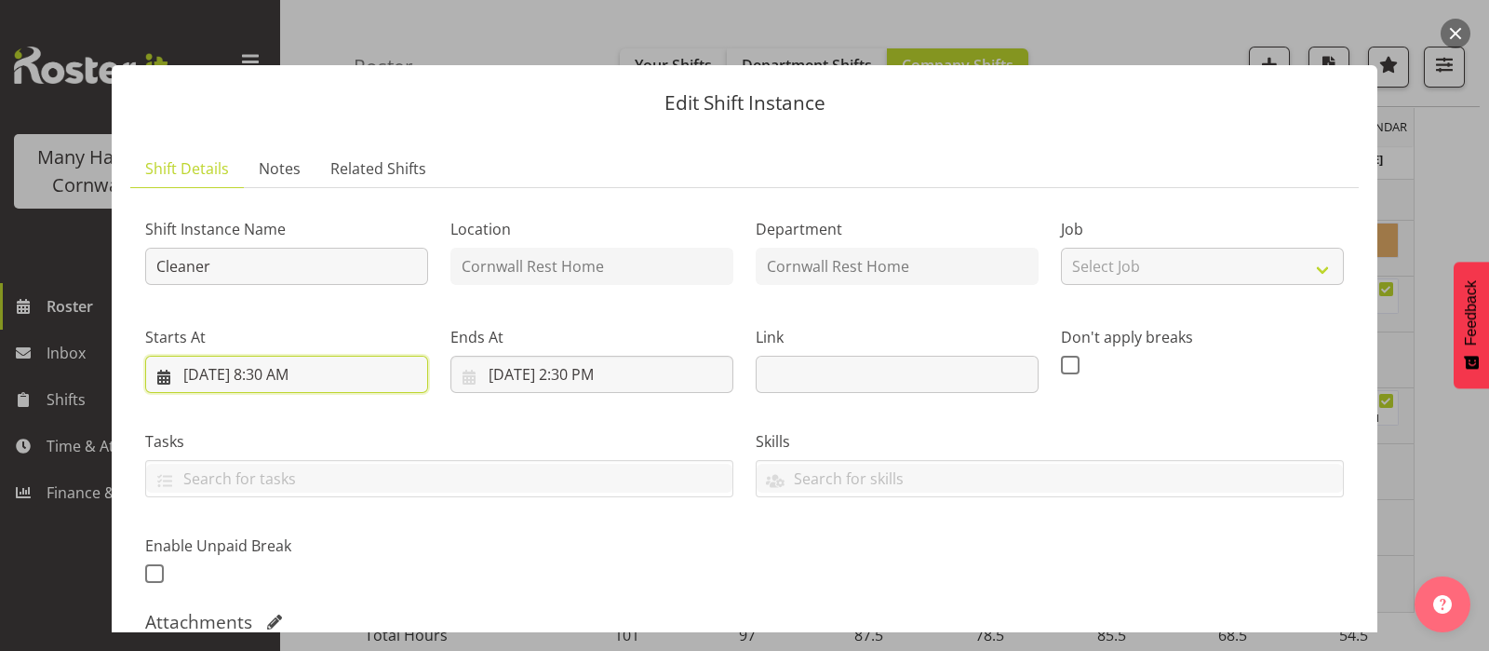
click at [263, 370] on input "[DATE] 8:30 AM" at bounding box center [286, 374] width 283 height 37
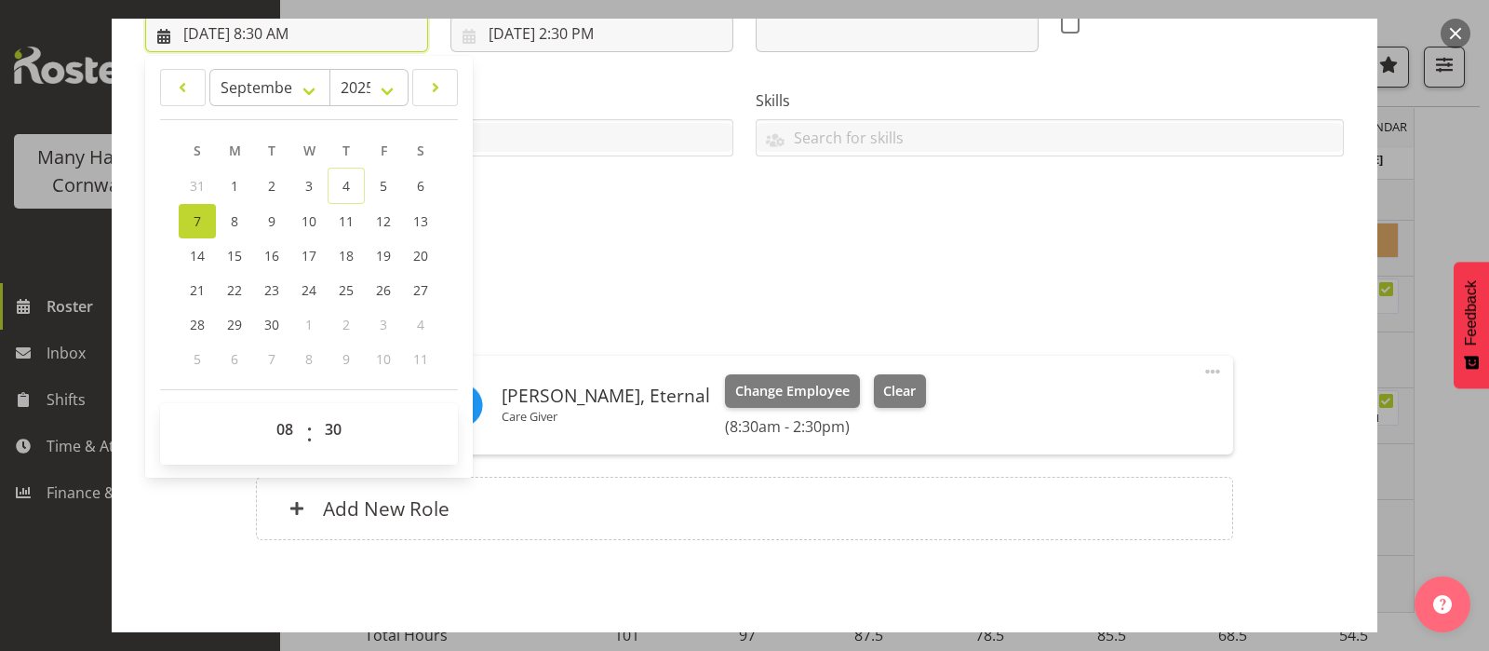
scroll to position [349, 0]
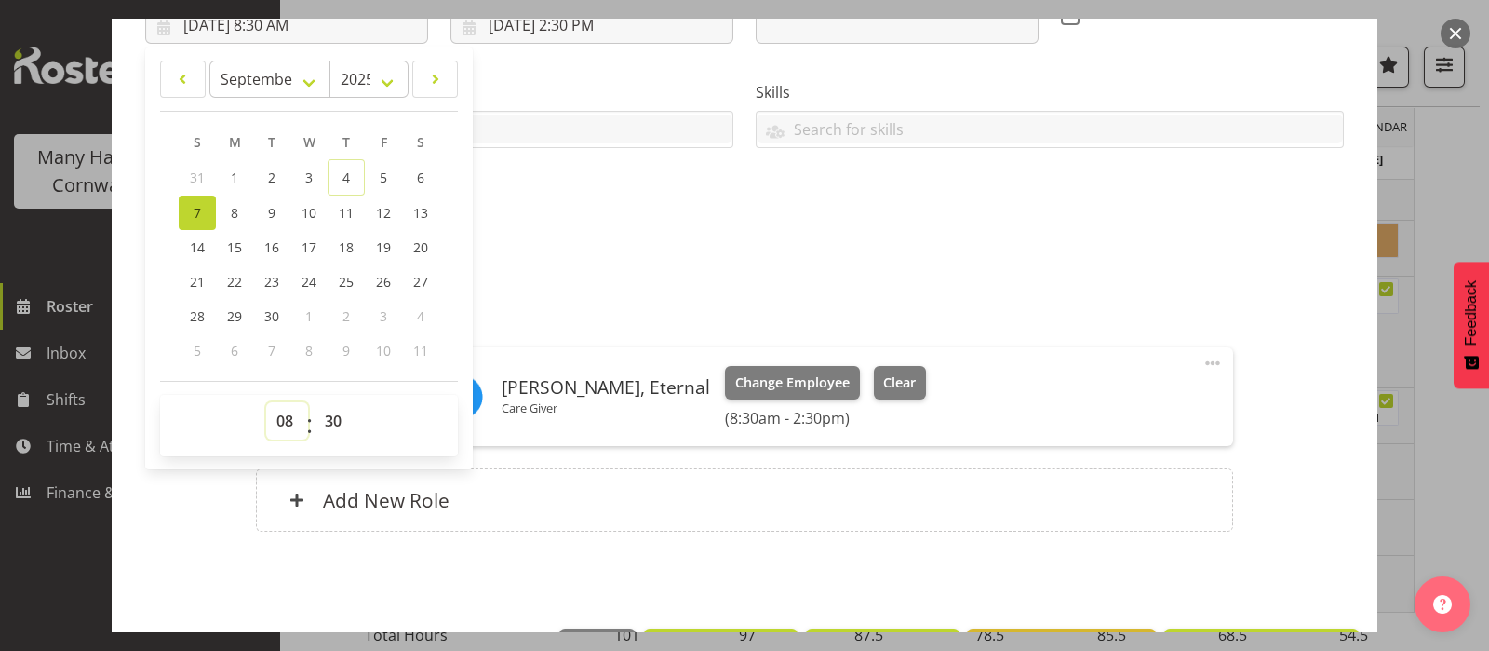
click at [285, 416] on select "00 01 02 03 04 05 06 07 08 09 10 11 12 13 14 15 16 17 18 19 20 21 22 23" at bounding box center [287, 420] width 42 height 37
select select "11"
click at [335, 412] on select "00 01 02 03 04 05 06 07 08 09 10 11 12 13 14 15 16 17 18 19 20 21 22 23 24 25 2…" at bounding box center [336, 420] width 42 height 37
type input "[DATE] 11:30 AM"
select select "0"
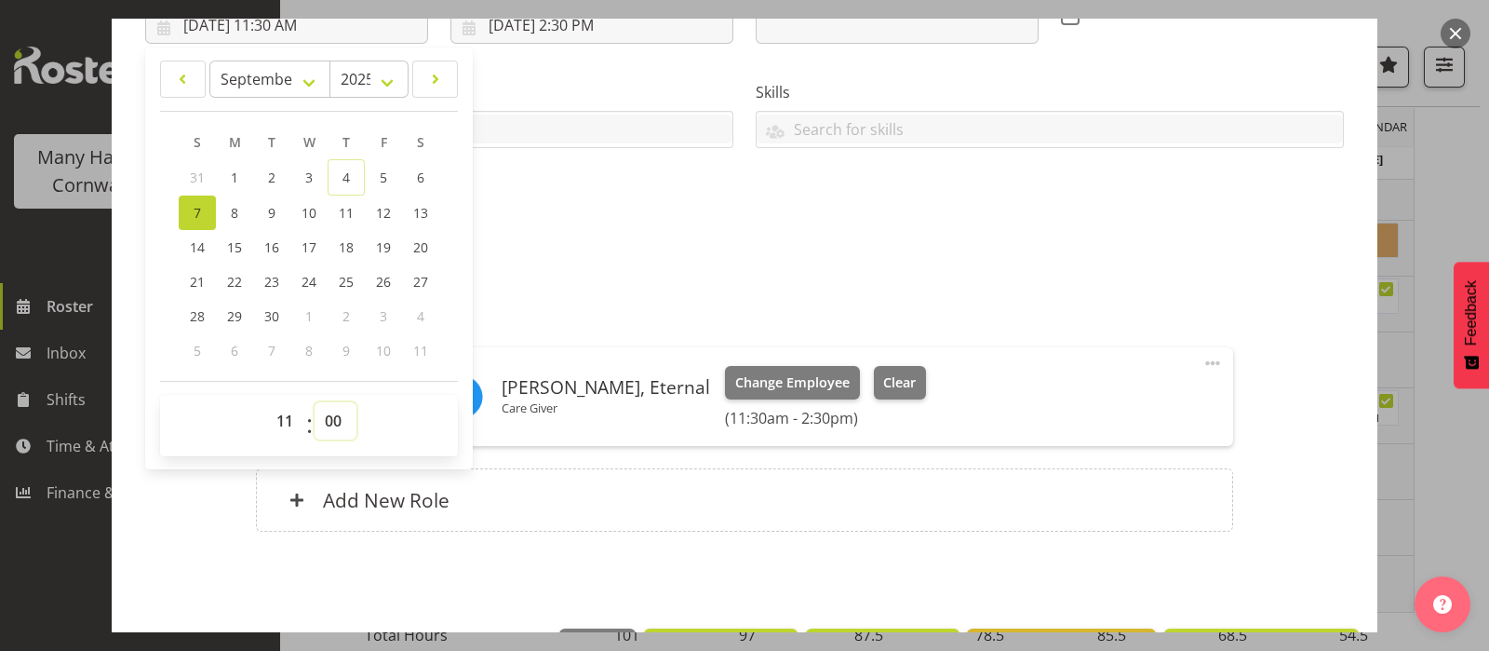
click at [315, 402] on select "00 01 02 03 04 05 06 07 08 09 10 11 12 13 14 15 16 17 18 19 20 21 22 23 24 25 2…" at bounding box center [336, 420] width 42 height 37
type input "[DATE] 11:00 AM"
click at [889, 272] on div "Attachments" at bounding box center [744, 273] width 1199 height 22
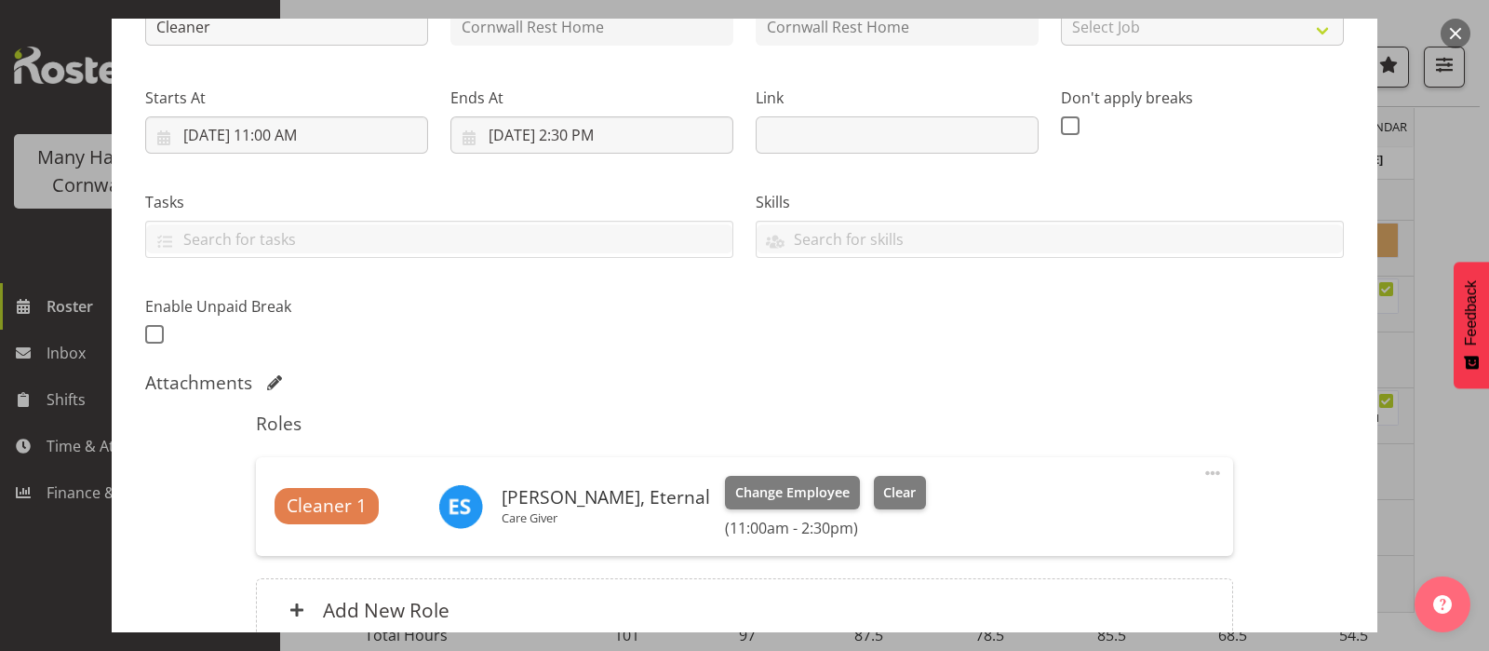
scroll to position [180, 0]
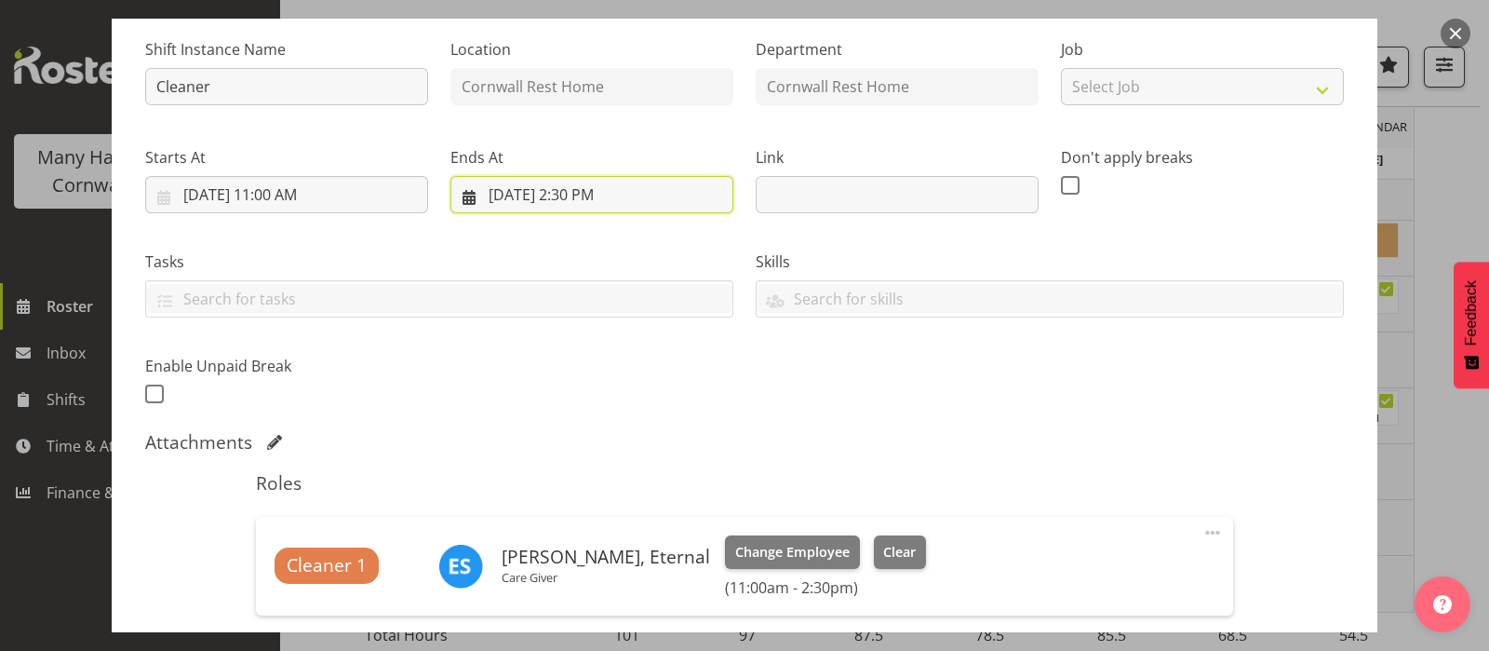
click at [563, 193] on input "[DATE] 2:30 PM" at bounding box center [591, 194] width 283 height 37
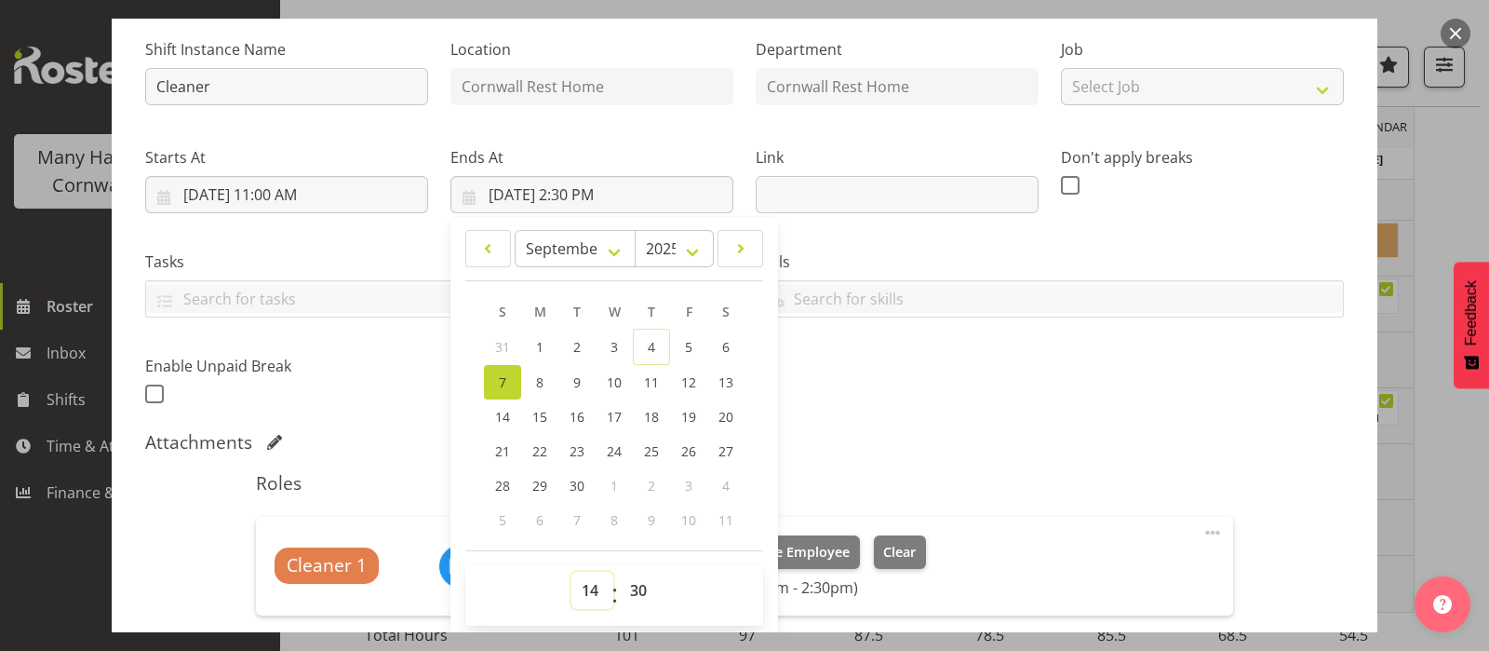
click at [585, 591] on select "00 01 02 03 04 05 06 07 08 09 10 11 12 13 14 15 16 17 18 19 20 21 22 23" at bounding box center [592, 589] width 42 height 37
select select "15"
click at [571, 571] on select "00 01 02 03 04 05 06 07 08 09 10 11 12 13 14 15 16 17 18 19 20 21 22 23" at bounding box center [592, 589] width 42 height 37
type input "[DATE] 3:30 PM"
select select "0"
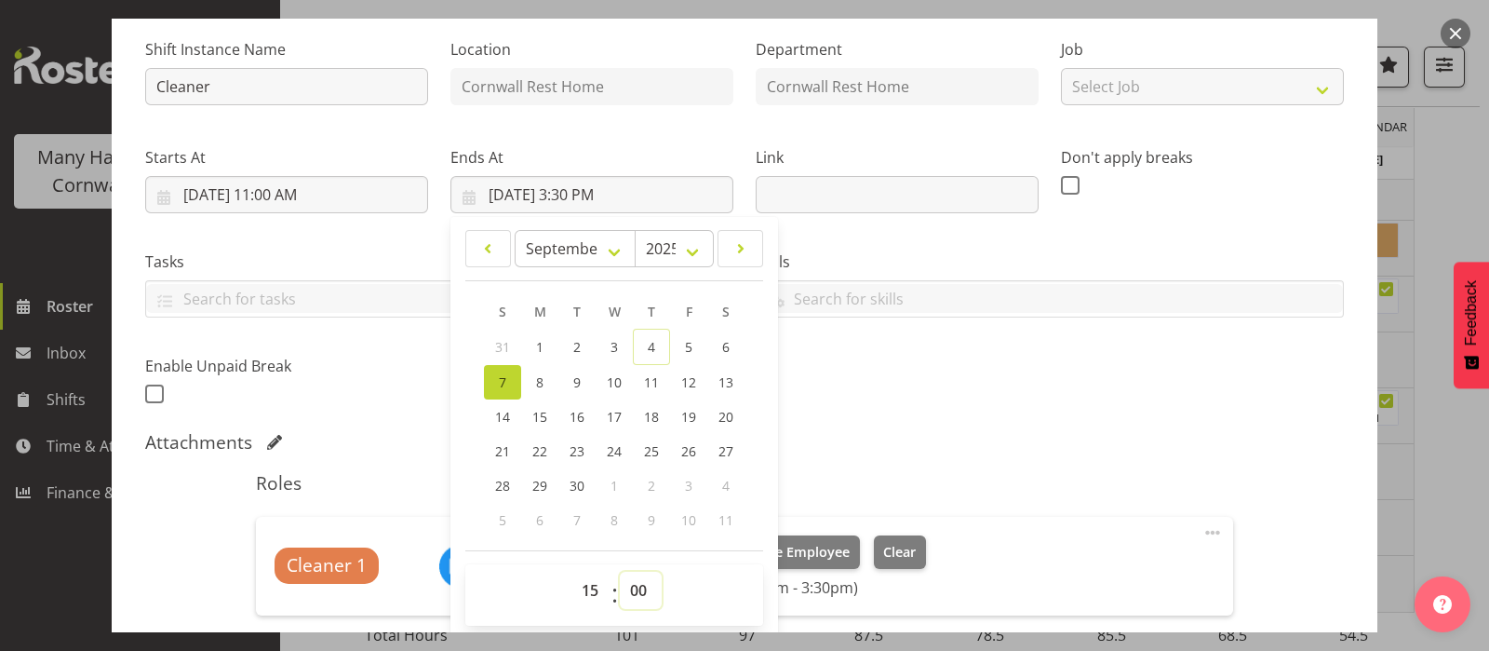
type input "[DATE] 3:00 PM"
click at [1074, 378] on div "Shift Instance Name Cleaner Location [GEOGRAPHIC_DATA] Rest Home Department [GE…" at bounding box center [744, 216] width 1221 height 408
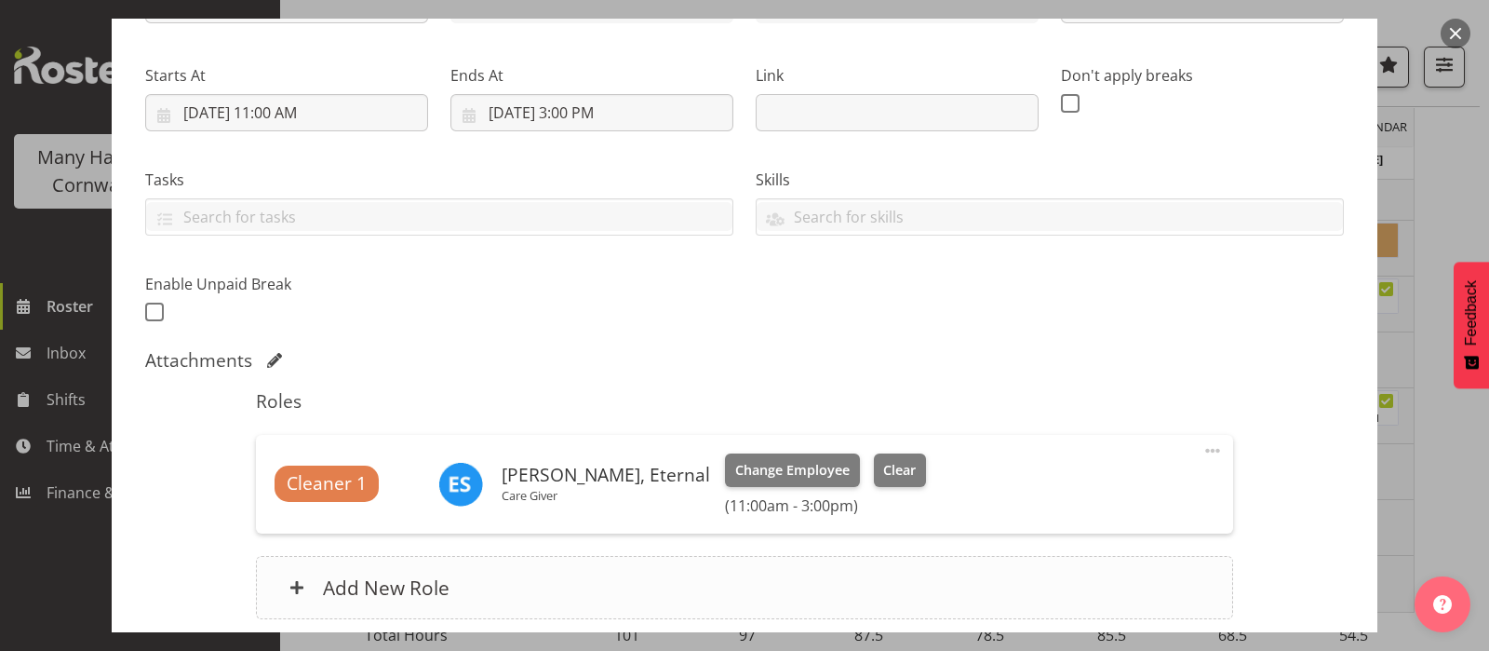
scroll to position [412, 0]
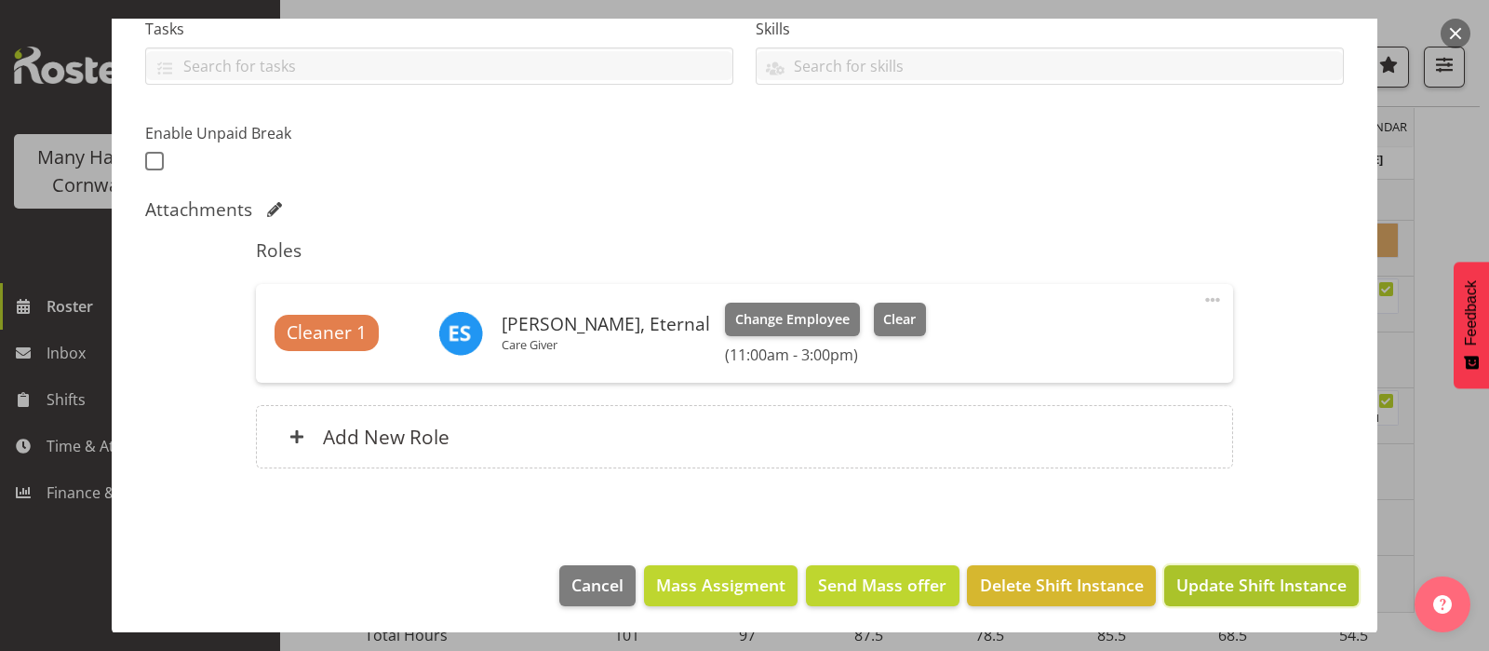
click at [1219, 579] on span "Update Shift Instance" at bounding box center [1261, 584] width 170 height 24
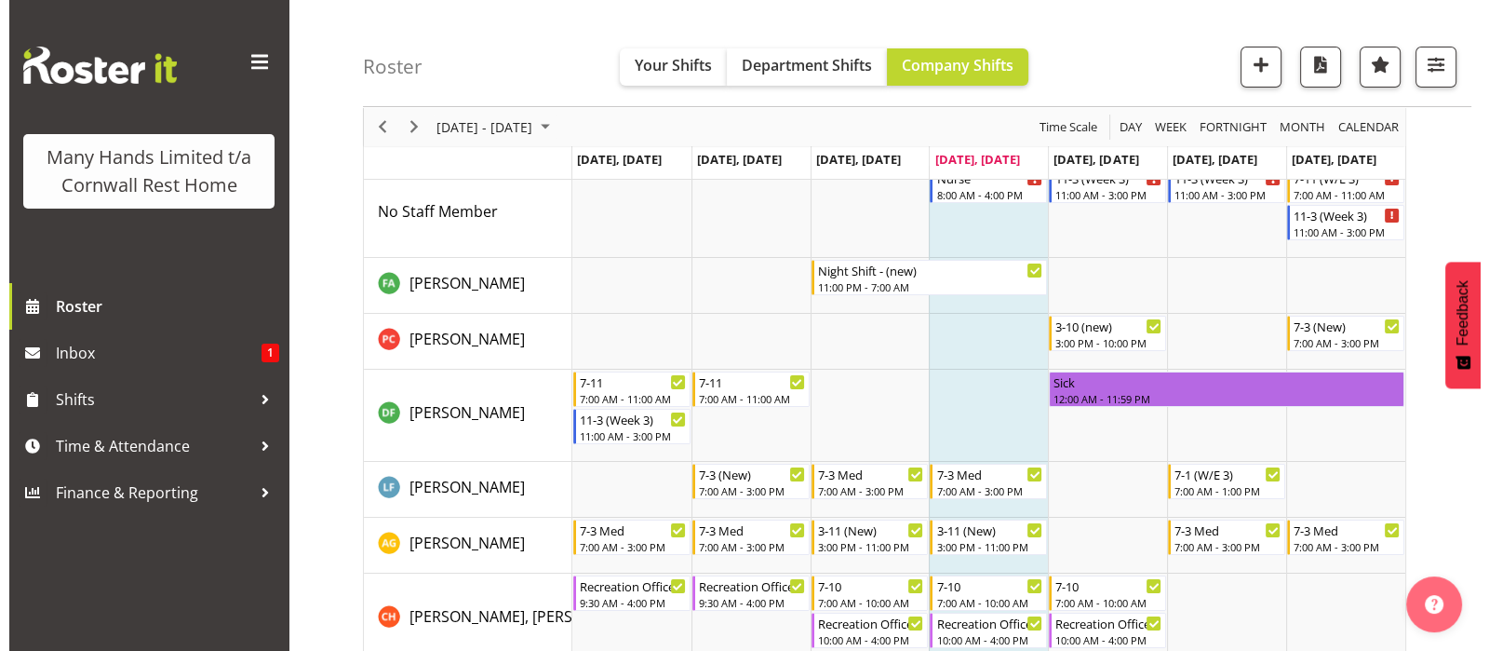
scroll to position [0, 0]
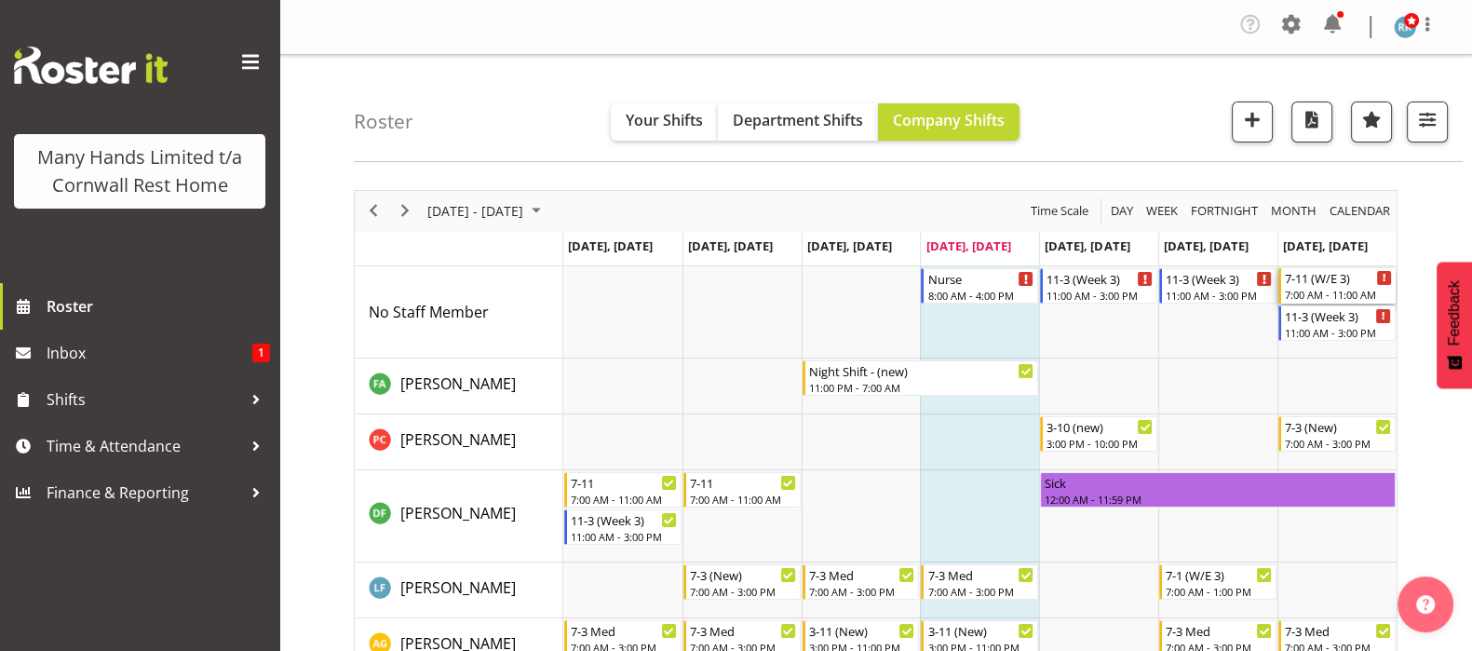
click at [1316, 276] on div "7-11 (W/E 3)" at bounding box center [1337, 277] width 107 height 19
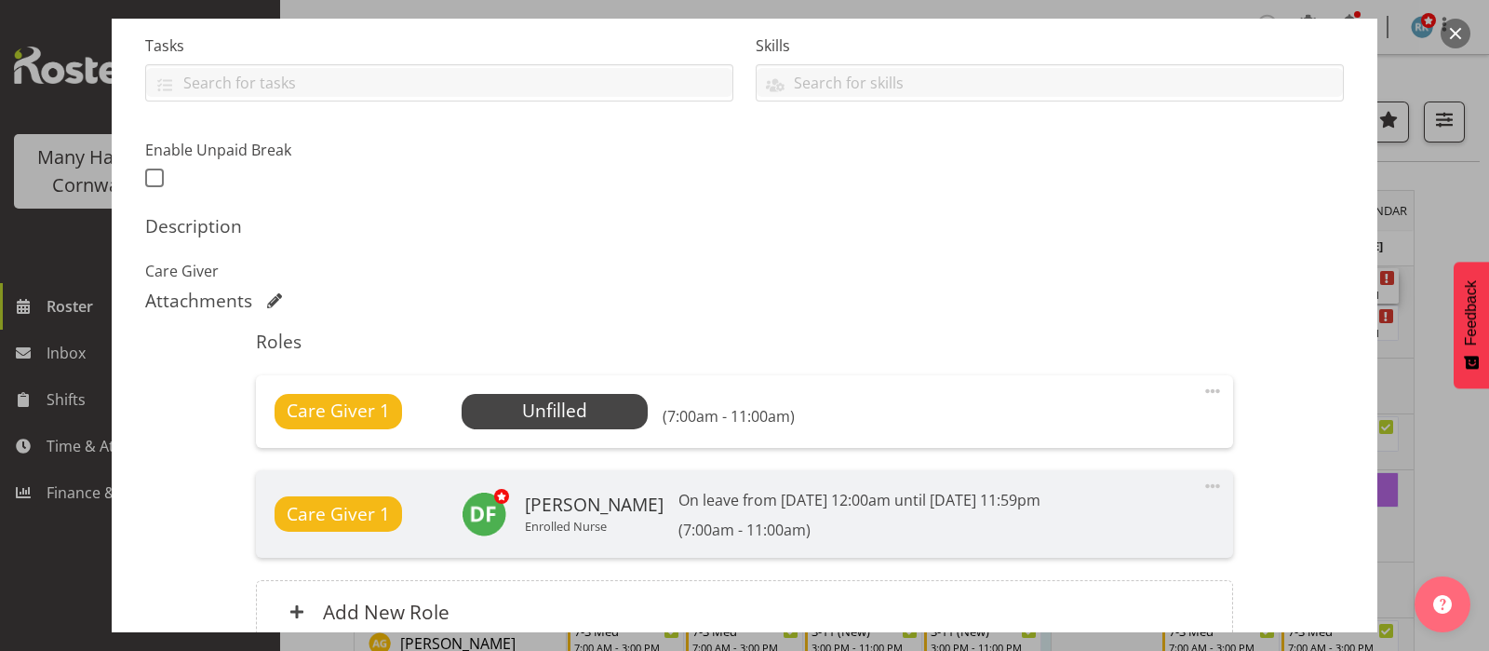
scroll to position [464, 0]
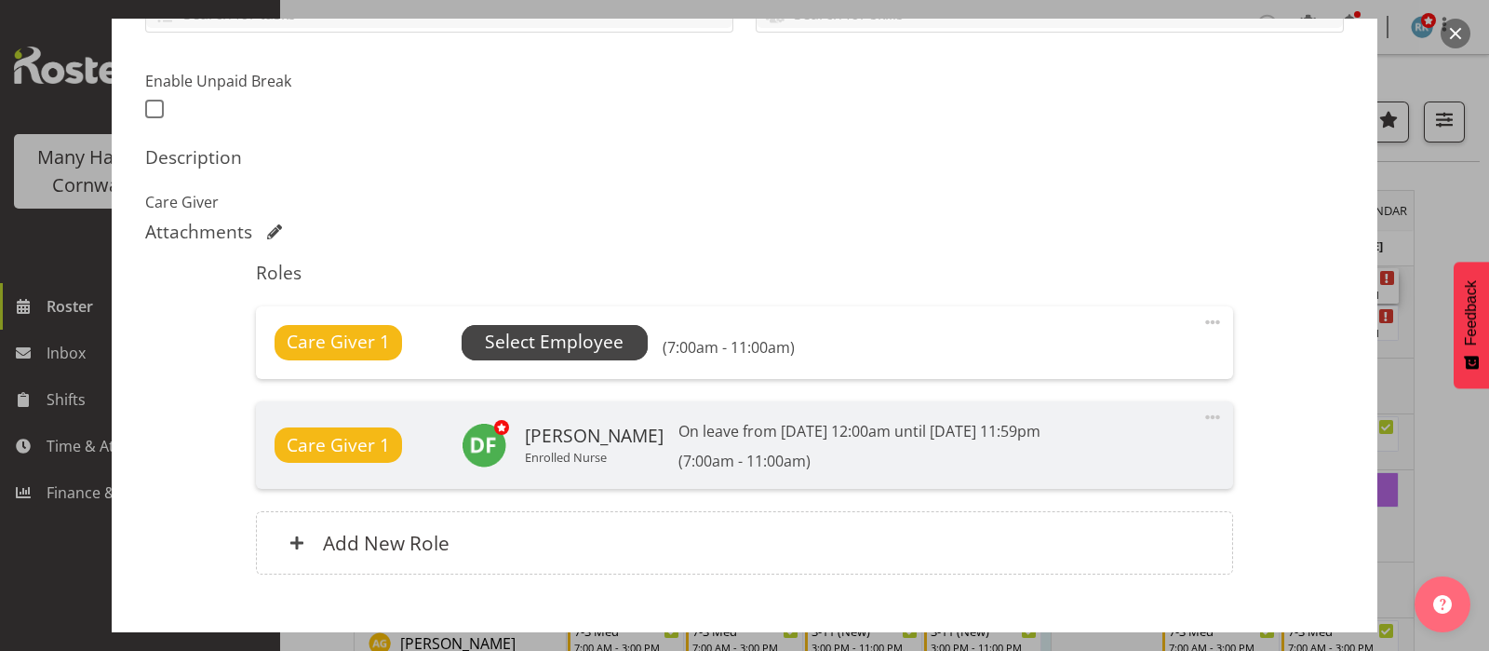
click at [563, 338] on span "Select Employee" at bounding box center [554, 342] width 139 height 27
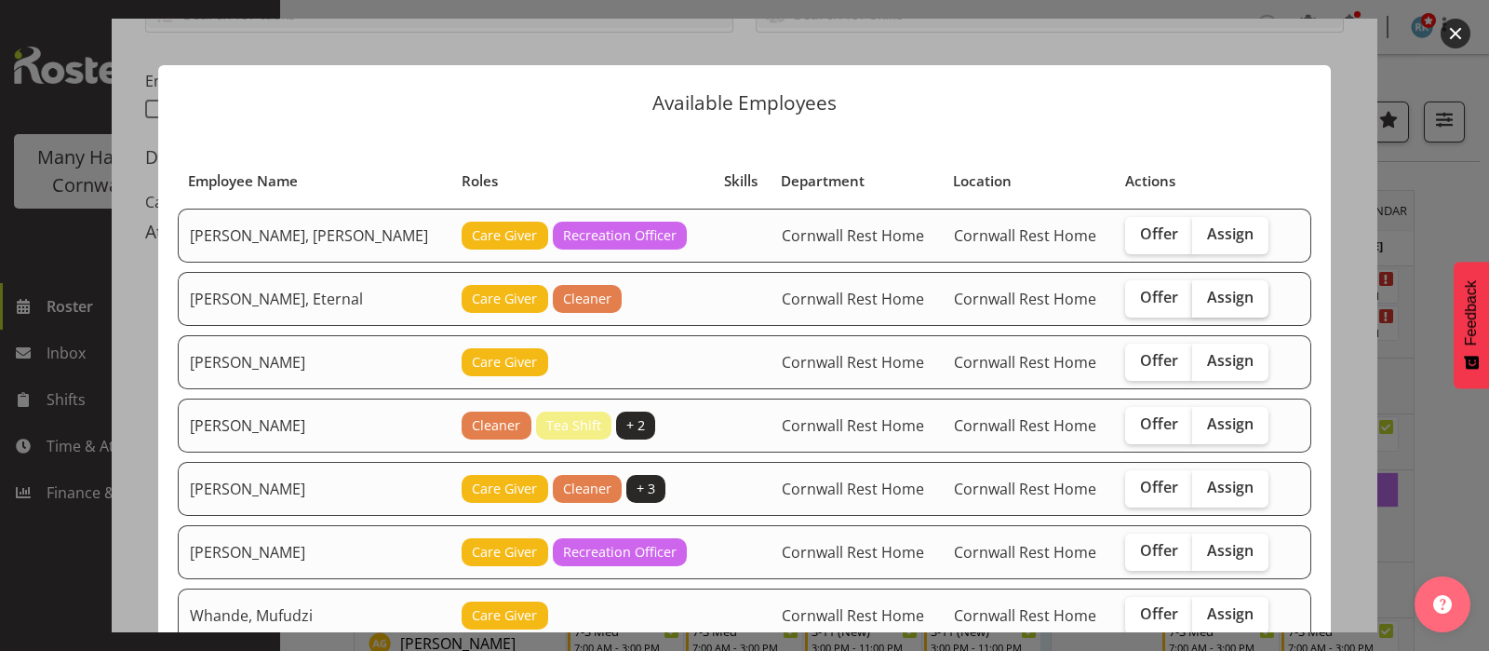
click at [1209, 297] on span "Assign" at bounding box center [1230, 297] width 47 height 19
click at [1204, 297] on input "Assign" at bounding box center [1198, 297] width 12 height 12
checkbox input "true"
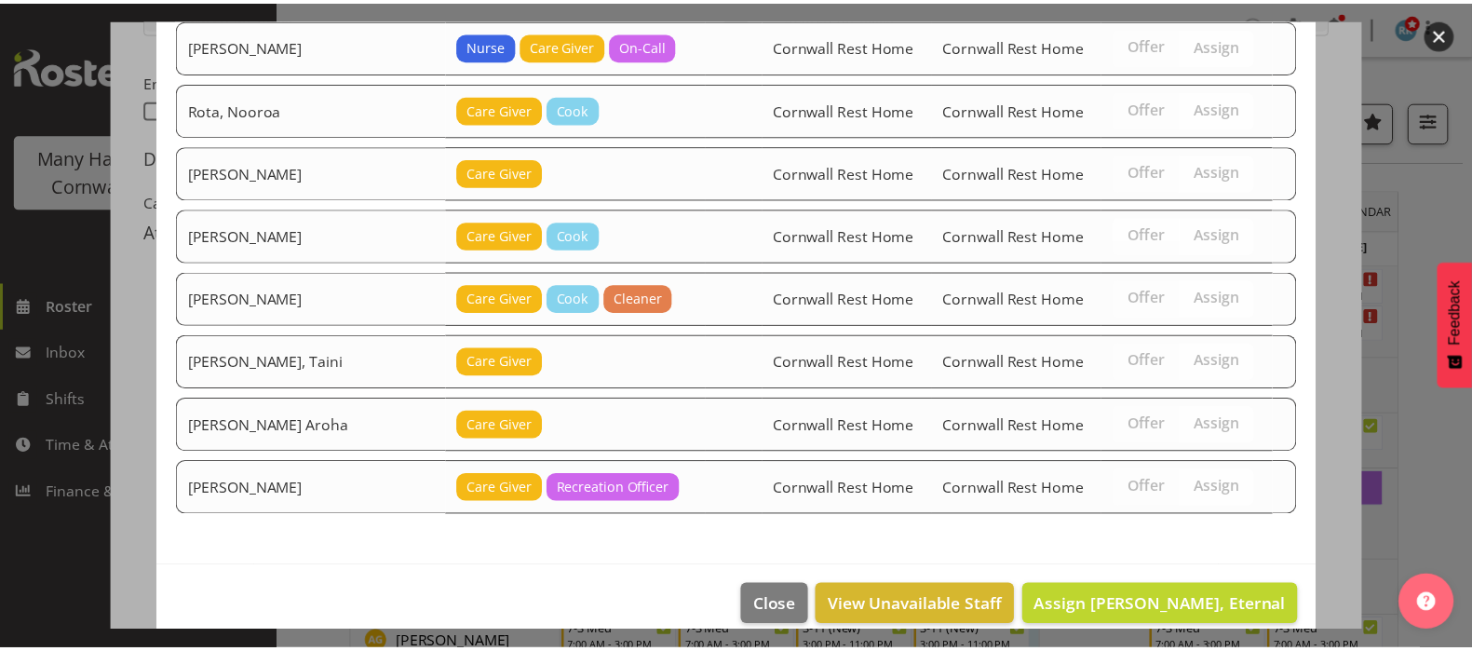
scroll to position [650, 0]
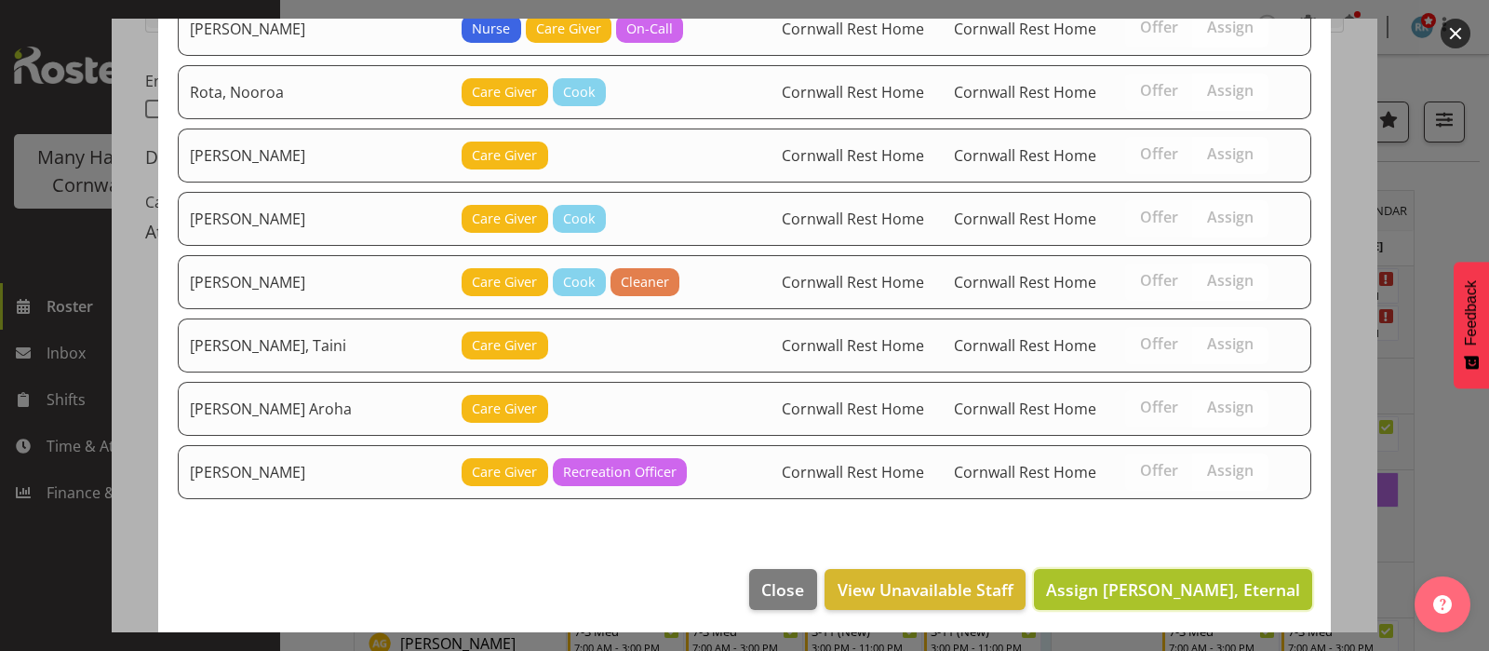
click at [1188, 579] on span "Assign [PERSON_NAME], Eternal" at bounding box center [1173, 589] width 254 height 22
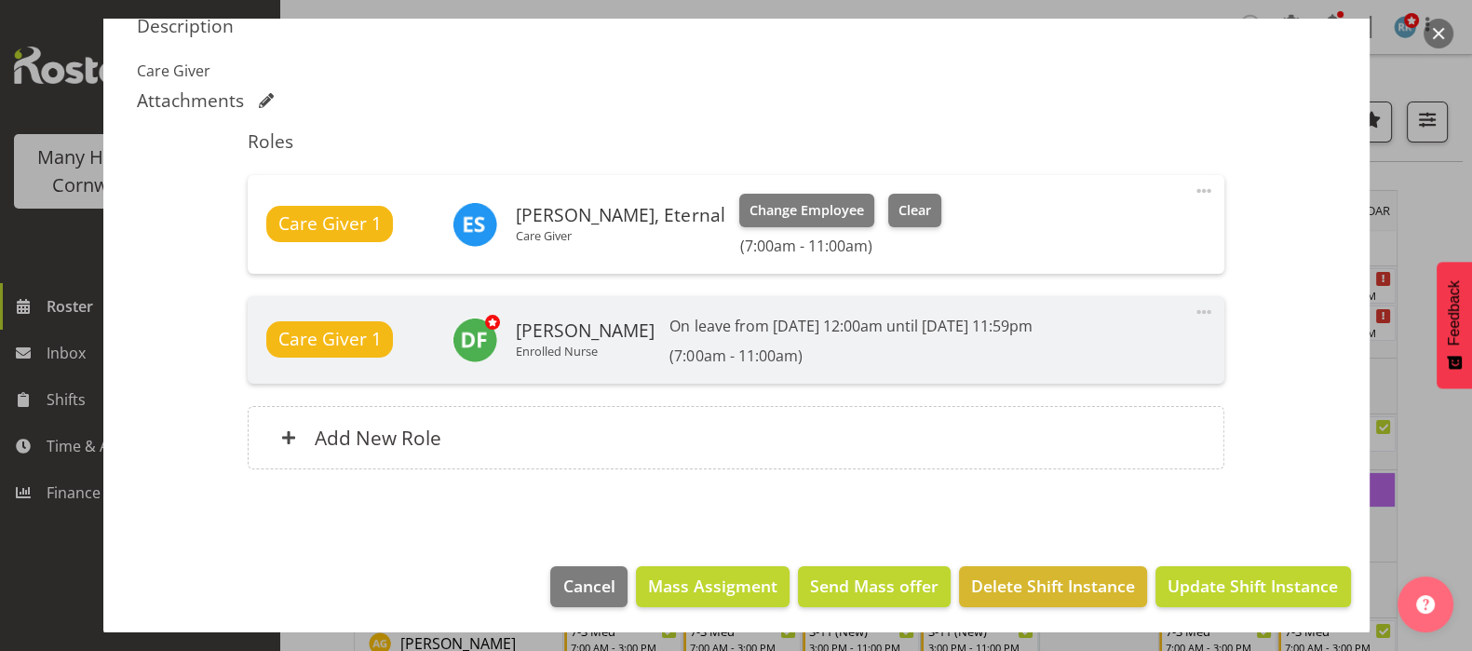
scroll to position [597, 0]
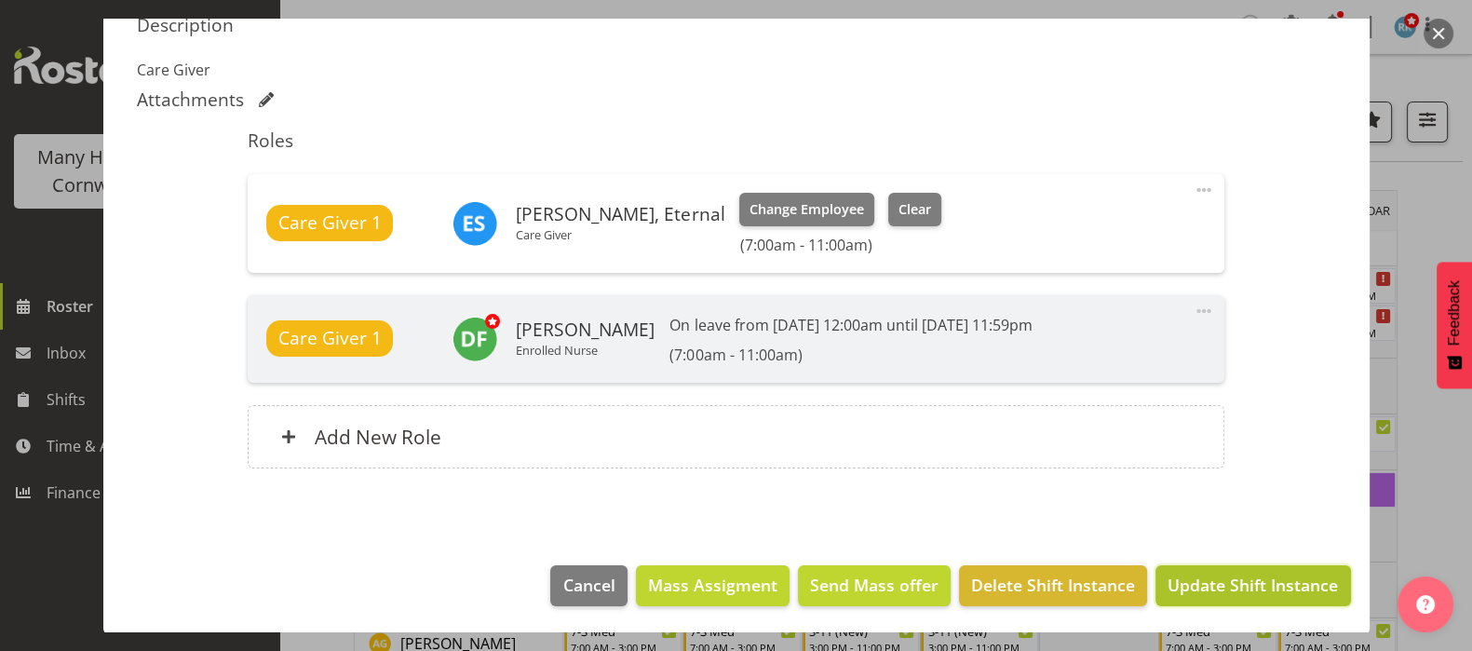
click at [1218, 589] on span "Update Shift Instance" at bounding box center [1252, 584] width 170 height 24
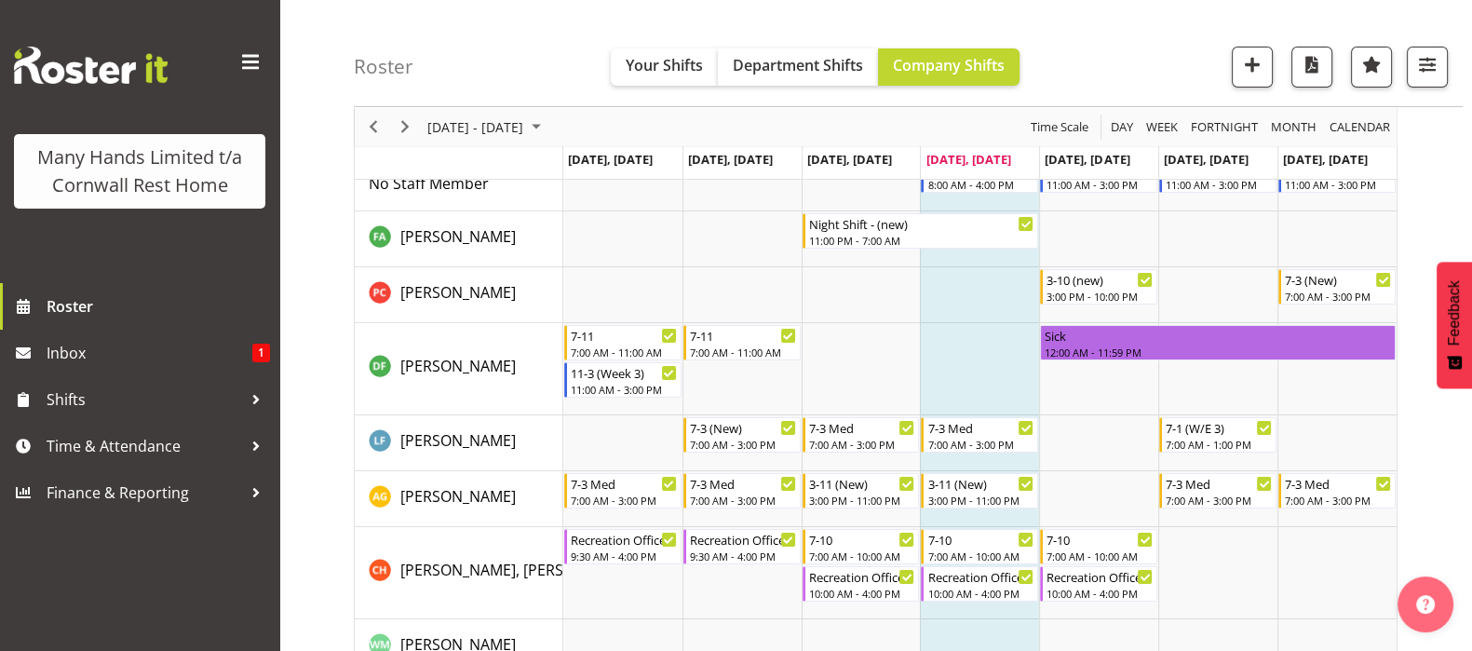
scroll to position [37, 0]
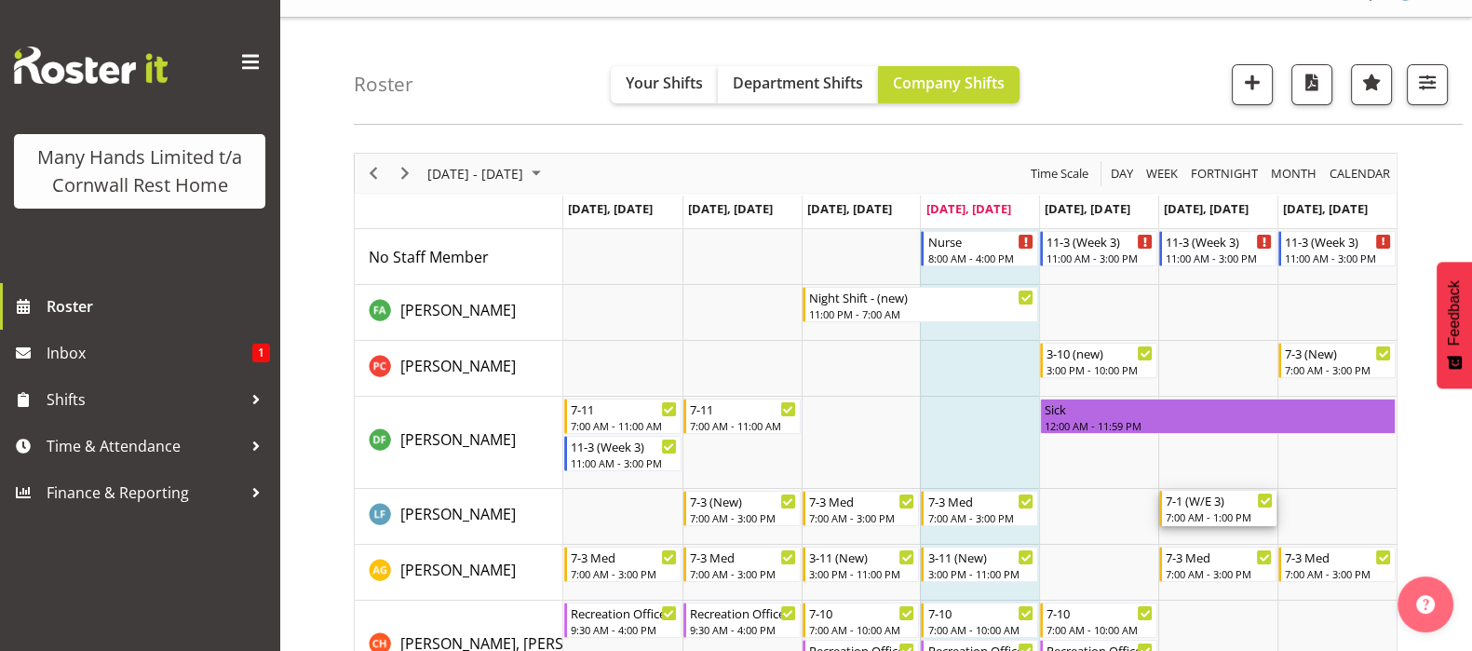
click at [1203, 504] on div "7-1 (W/E 3)" at bounding box center [1218, 500] width 107 height 19
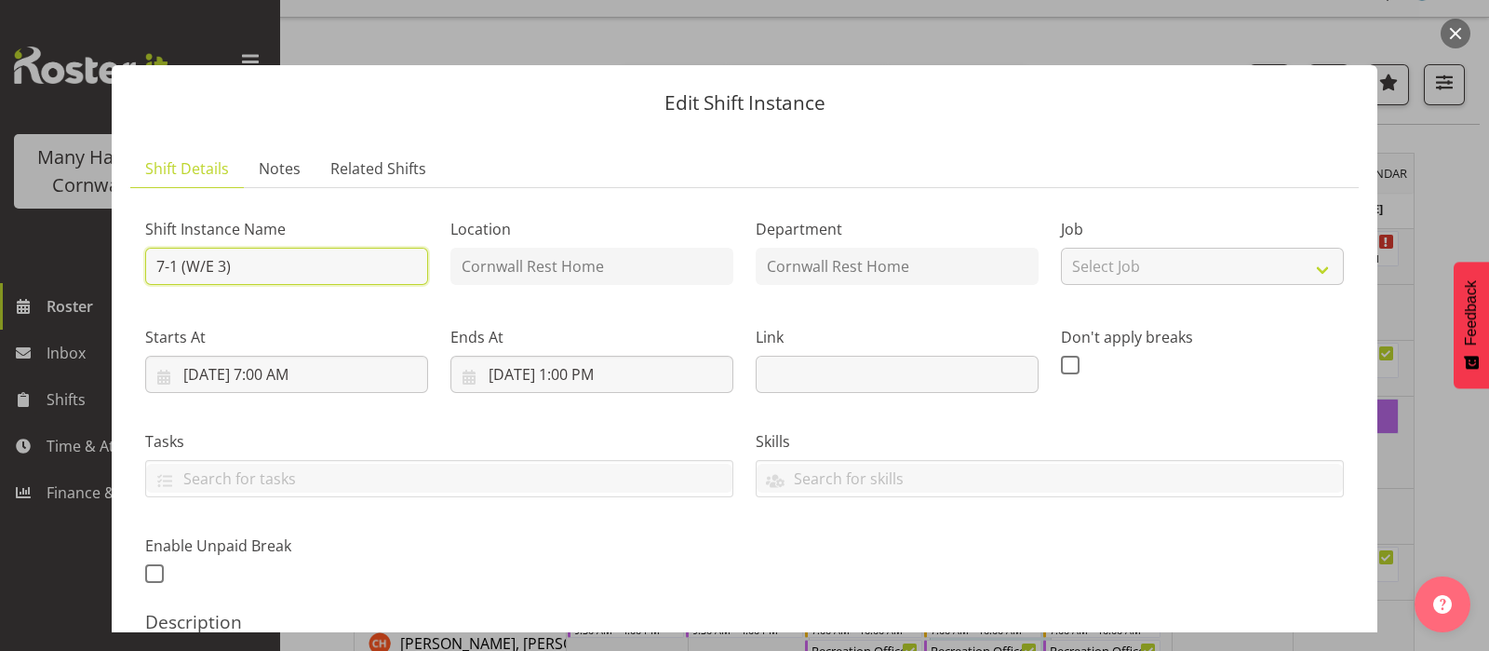
click at [255, 276] on input "7-1 (W/E 3)" at bounding box center [286, 266] width 283 height 37
type input "7-1 Meds"
click at [1457, 33] on button "button" at bounding box center [1456, 34] width 30 height 30
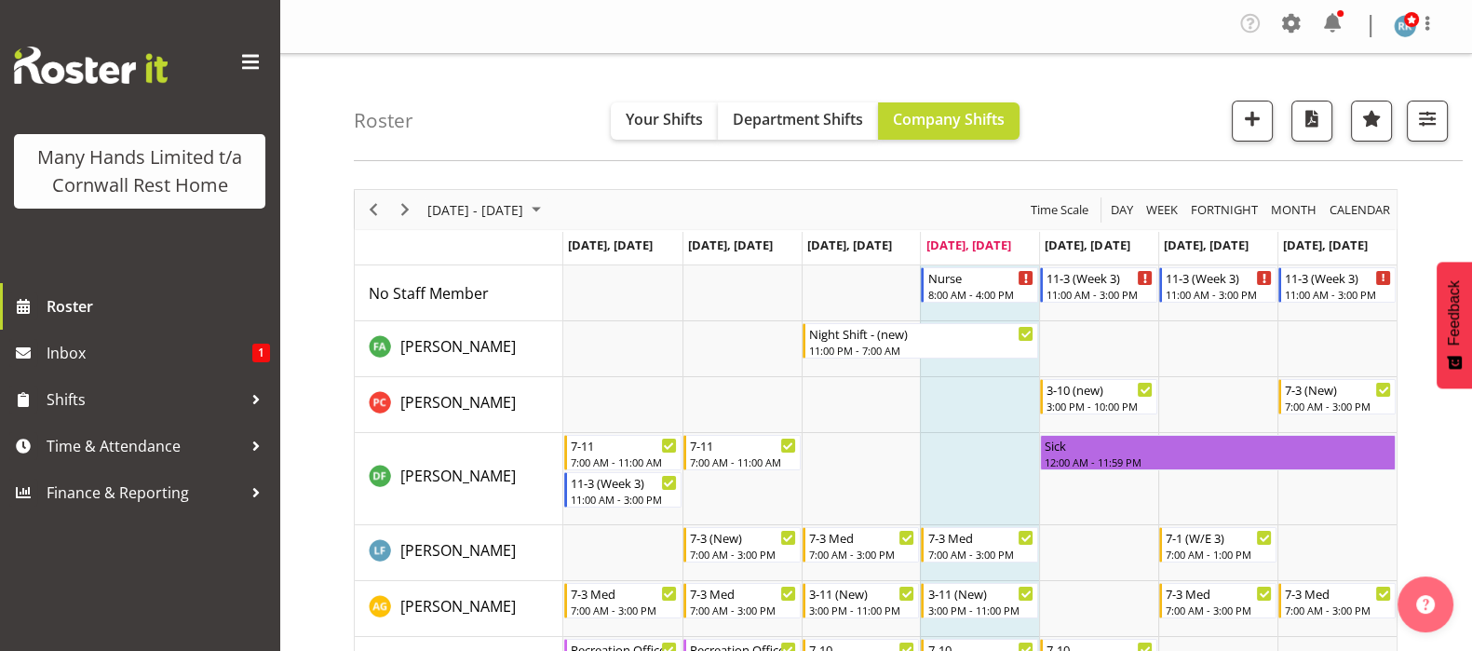
scroll to position [0, 0]
click at [406, 211] on span "Next" at bounding box center [405, 210] width 22 height 23
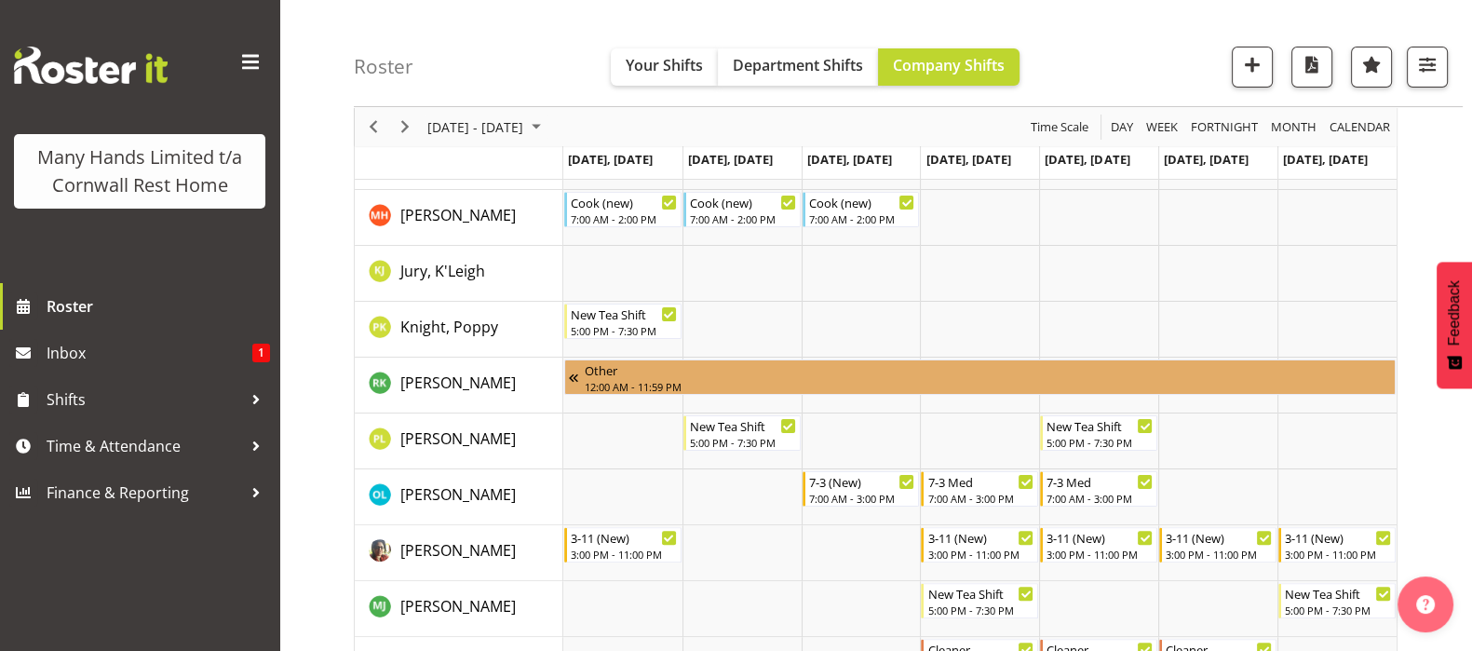
scroll to position [605, 0]
